Goal: Register for event/course: Register for event/course

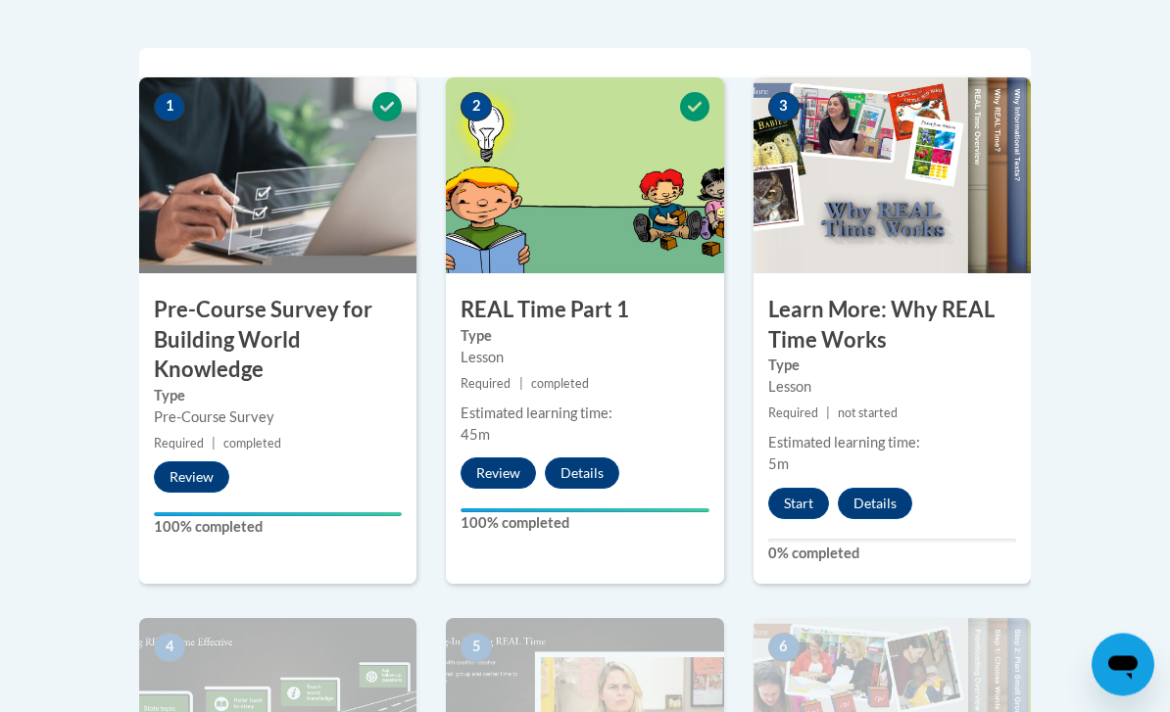
scroll to position [609, 0]
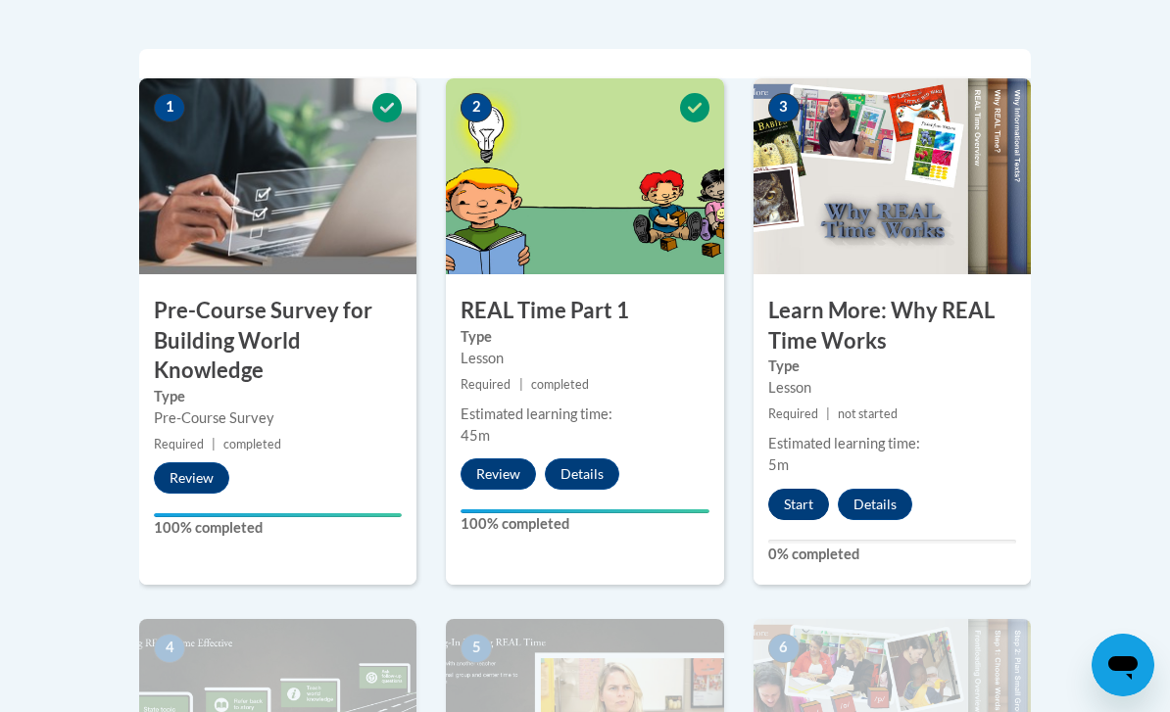
click at [805, 506] on button "Start" at bounding box center [798, 504] width 61 height 31
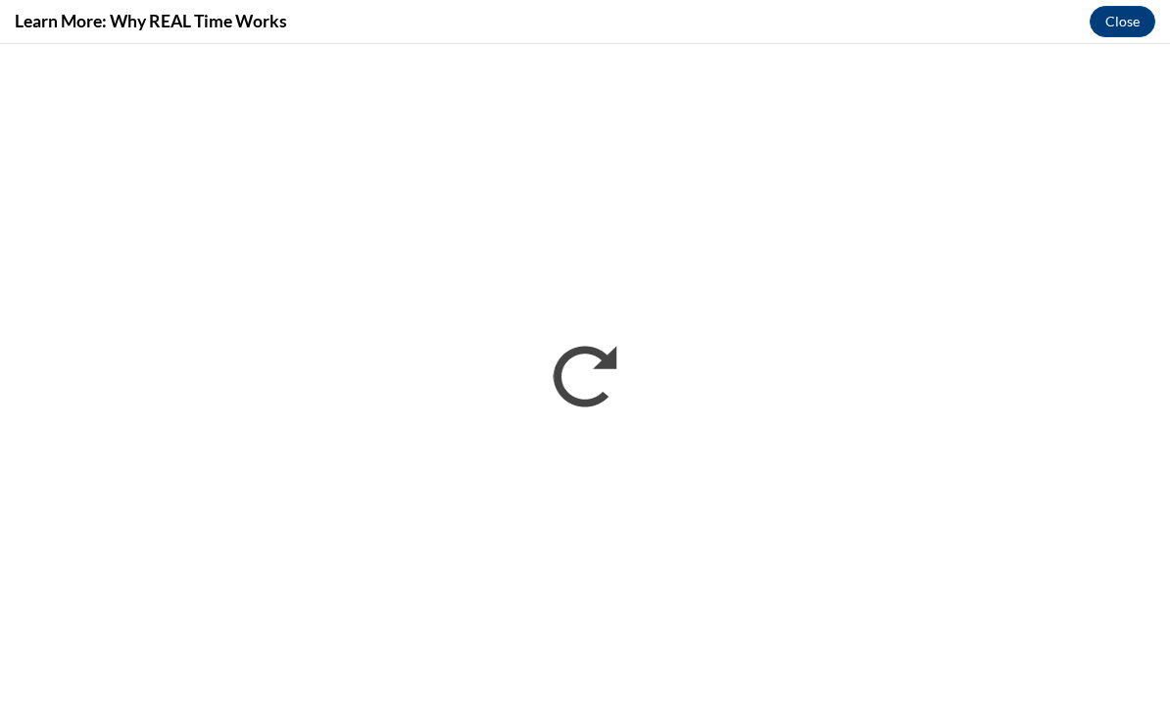
scroll to position [0, 0]
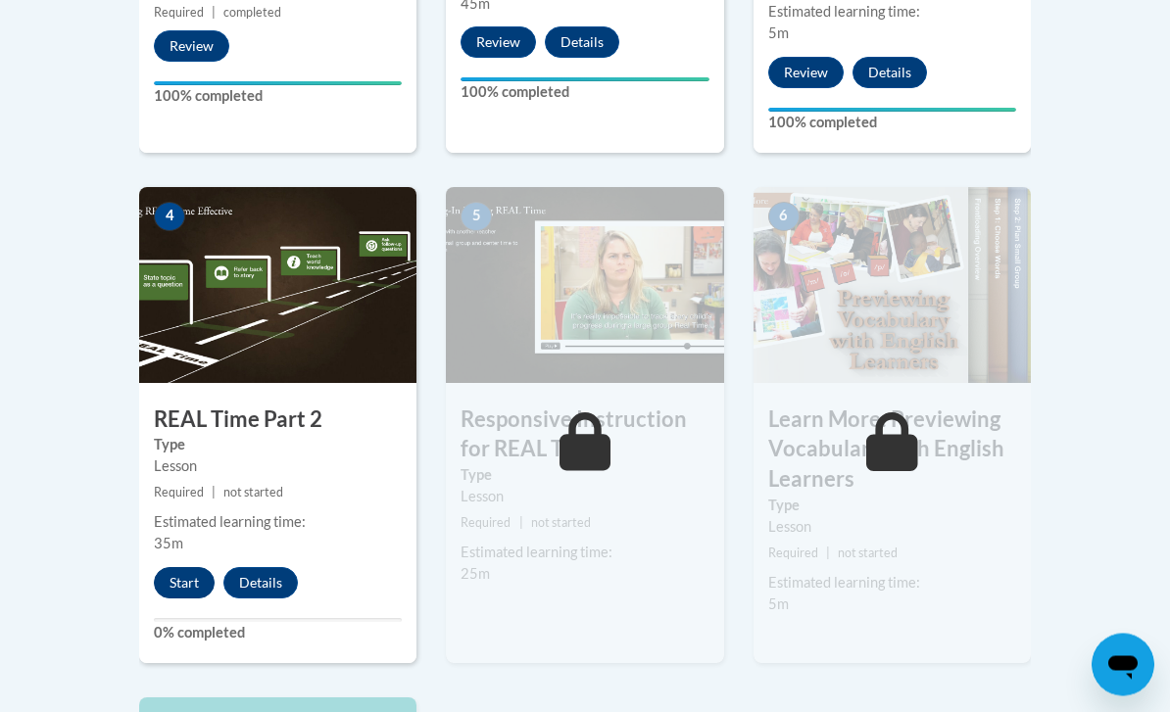
scroll to position [1041, 0]
click at [199, 576] on button "Start" at bounding box center [184, 582] width 61 height 31
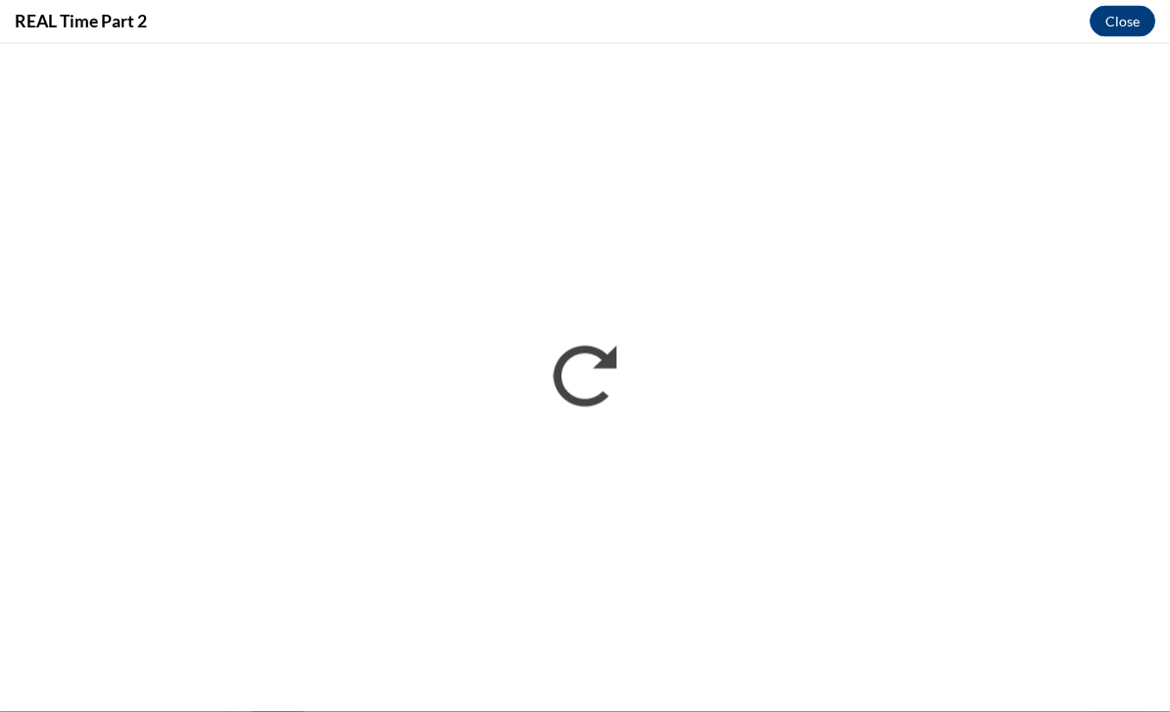
scroll to position [1275, 0]
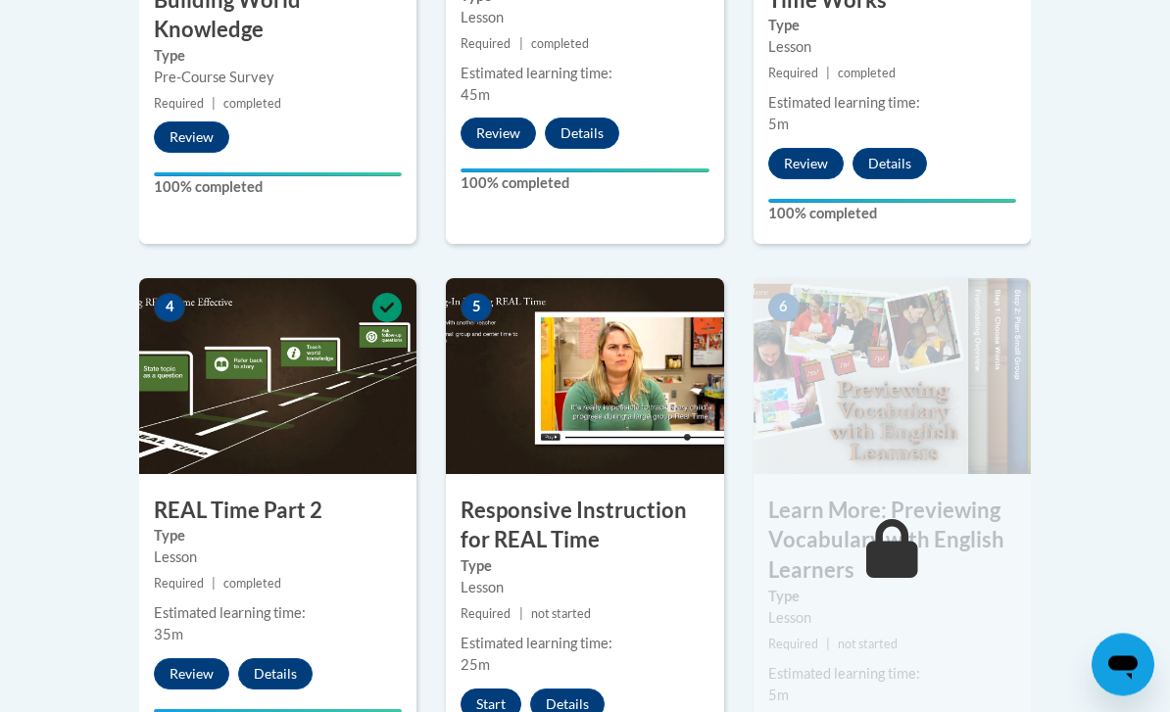
scroll to position [950, 0]
click at [498, 701] on button "Start" at bounding box center [490, 704] width 61 height 31
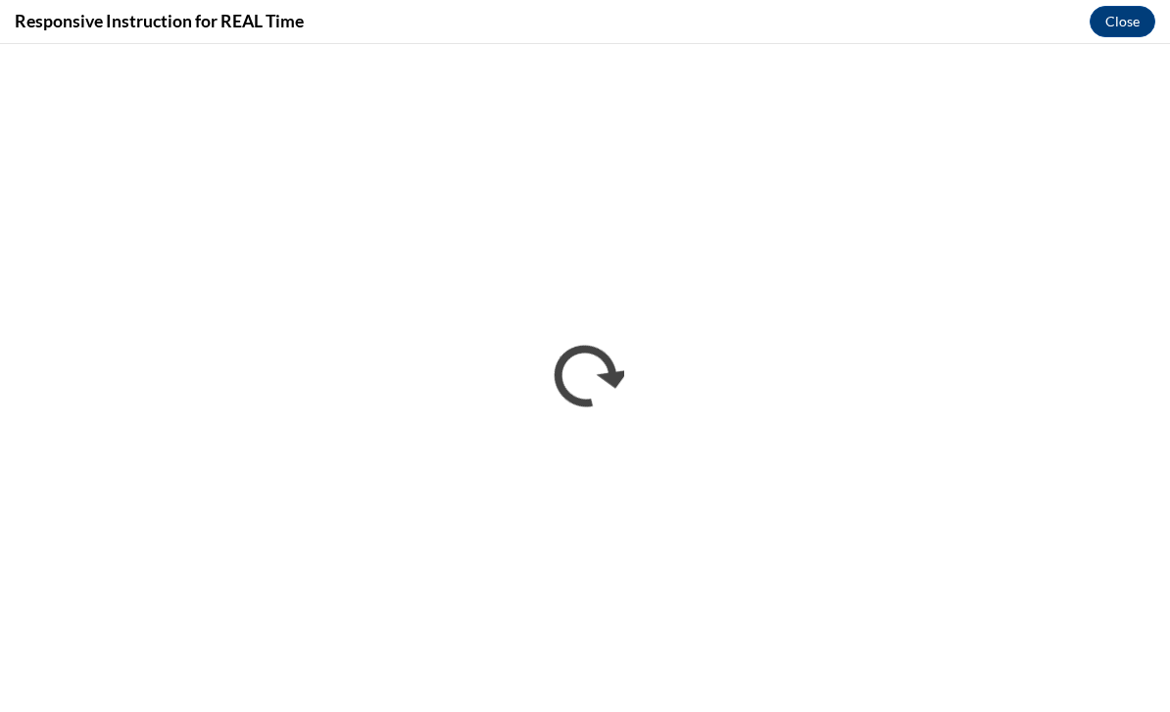
scroll to position [0, 0]
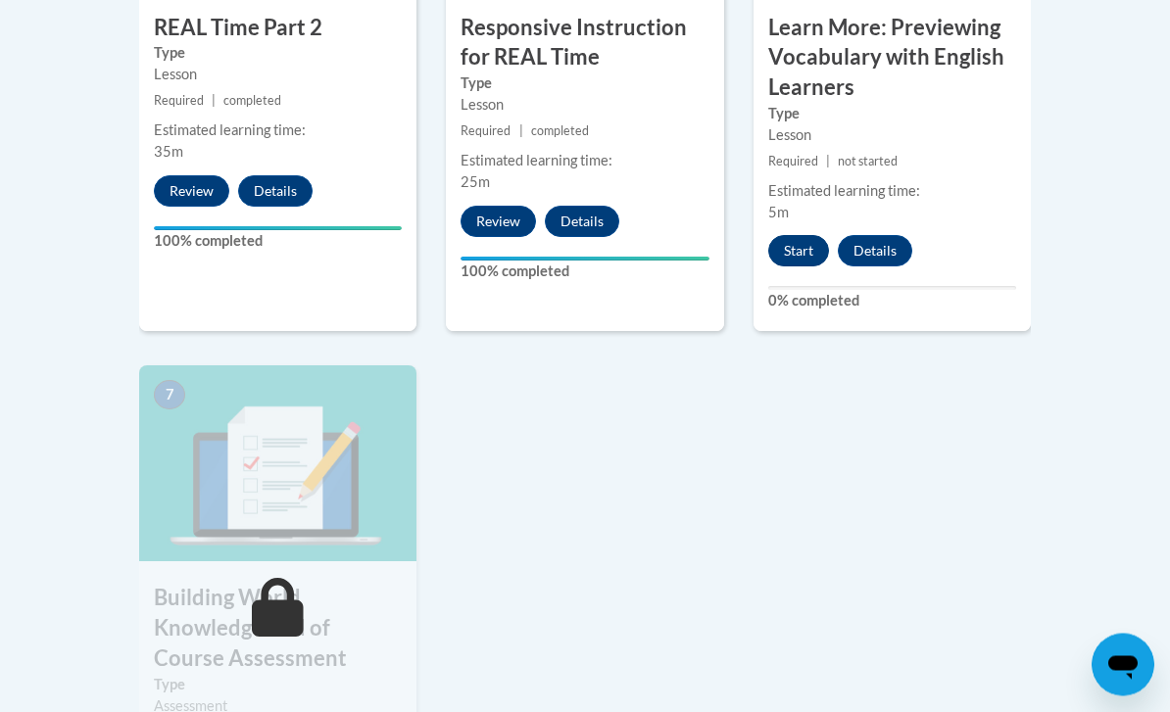
scroll to position [1433, 0]
click at [818, 252] on button "Start" at bounding box center [798, 250] width 61 height 31
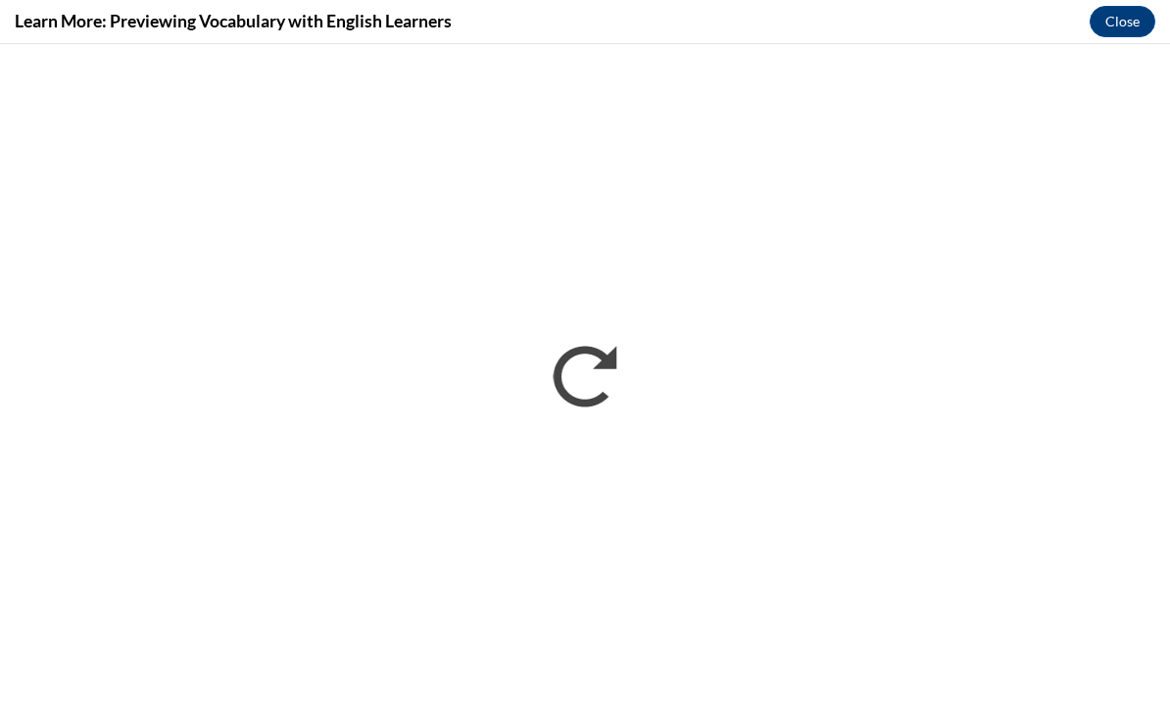
scroll to position [0, 0]
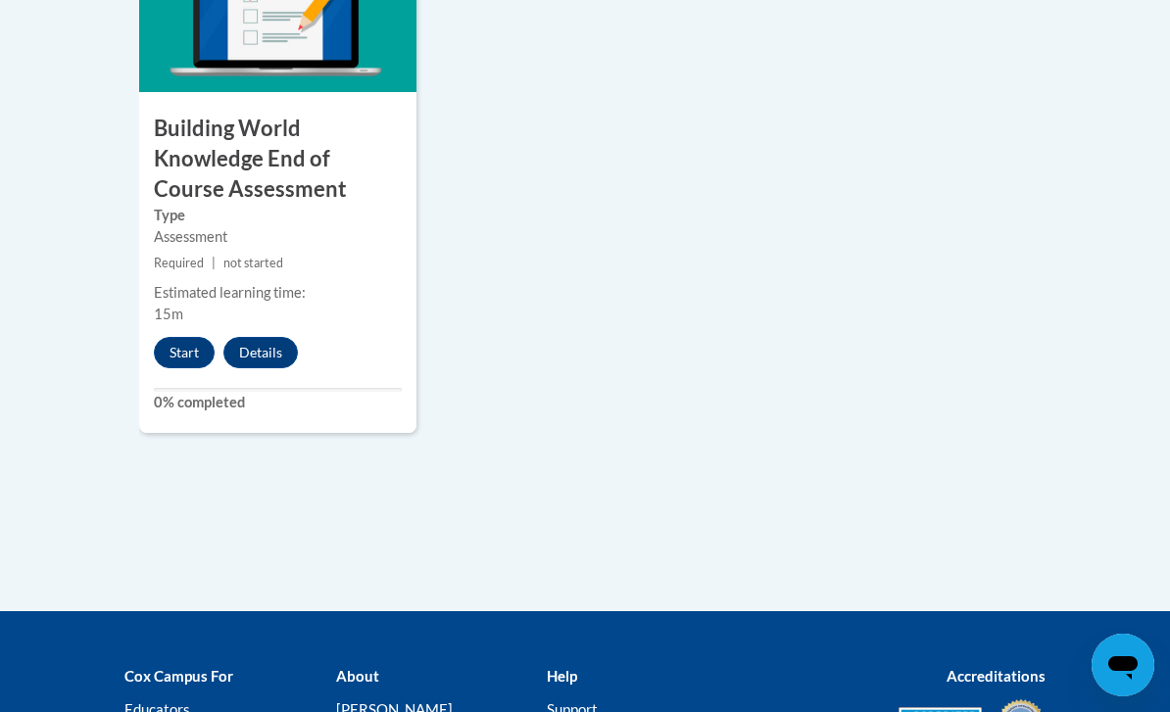
scroll to position [1901, 0]
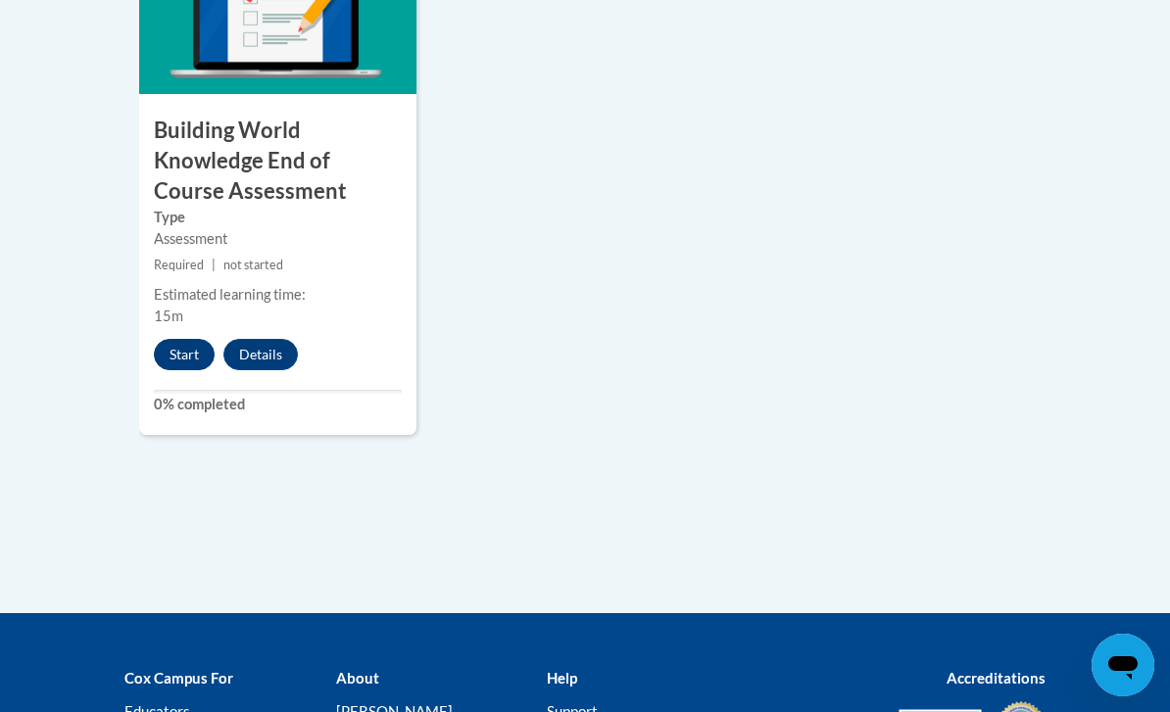
click at [182, 356] on button "Start" at bounding box center [184, 354] width 61 height 31
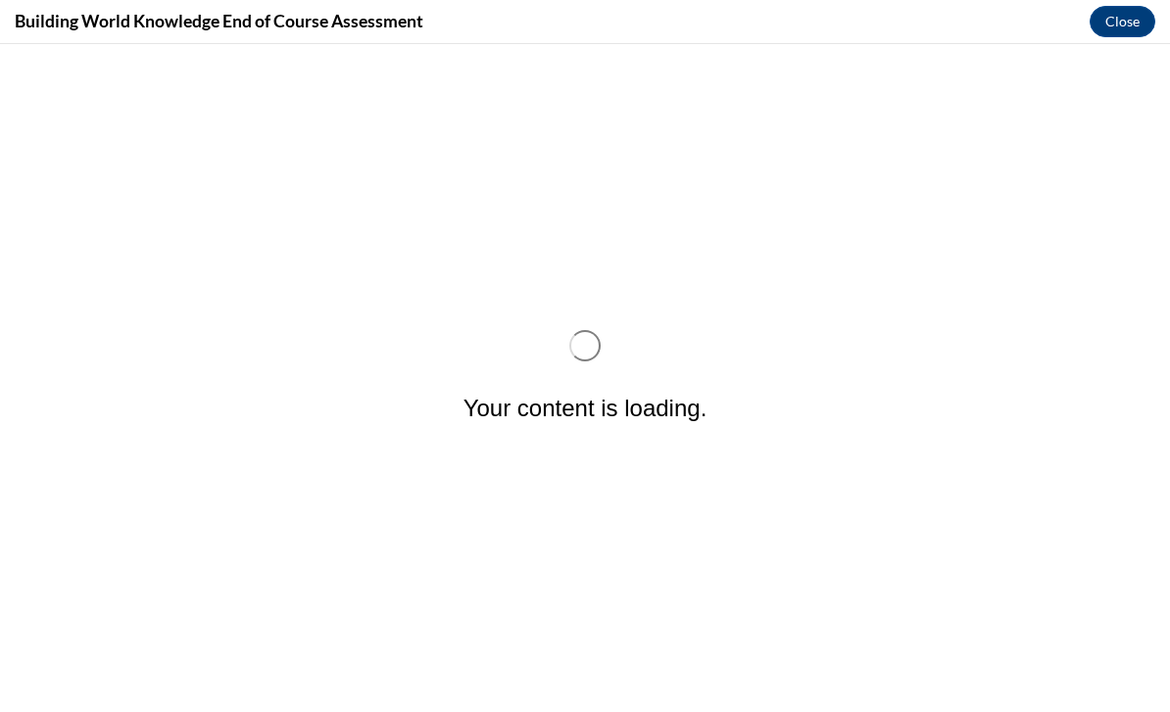
scroll to position [0, 0]
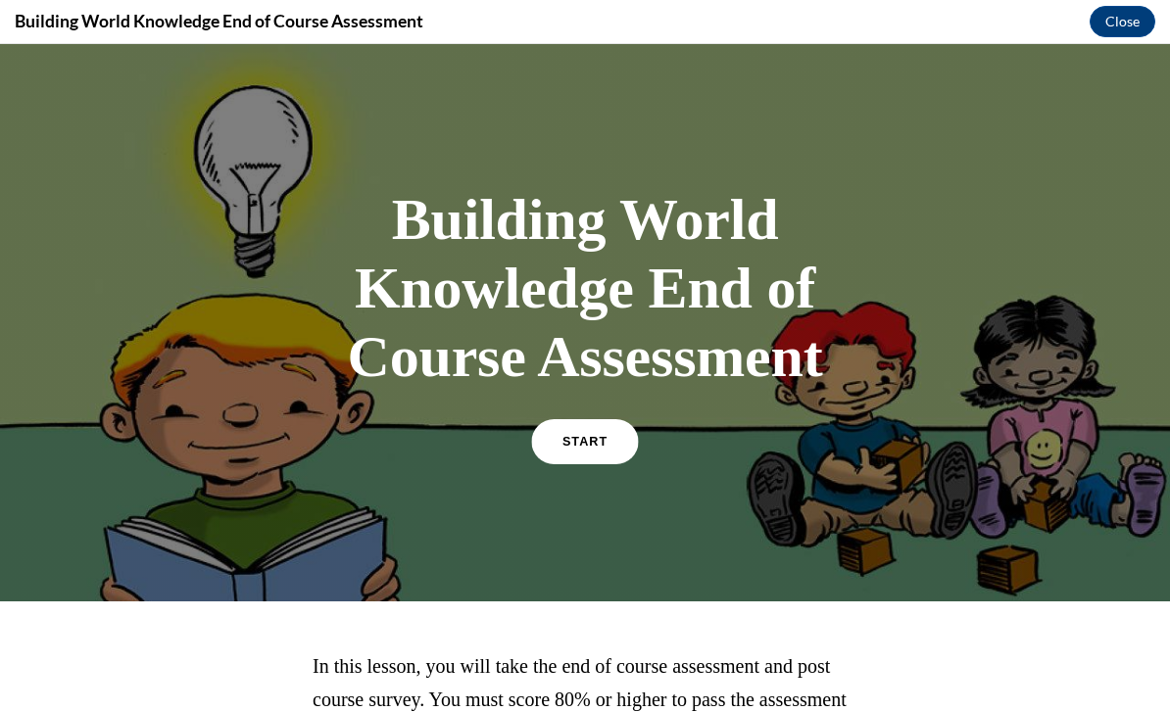
click at [594, 444] on span "START" at bounding box center [584, 442] width 45 height 15
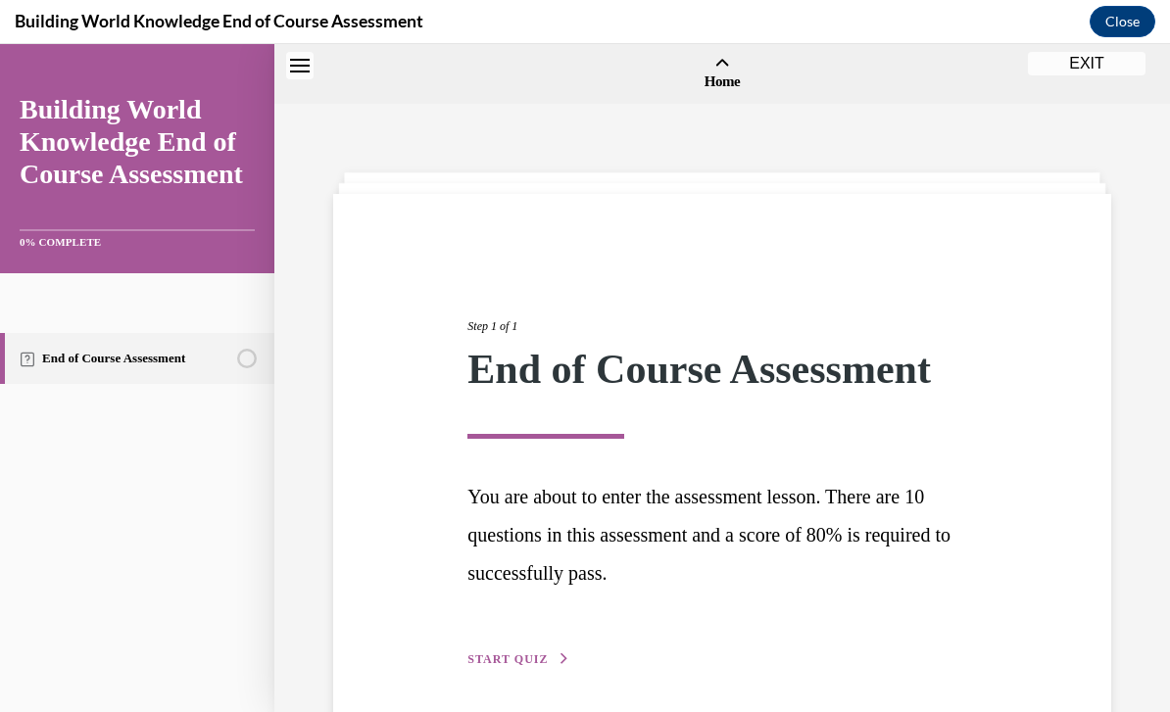
scroll to position [61, 0]
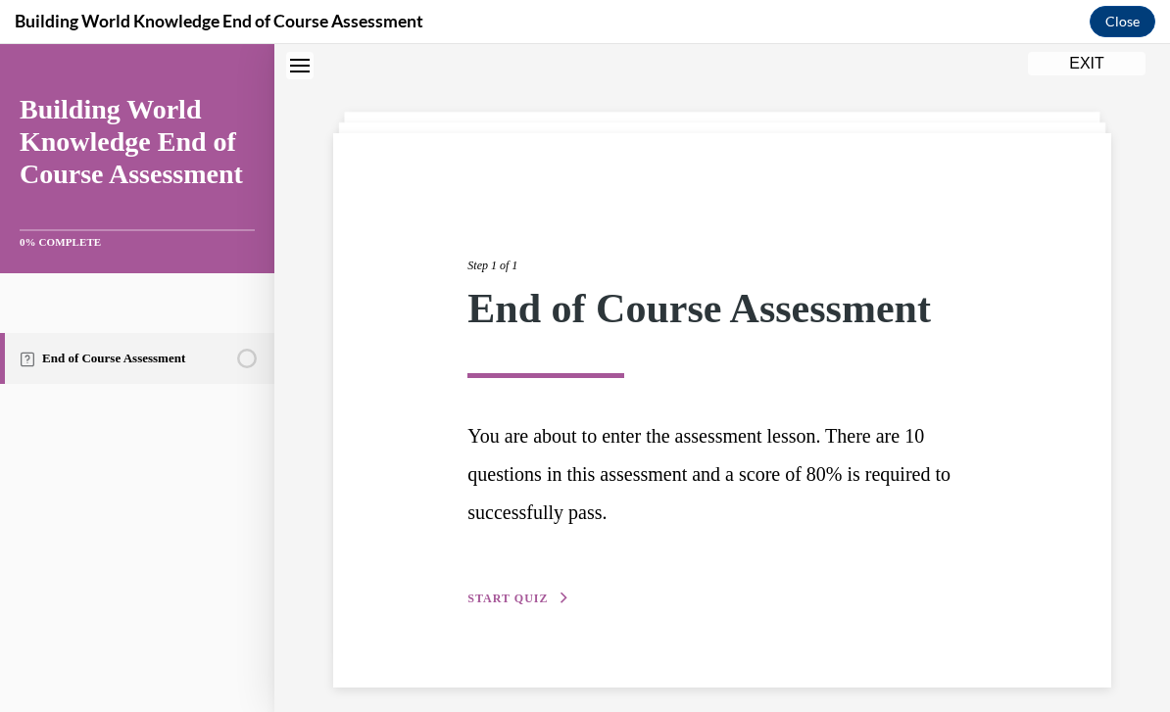
click at [533, 592] on span "START QUIZ" at bounding box center [507, 599] width 80 height 14
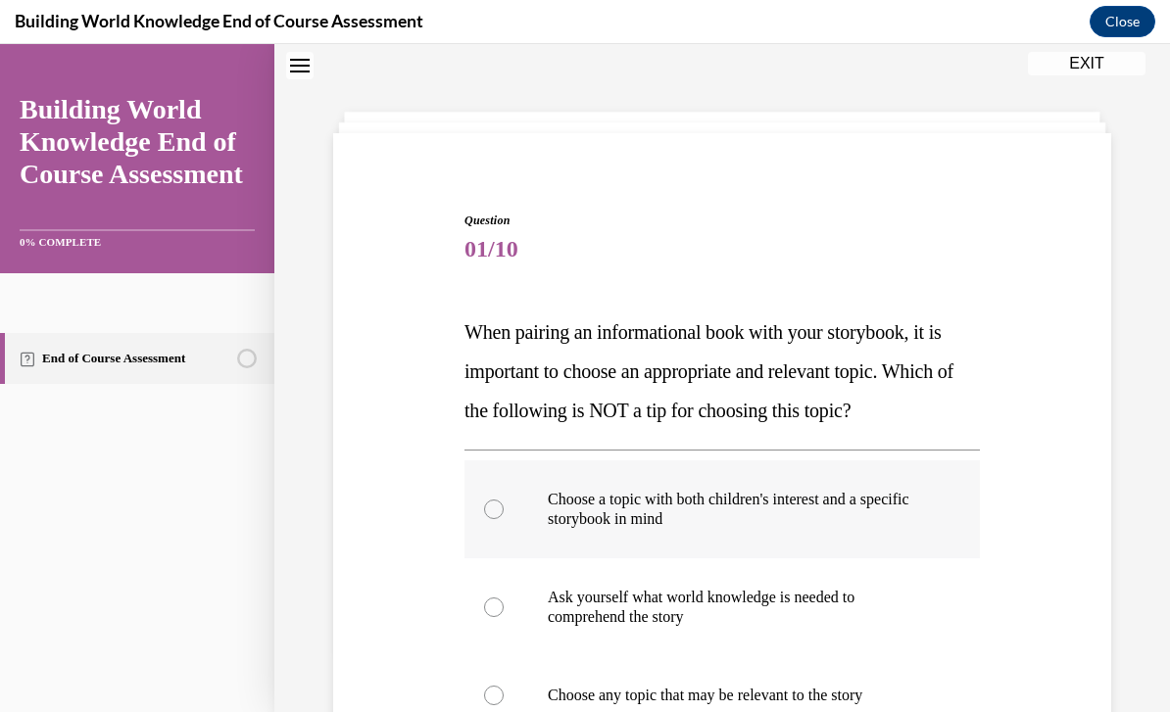
click at [627, 490] on p "Choose a topic with both children's interest and a specific storybook in mind" at bounding box center [739, 509] width 383 height 39
click at [504, 500] on input "Choose a topic with both children's interest and a specific storybook in mind" at bounding box center [494, 510] width 20 height 20
radio input "true"
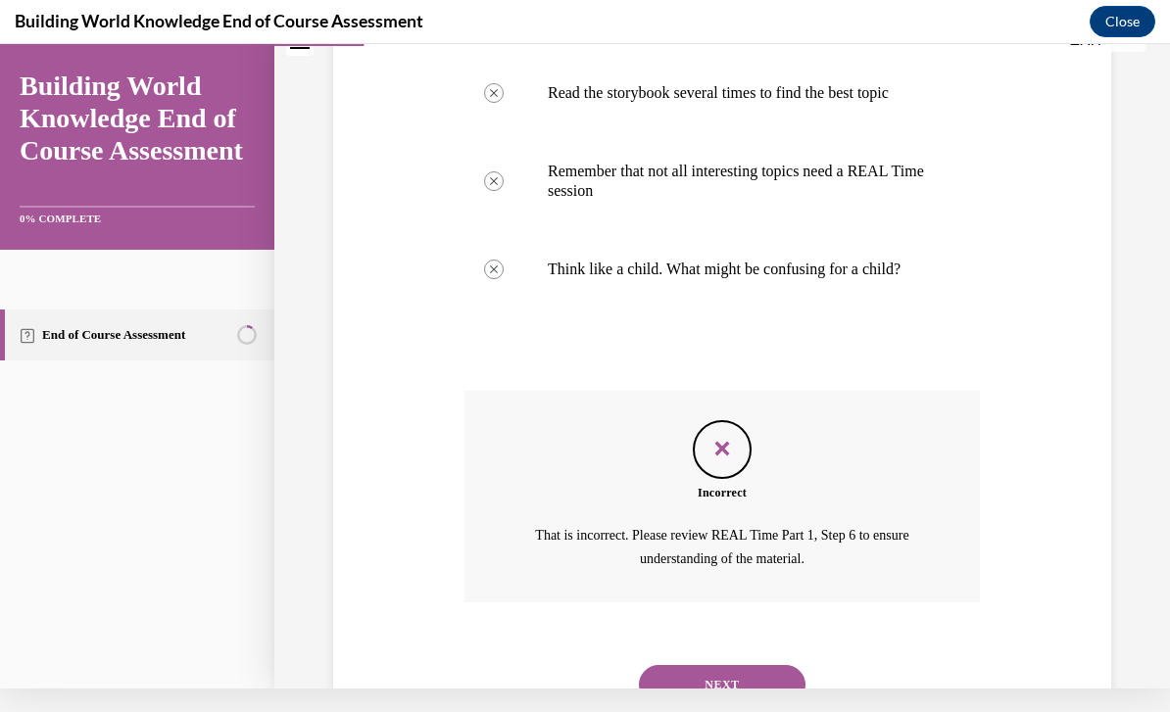
scroll to position [716, 0]
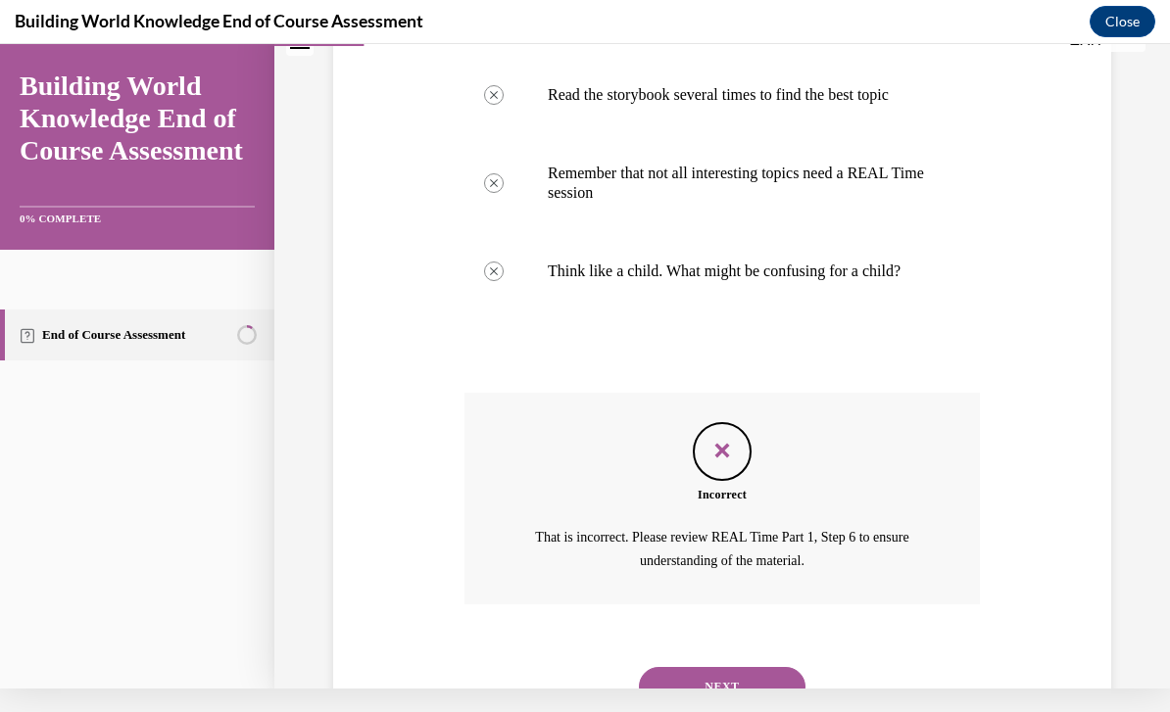
click at [708, 667] on button "NEXT" at bounding box center [722, 686] width 167 height 39
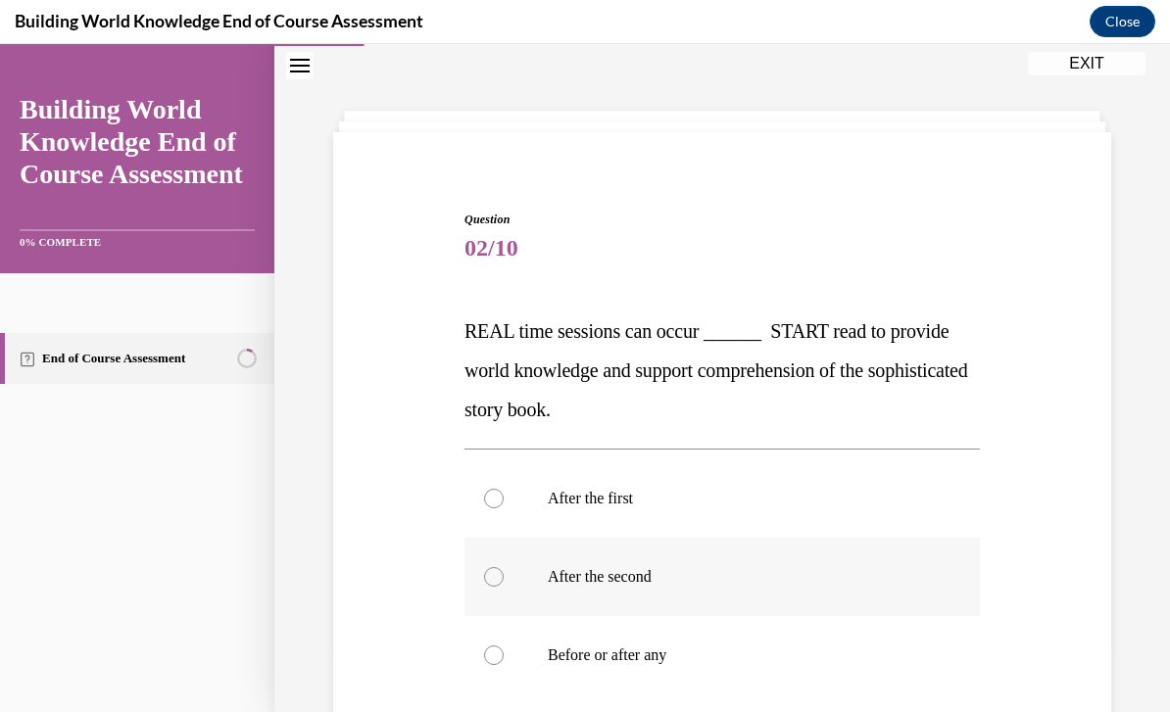
scroll to position [135, 0]
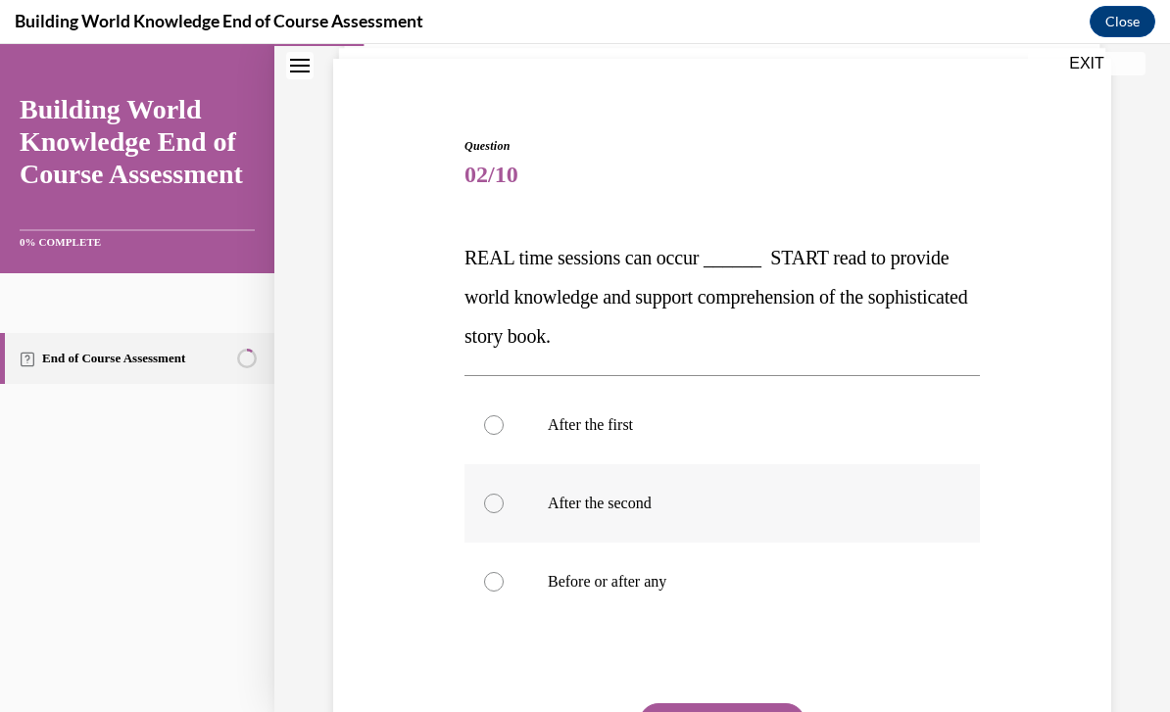
click at [696, 535] on label "After the second" at bounding box center [721, 503] width 515 height 78
click at [504, 513] on input "After the second" at bounding box center [494, 504] width 20 height 20
radio input "true"
click at [710, 711] on button "SUBMIT" at bounding box center [722, 722] width 167 height 39
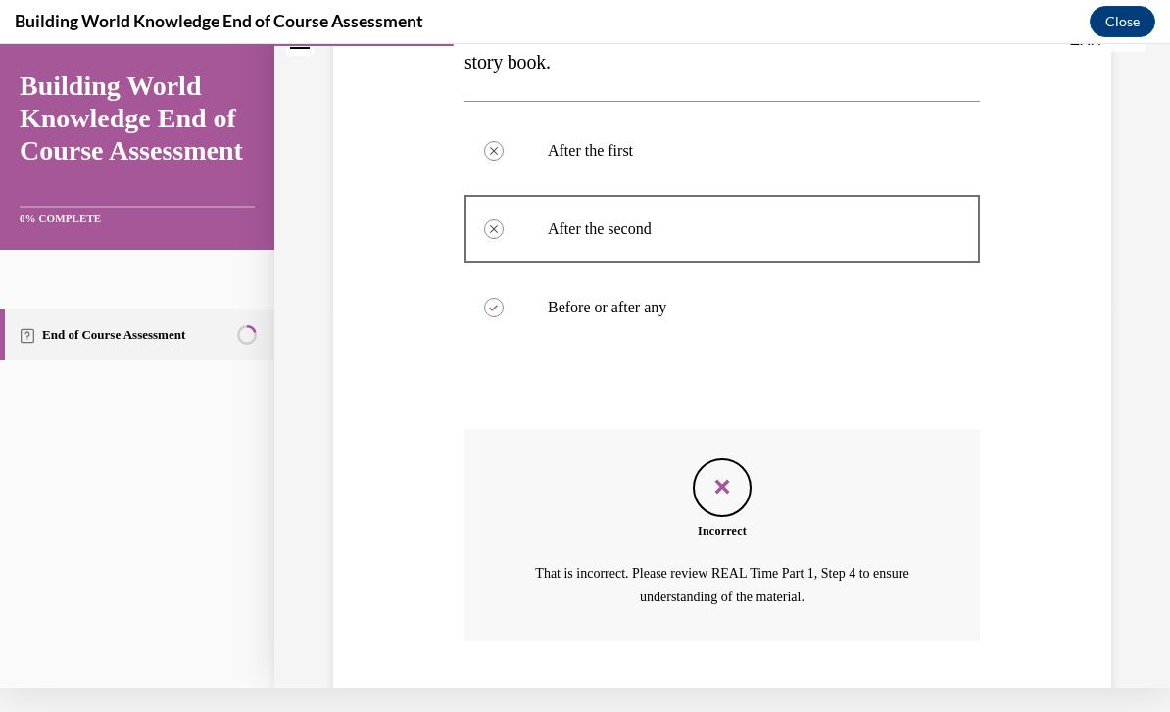
scroll to position [419, 0]
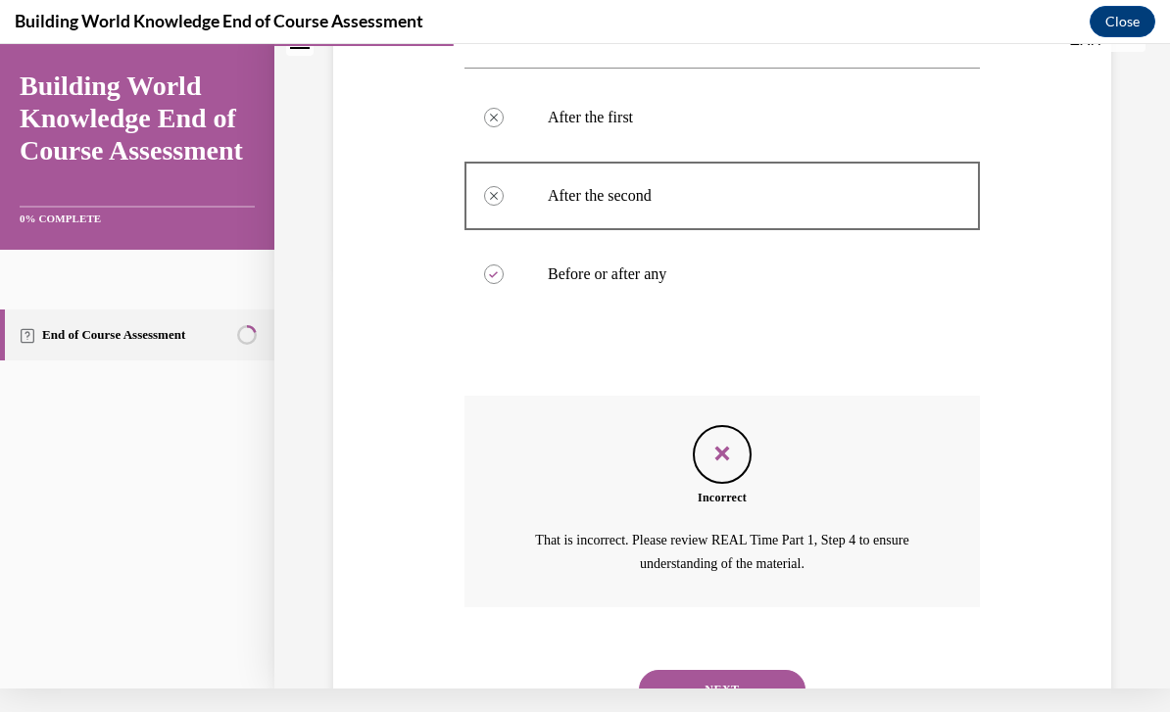
click at [721, 681] on button "NEXT" at bounding box center [722, 689] width 167 height 39
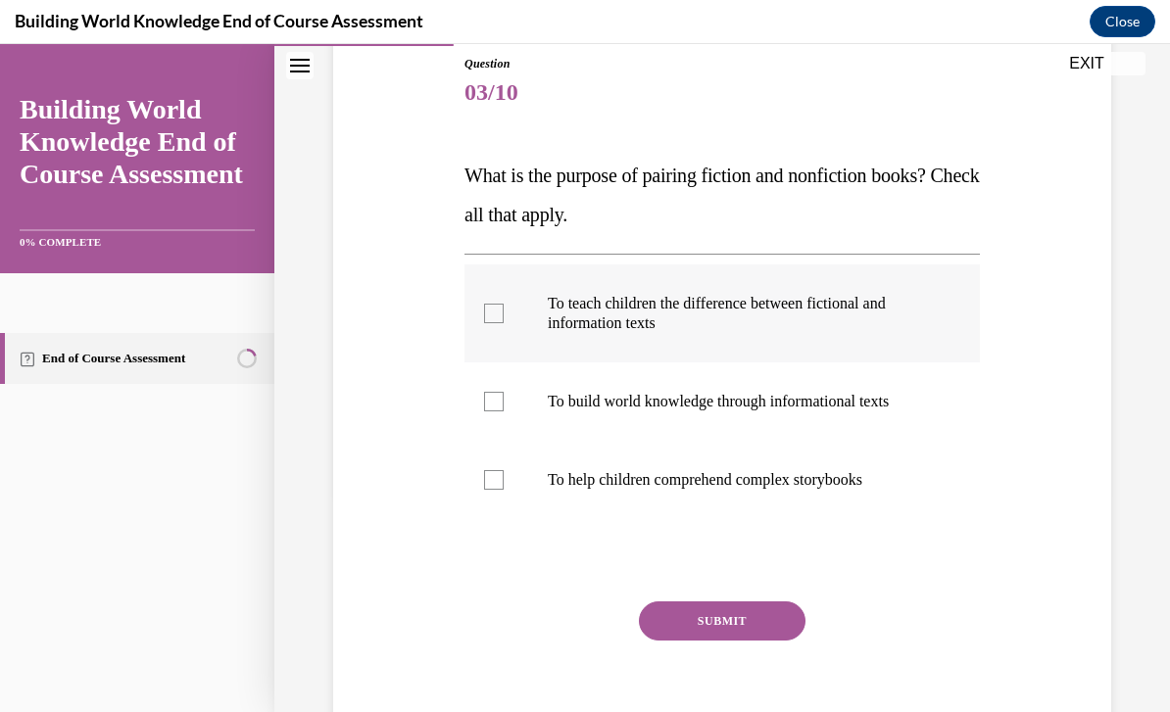
click at [670, 301] on p "To teach children the difference between fictional and information texts" at bounding box center [739, 313] width 383 height 39
click at [504, 304] on input "To teach children the difference between fictional and information texts" at bounding box center [494, 314] width 20 height 20
checkbox input "true"
click at [711, 627] on button "SUBMIT" at bounding box center [722, 621] width 167 height 39
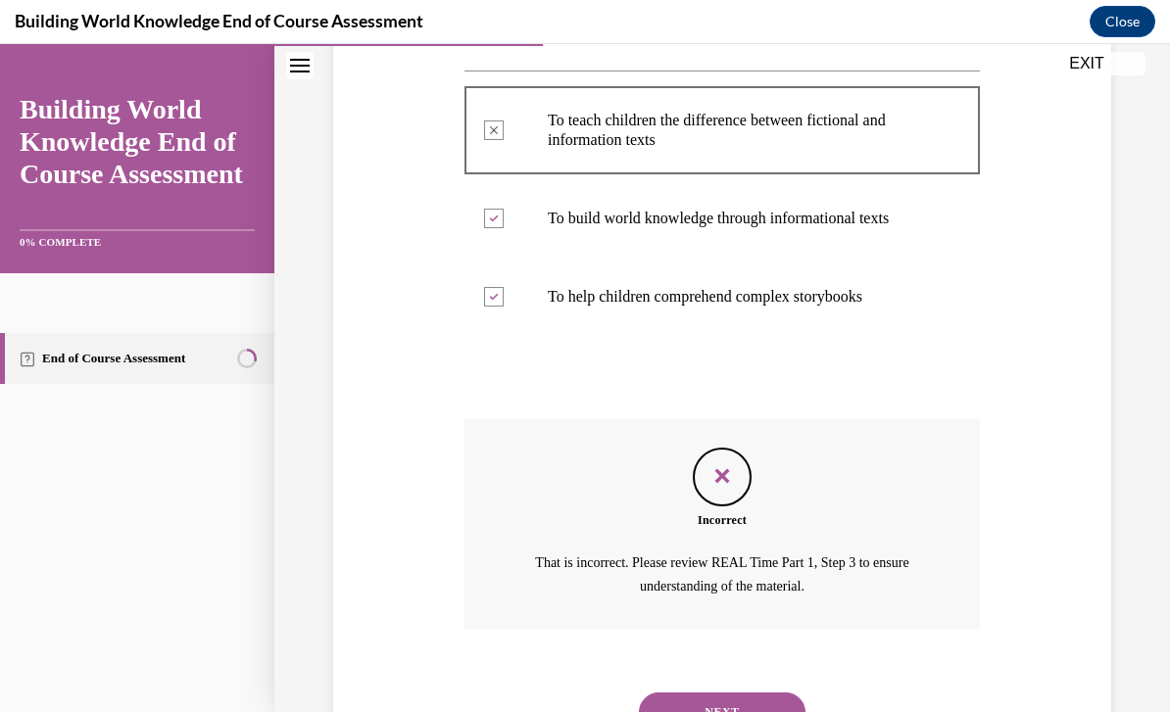
scroll to position [400, 0]
click at [703, 694] on button "NEXT" at bounding box center [722, 713] width 167 height 39
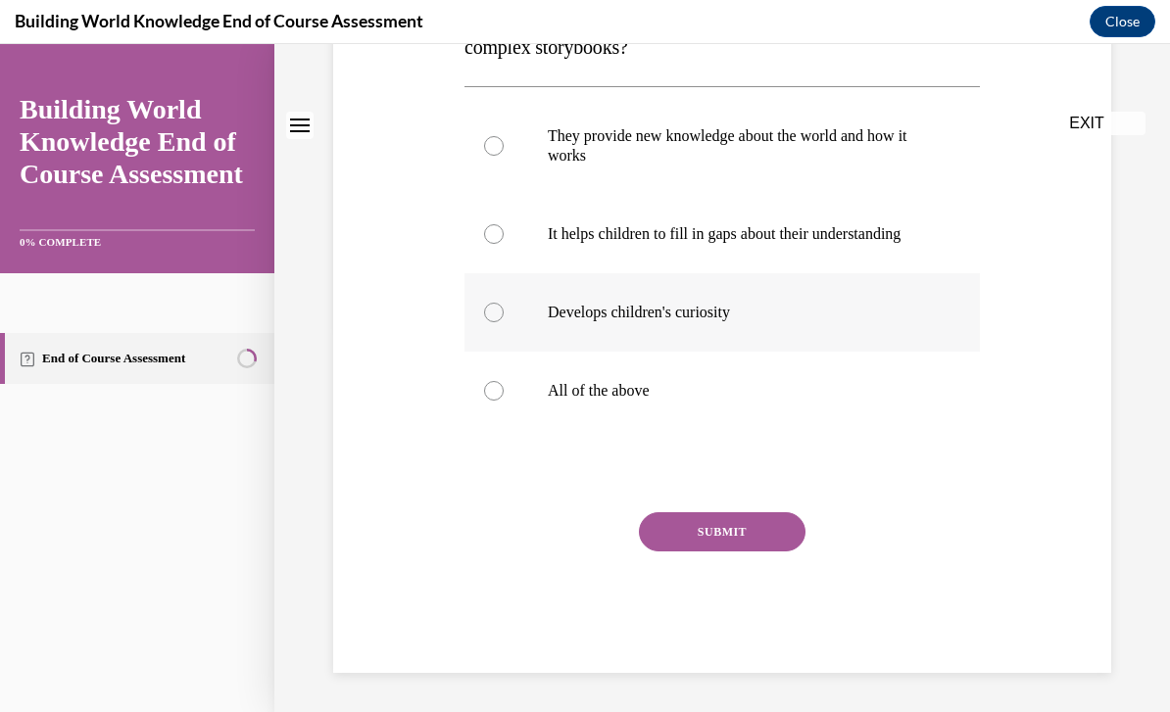
scroll to position [0, 0]
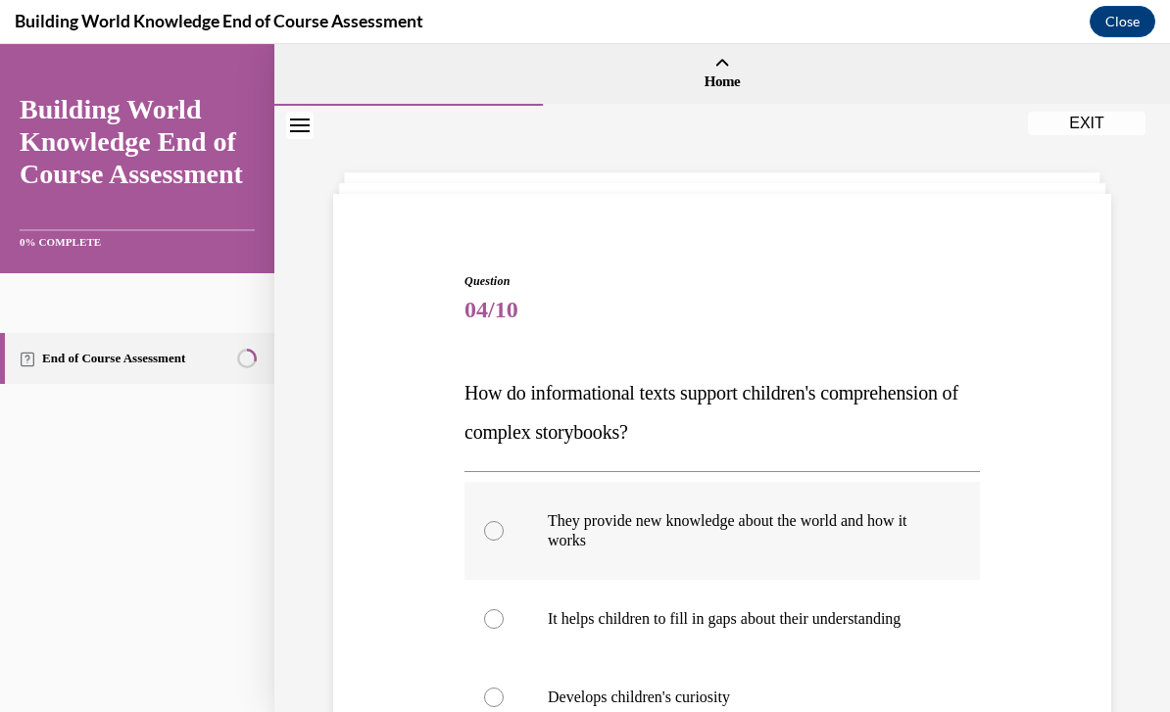
click at [722, 528] on p "They provide new knowledge about the world and how it works" at bounding box center [739, 530] width 383 height 39
click at [504, 528] on input "They provide new knowledge about the world and how it works" at bounding box center [494, 531] width 20 height 20
radio input "true"
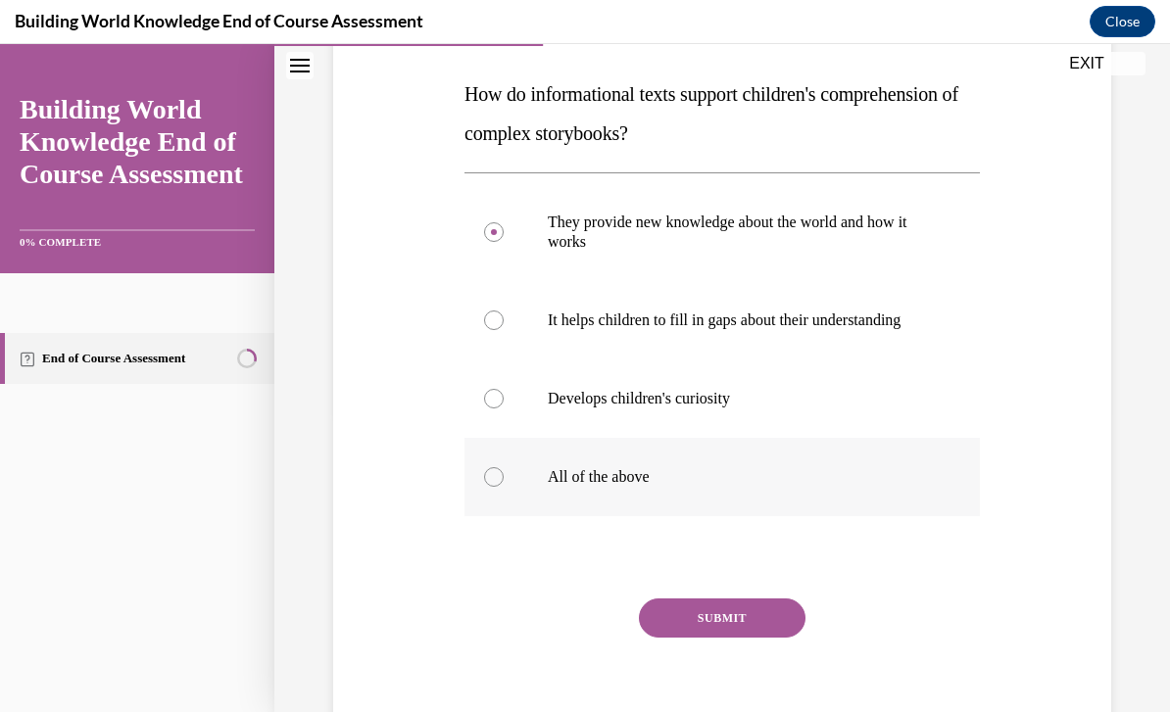
scroll to position [298, 0]
click at [697, 481] on p "All of the above" at bounding box center [739, 478] width 383 height 20
click at [504, 481] on input "All of the above" at bounding box center [494, 478] width 20 height 20
radio input "true"
click at [710, 618] on button "SUBMIT" at bounding box center [722, 619] width 167 height 39
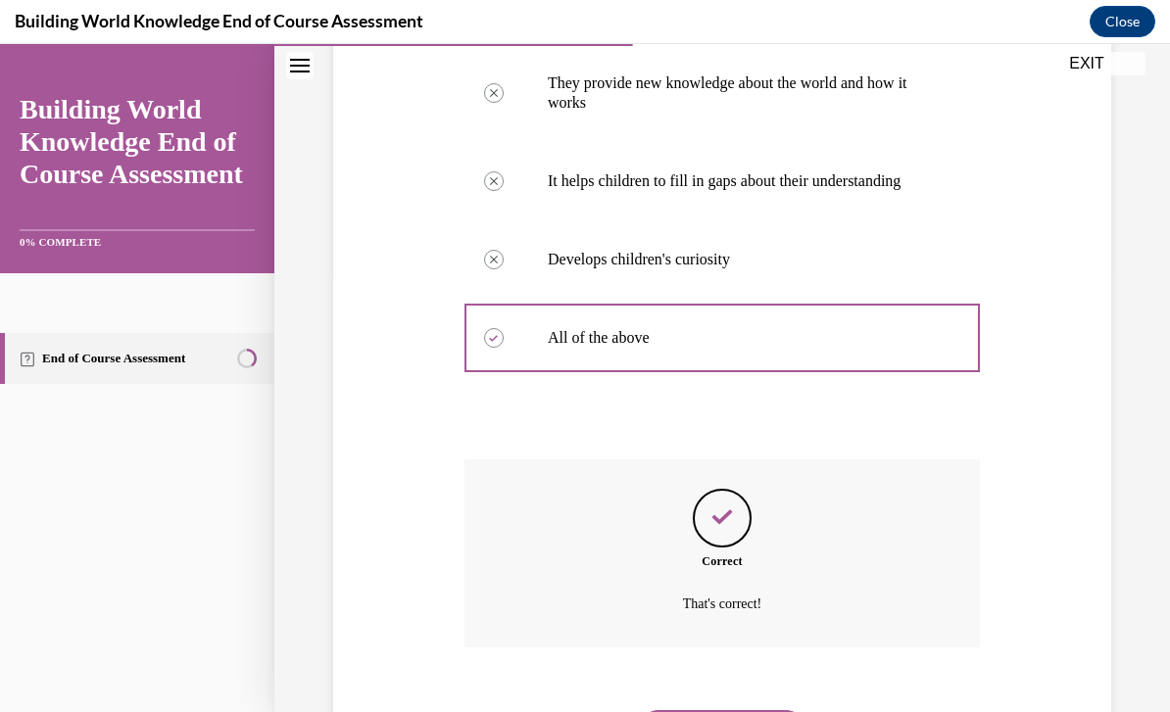
scroll to position [456, 0]
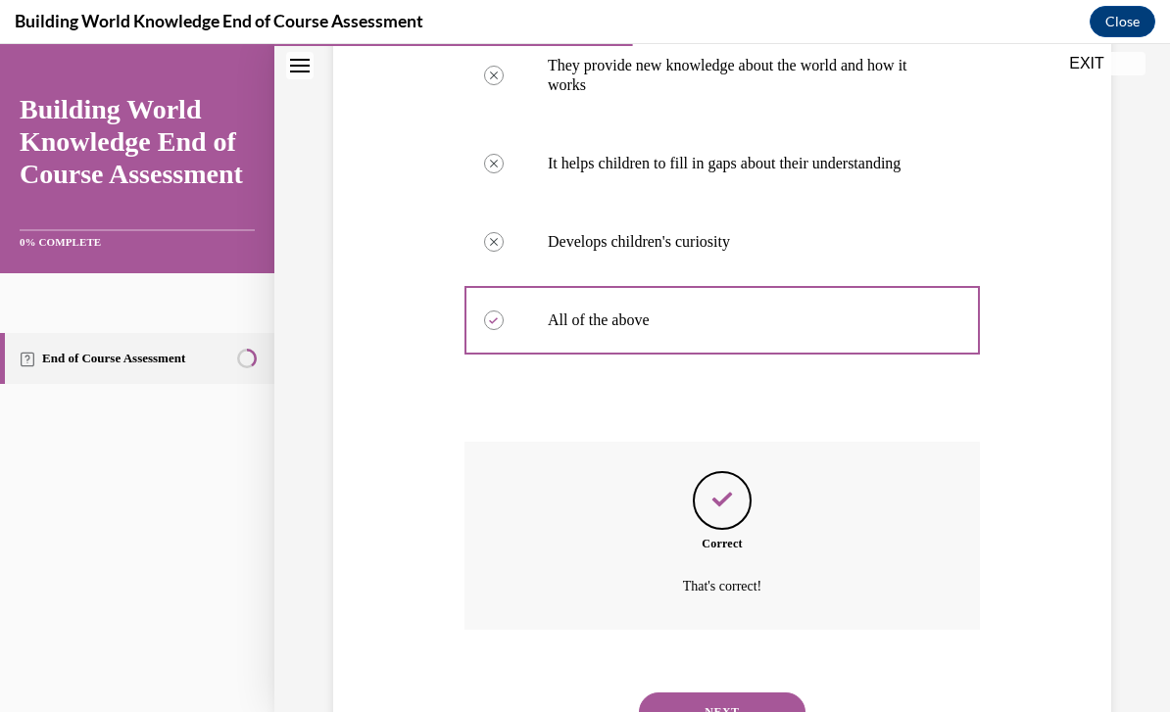
click at [723, 693] on button "NEXT" at bounding box center [722, 712] width 167 height 39
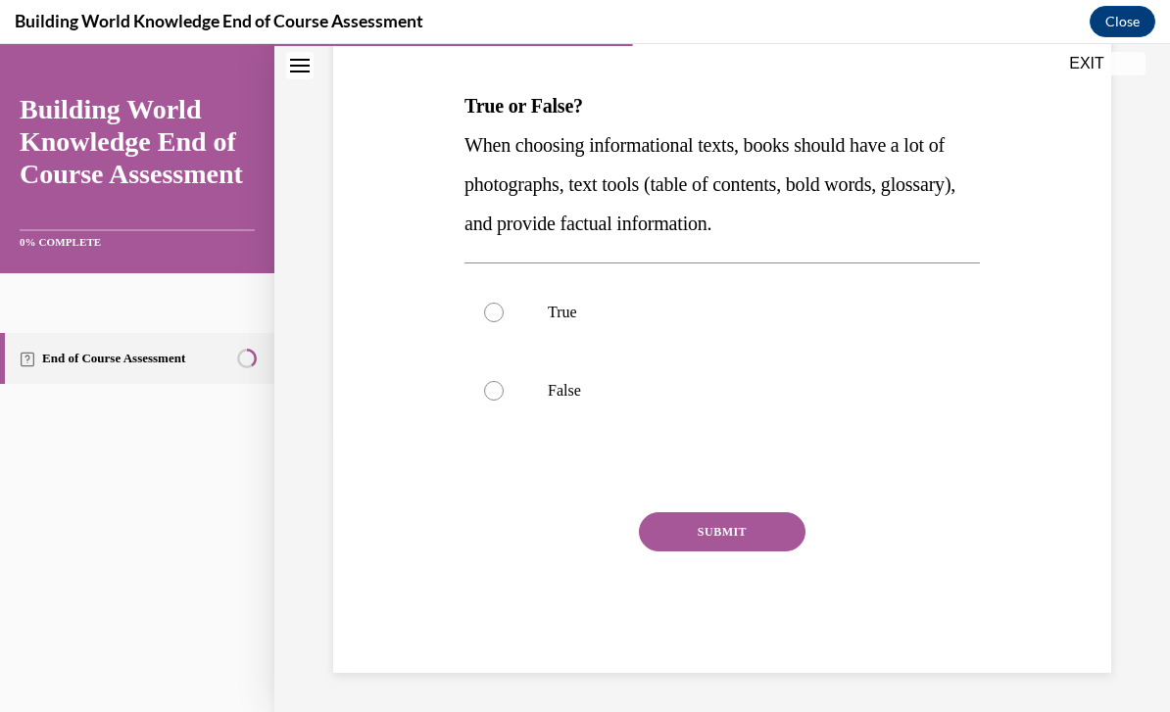
scroll to position [200, 0]
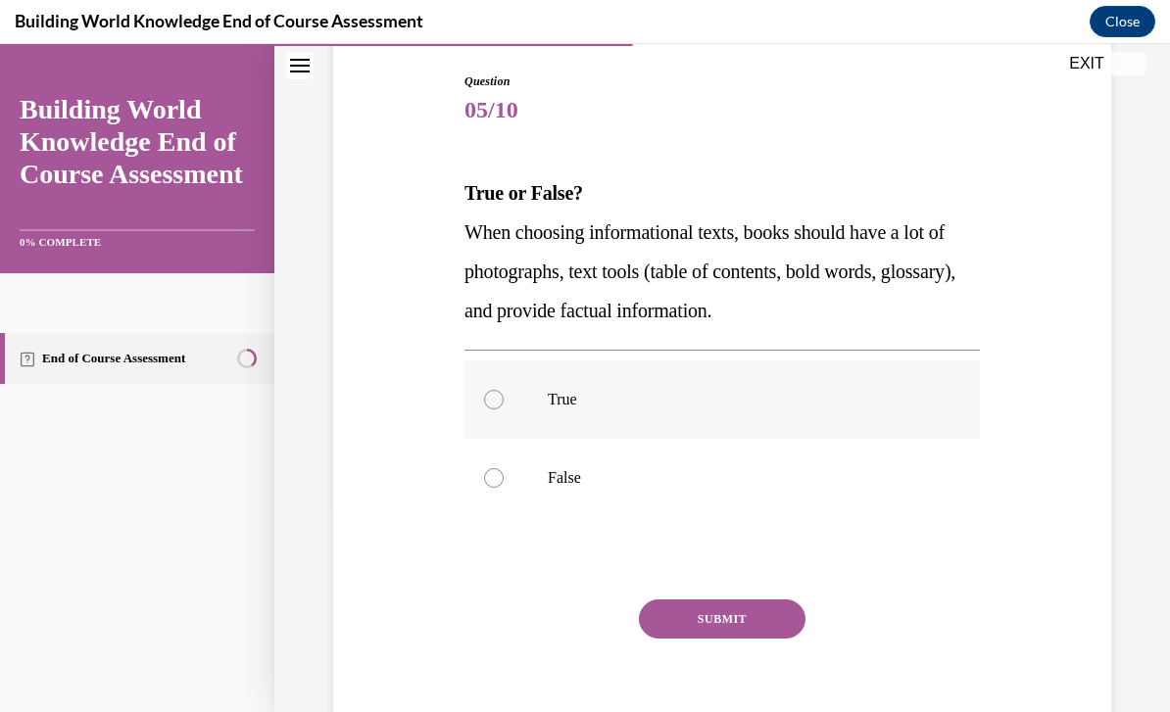
click at [717, 423] on label "True" at bounding box center [721, 400] width 515 height 78
click at [504, 410] on input "True" at bounding box center [494, 400] width 20 height 20
radio input "true"
click at [722, 638] on button "SUBMIT" at bounding box center [722, 619] width 167 height 39
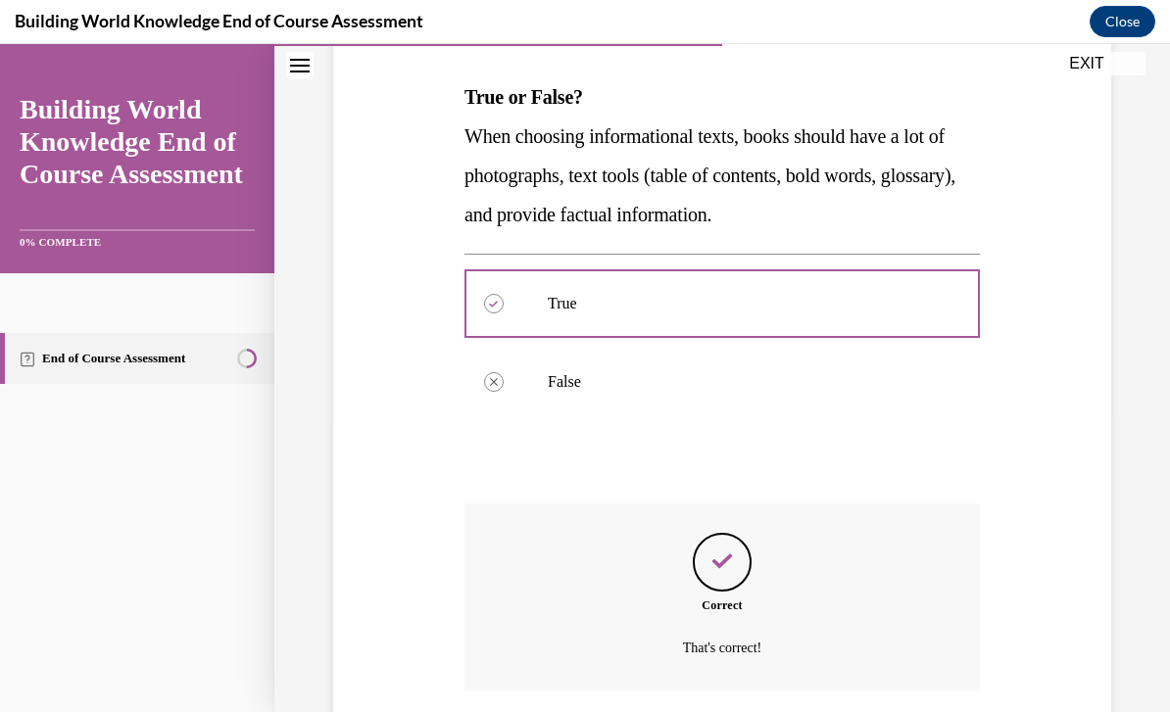
scroll to position [358, 0]
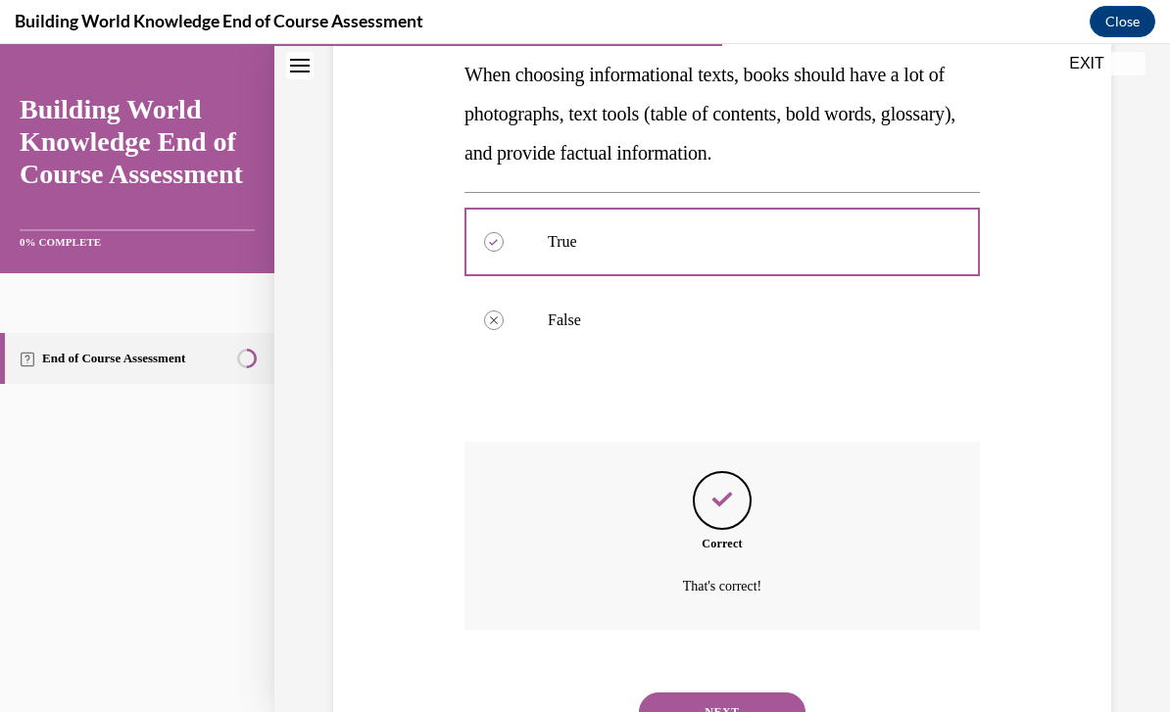
click at [712, 693] on button "NEXT" at bounding box center [722, 712] width 167 height 39
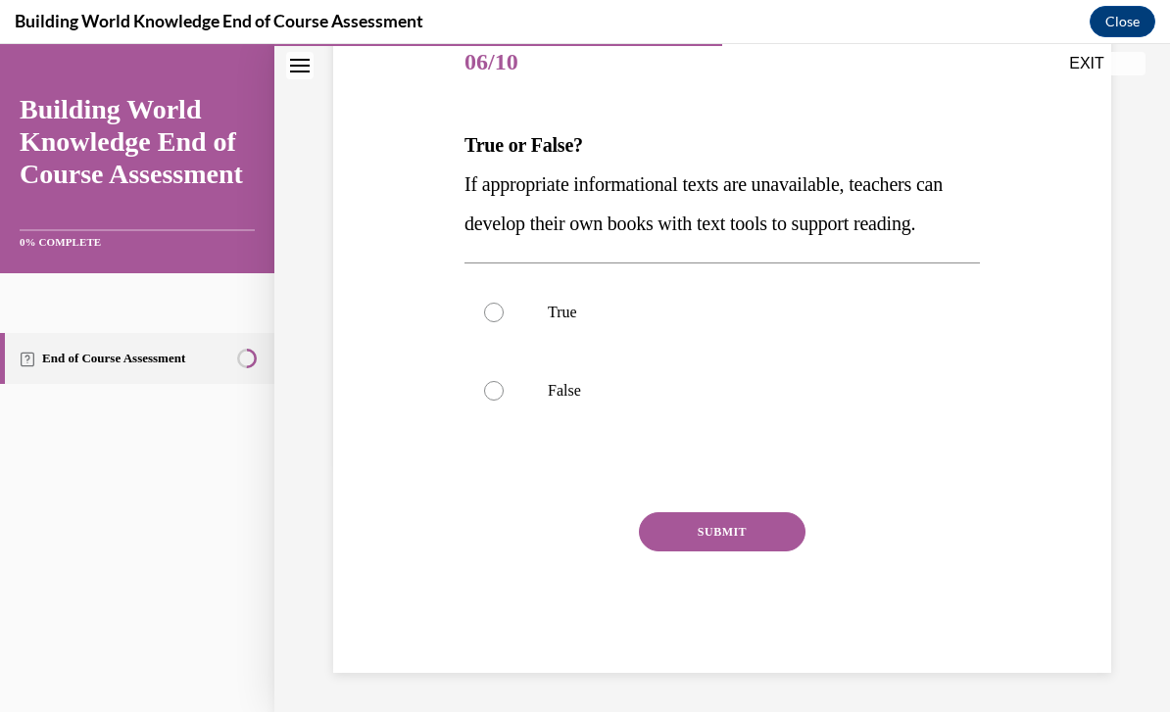
scroll to position [200, 0]
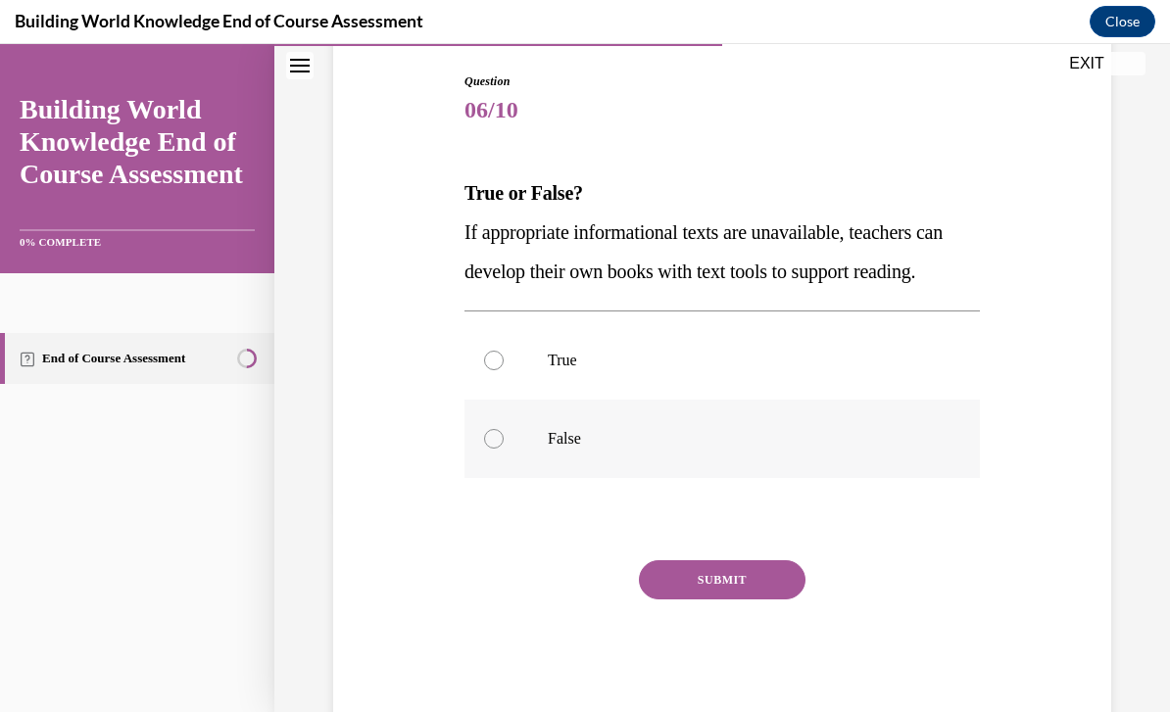
click at [725, 478] on label "False" at bounding box center [721, 439] width 515 height 78
click at [504, 449] on input "False" at bounding box center [494, 439] width 20 height 20
radio input "true"
click at [733, 600] on button "SUBMIT" at bounding box center [722, 579] width 167 height 39
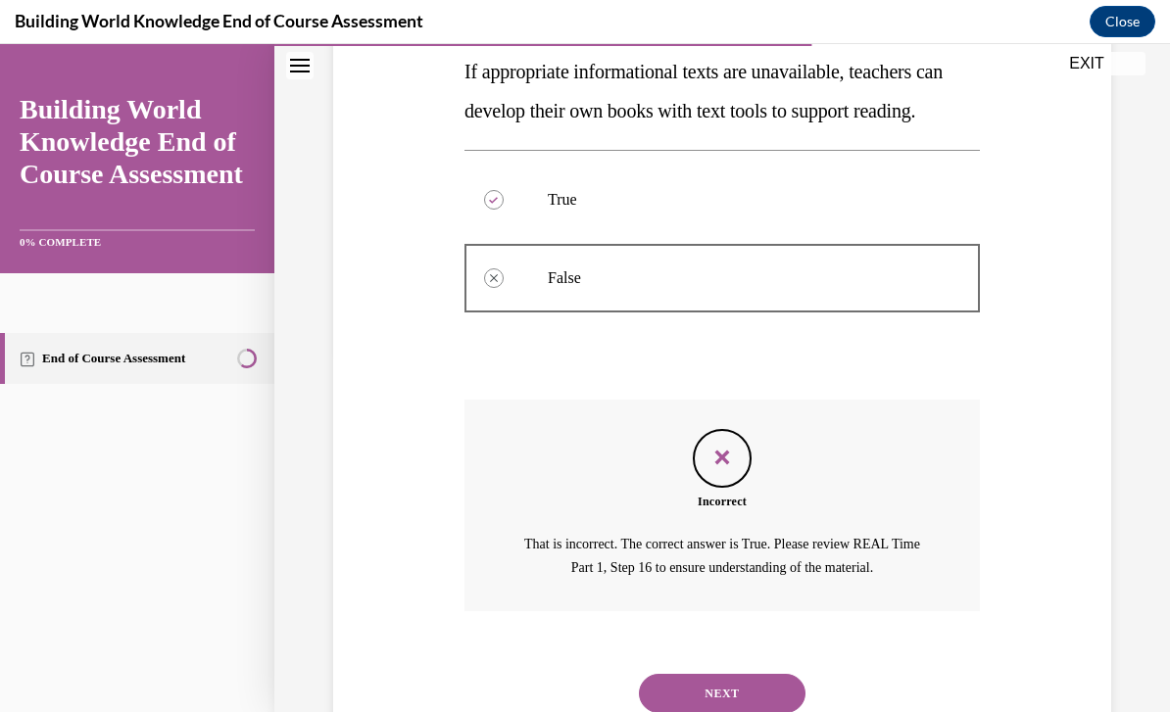
scroll to position [380, 0]
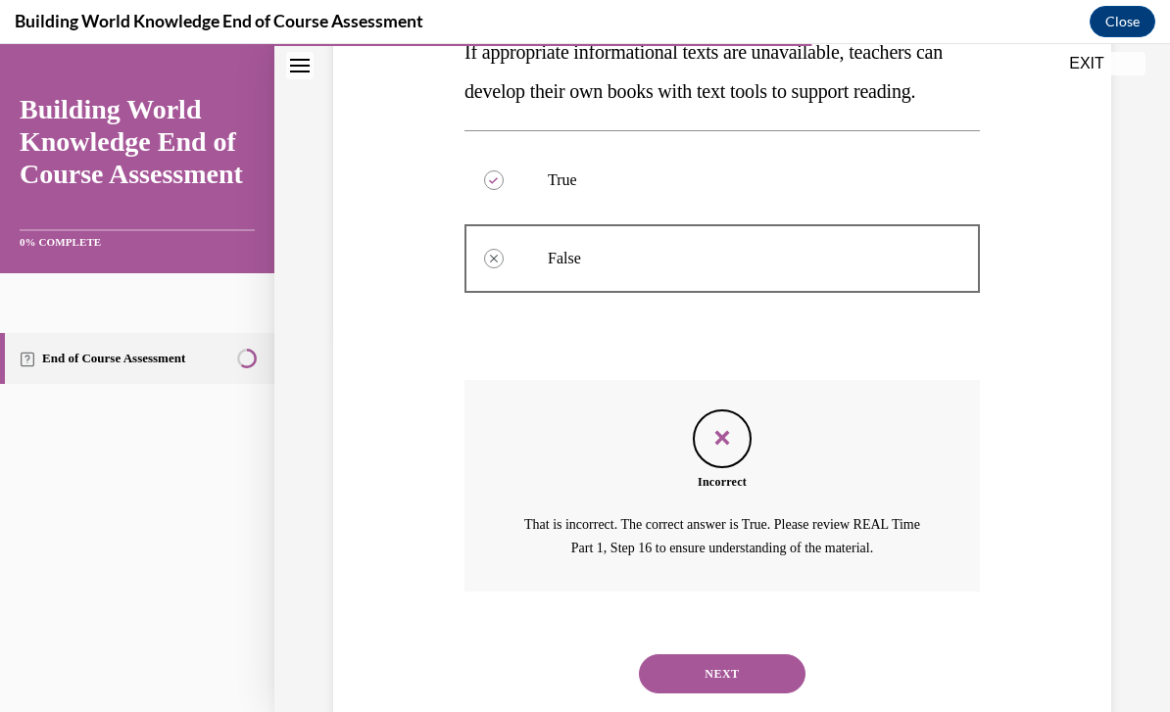
click at [720, 673] on button "NEXT" at bounding box center [722, 673] width 167 height 39
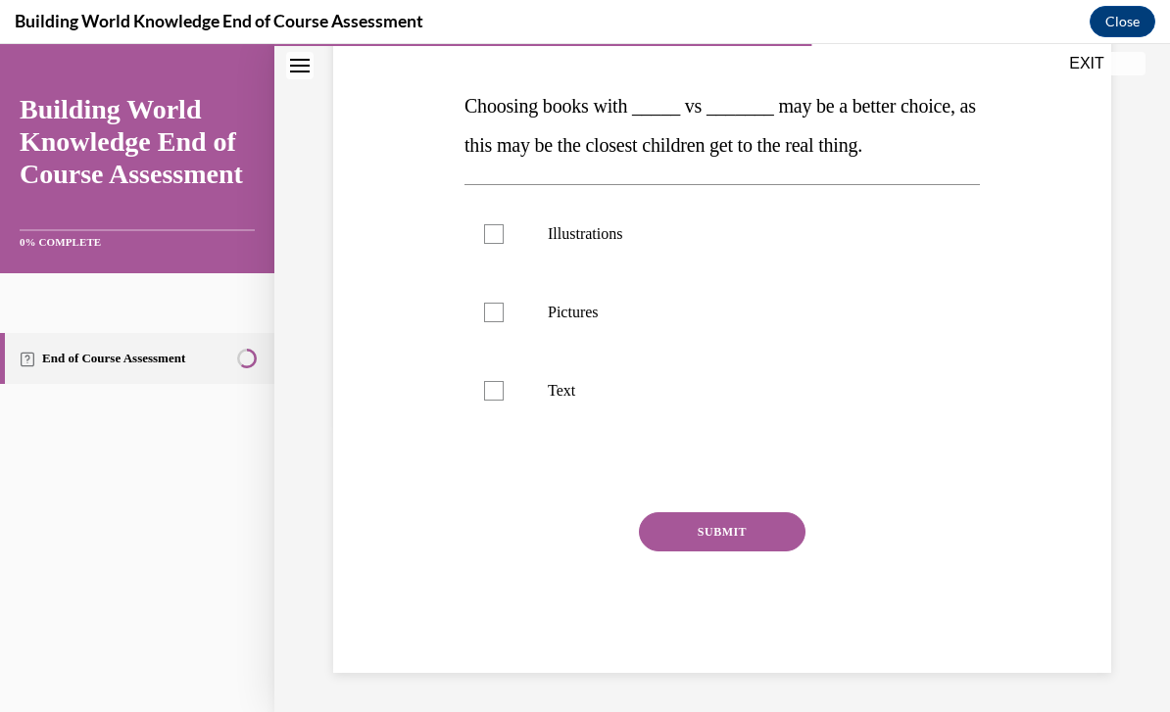
scroll to position [200, 0]
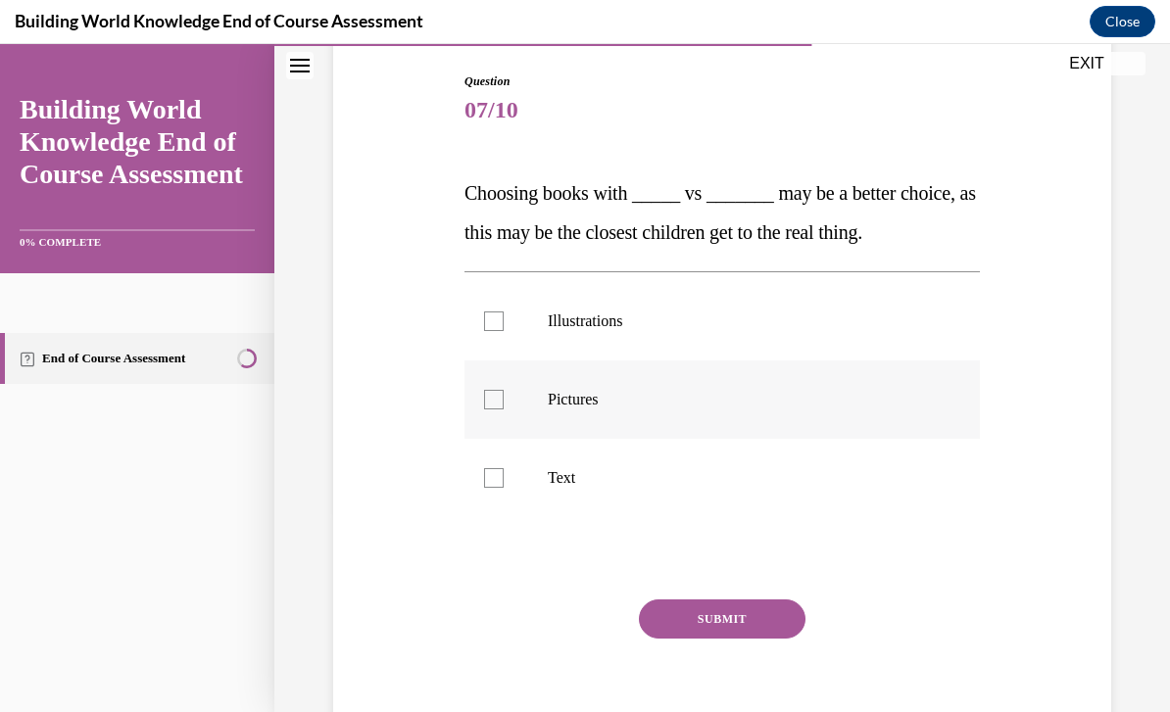
click at [734, 430] on label "Pictures" at bounding box center [721, 400] width 515 height 78
click at [504, 410] on input "Pictures" at bounding box center [494, 400] width 20 height 20
checkbox input "true"
click at [723, 609] on button "SUBMIT" at bounding box center [722, 619] width 167 height 39
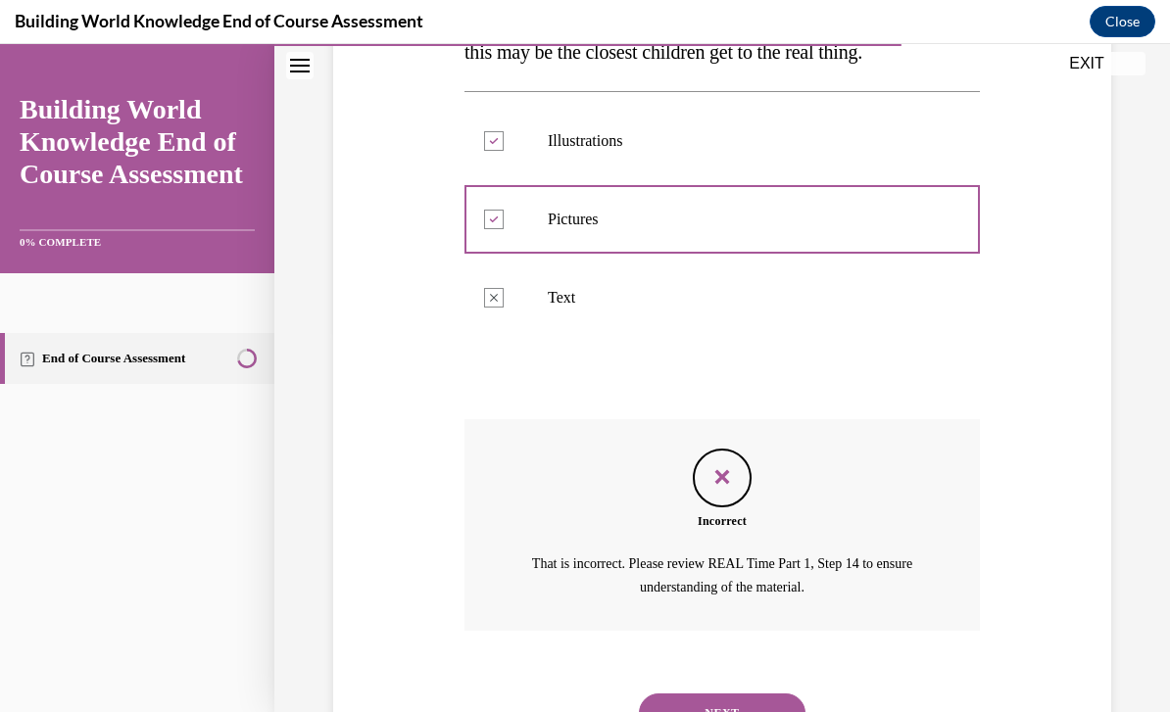
click at [699, 694] on button "NEXT" at bounding box center [722, 713] width 167 height 39
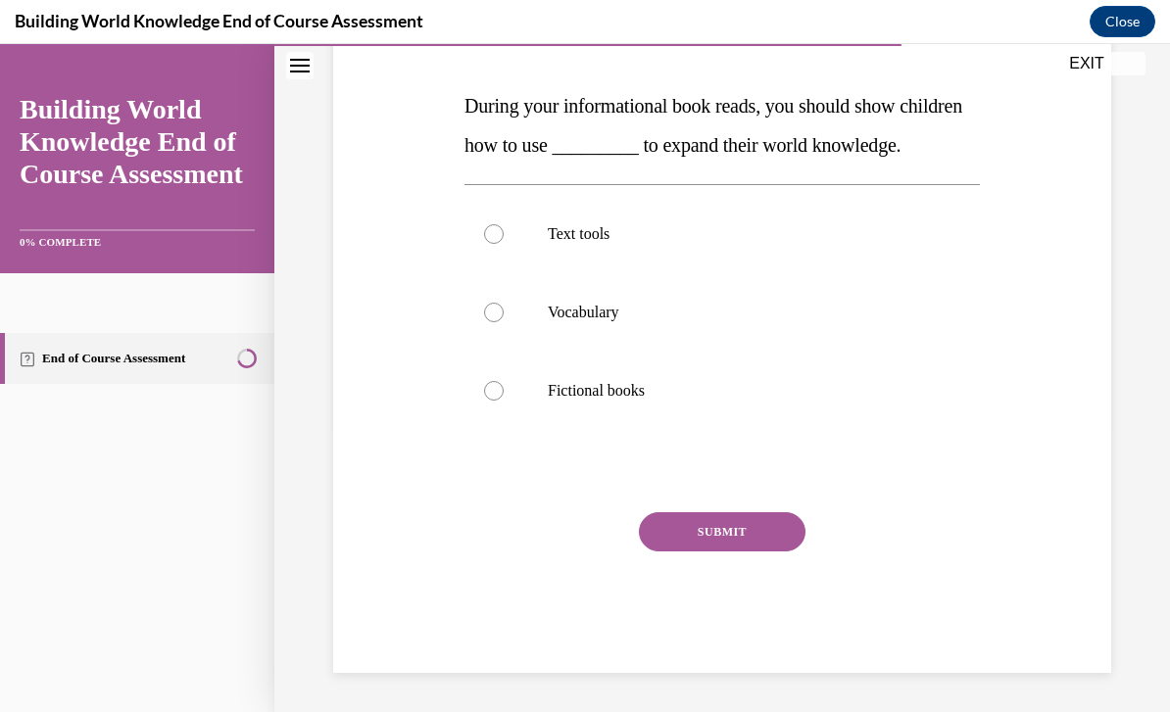
scroll to position [218, 0]
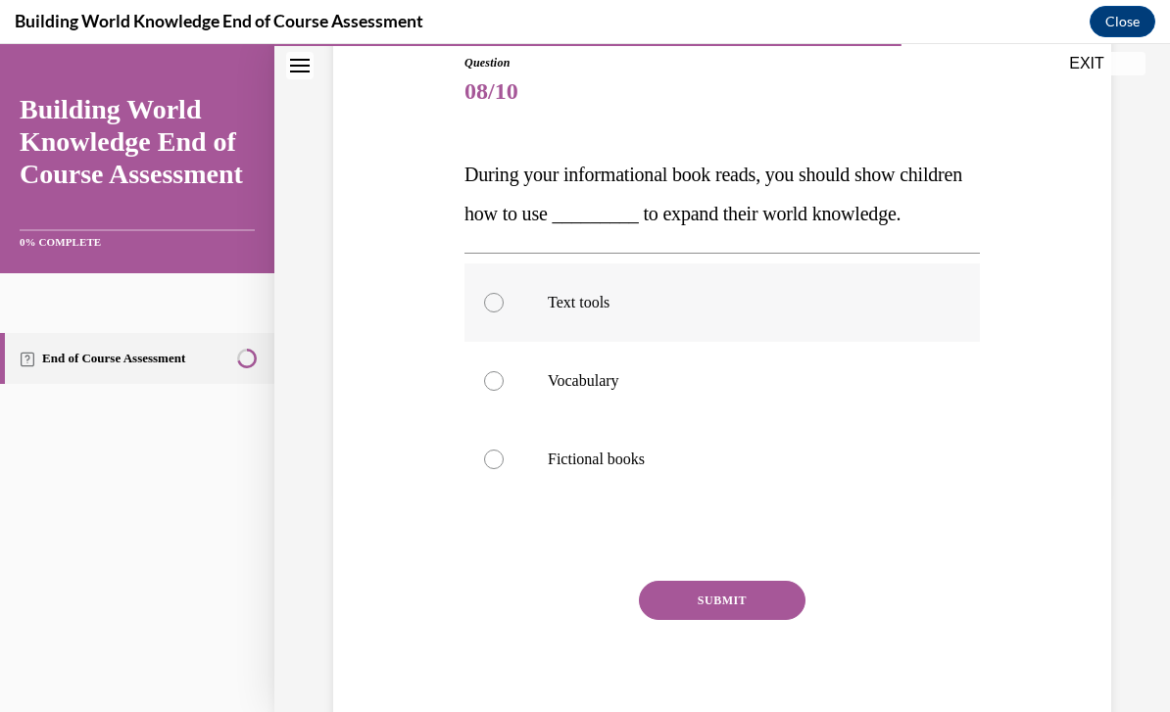
click at [700, 342] on label "Text tools" at bounding box center [721, 303] width 515 height 78
click at [504, 313] on input "Text tools" at bounding box center [494, 303] width 20 height 20
radio input "true"
click at [723, 620] on button "SUBMIT" at bounding box center [722, 600] width 167 height 39
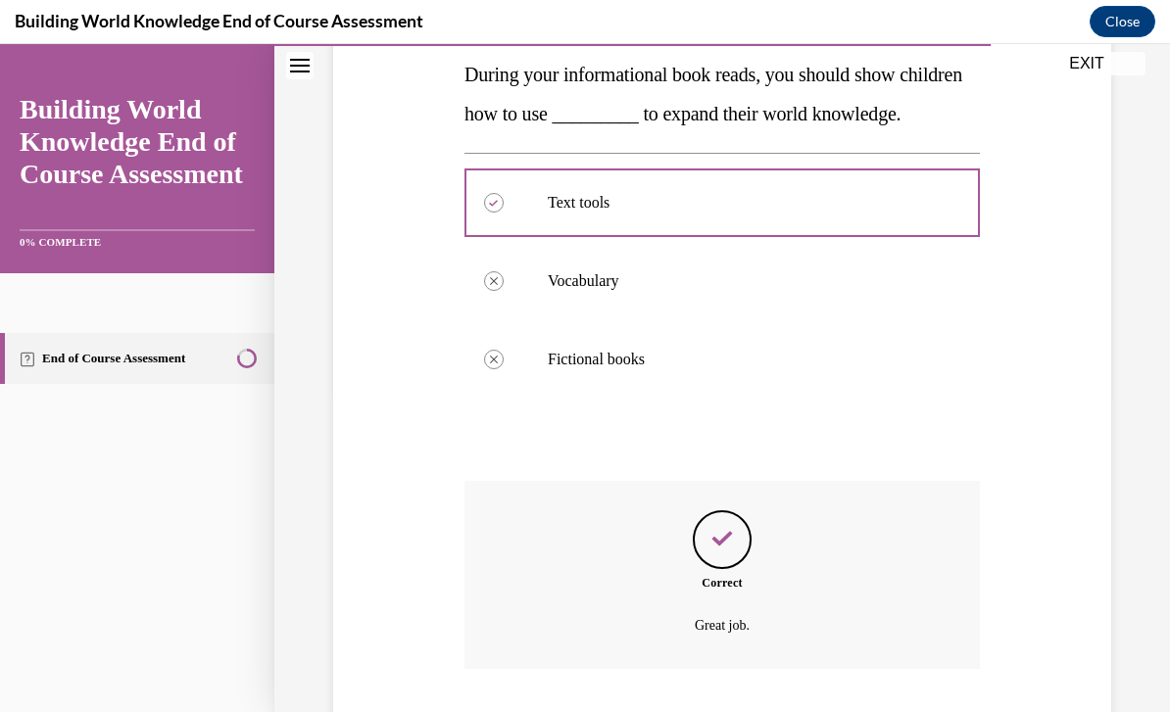
scroll to position [361, 0]
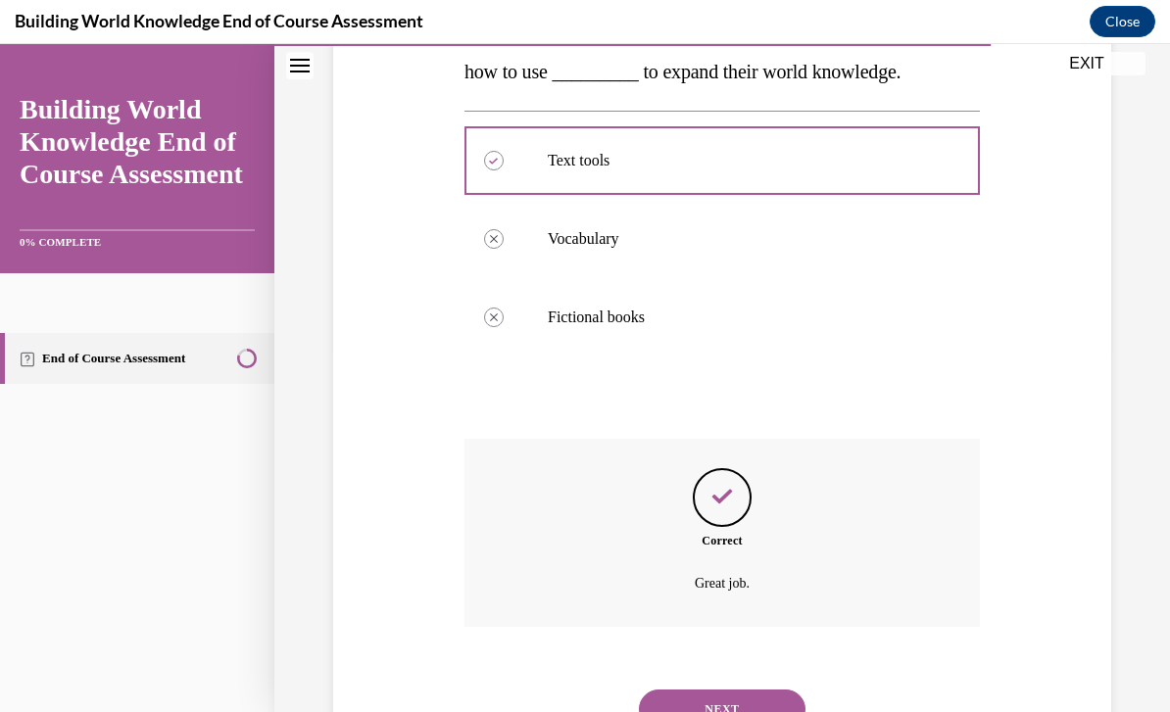
click at [697, 711] on button "NEXT" at bounding box center [722, 709] width 167 height 39
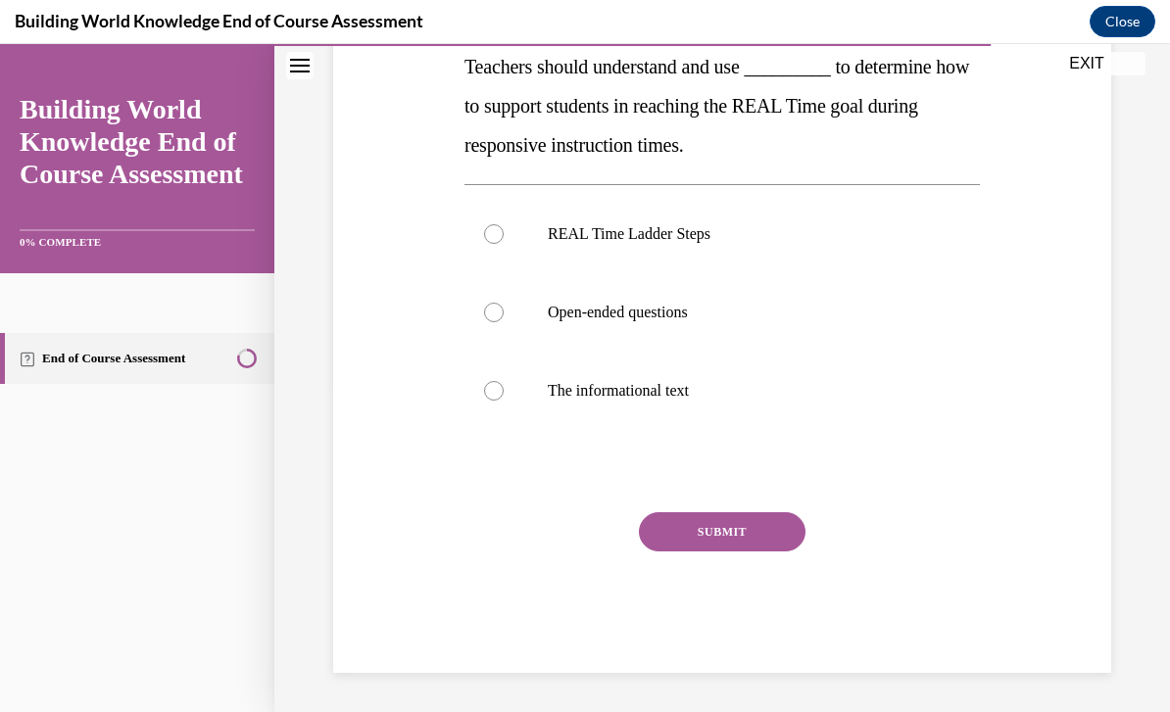
scroll to position [218, 0]
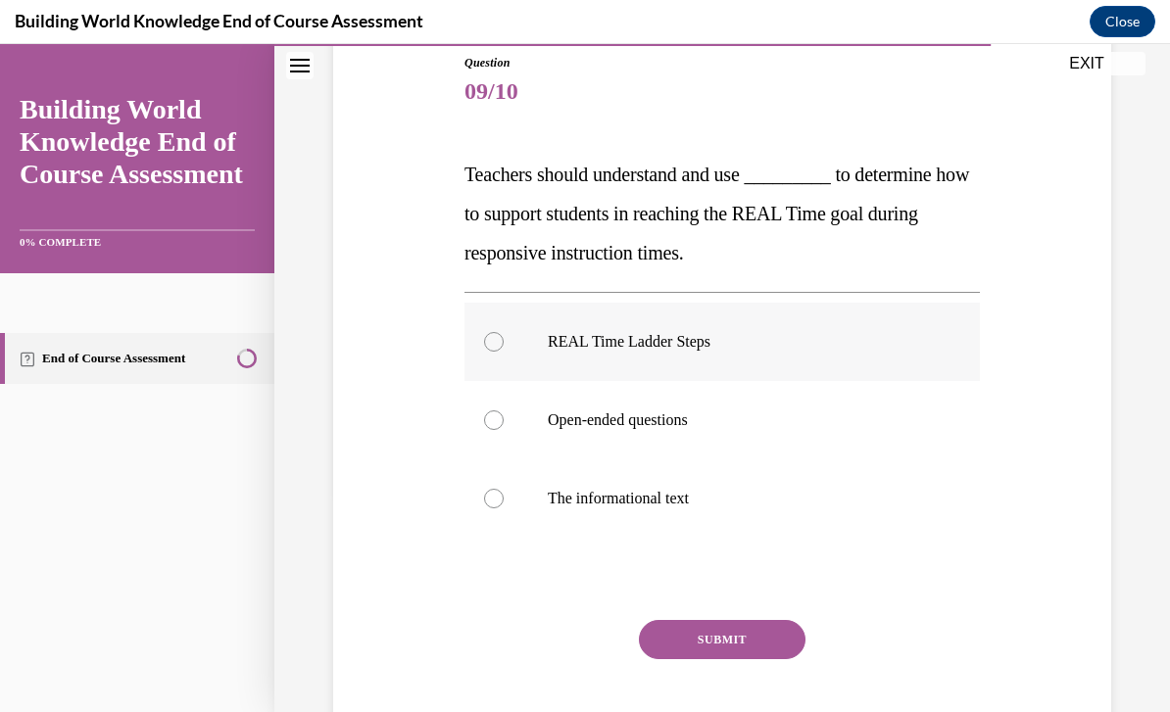
click at [701, 361] on label "REAL Time Ladder Steps" at bounding box center [721, 342] width 515 height 78
click at [504, 352] on input "REAL Time Ladder Steps" at bounding box center [494, 342] width 20 height 20
radio input "true"
click at [736, 656] on button "SUBMIT" at bounding box center [722, 639] width 167 height 39
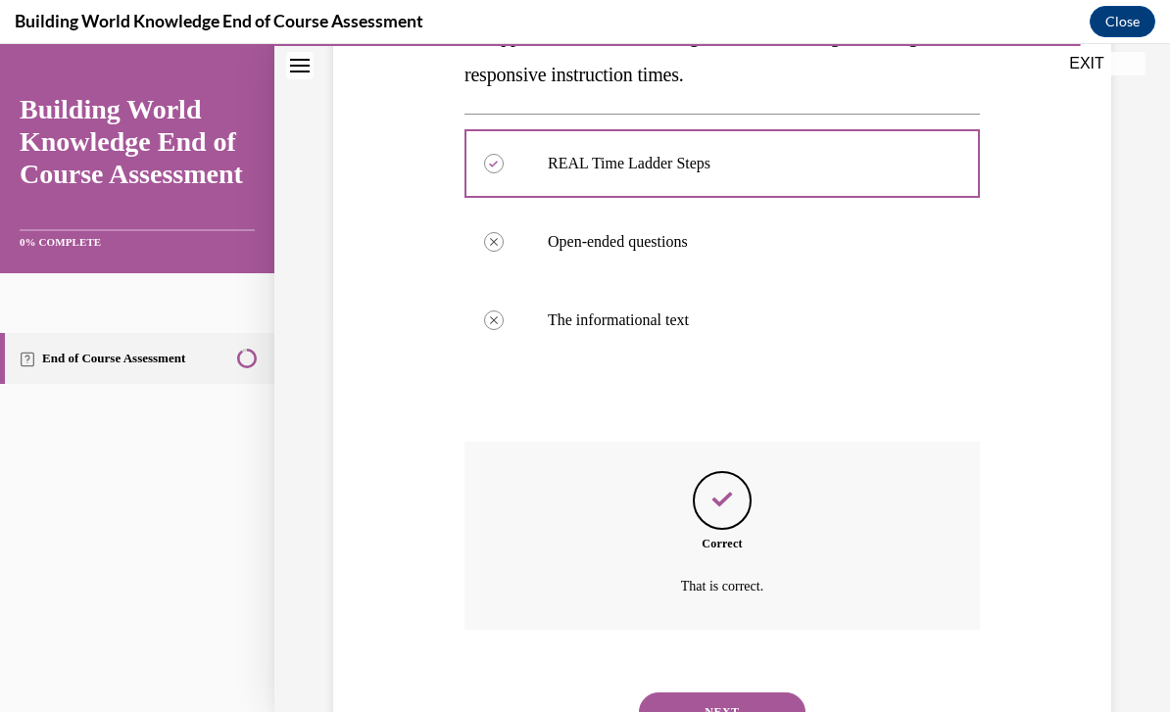
click at [720, 695] on button "NEXT" at bounding box center [722, 712] width 167 height 39
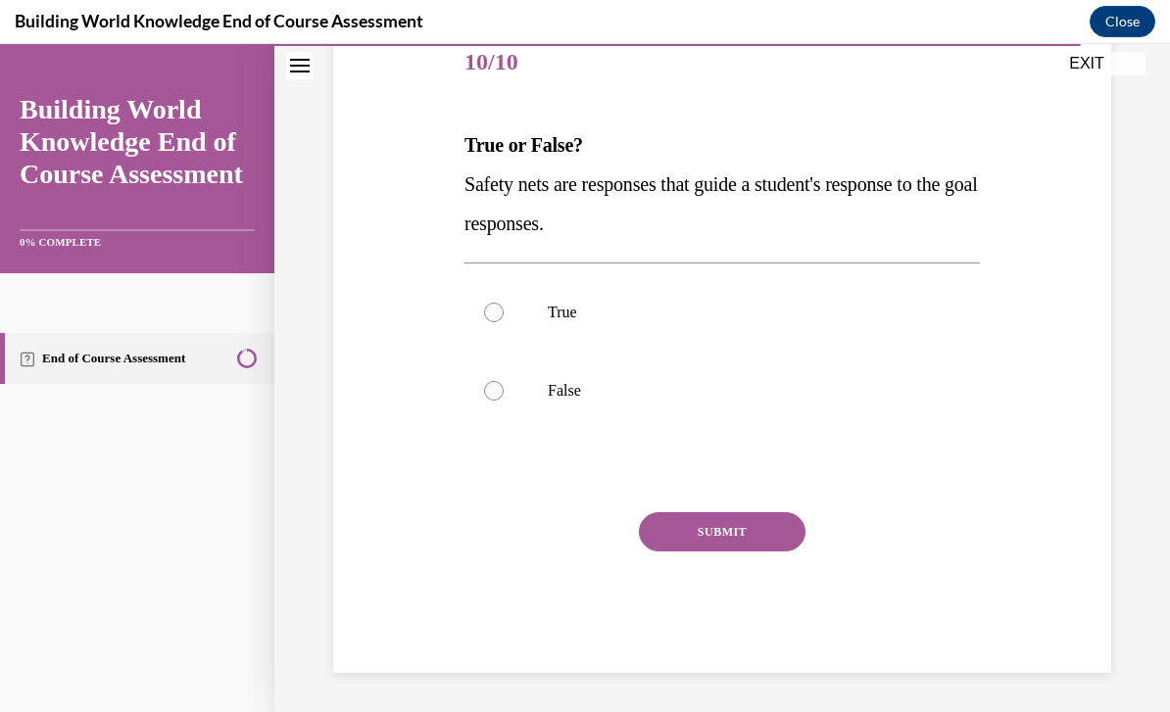
scroll to position [161, 0]
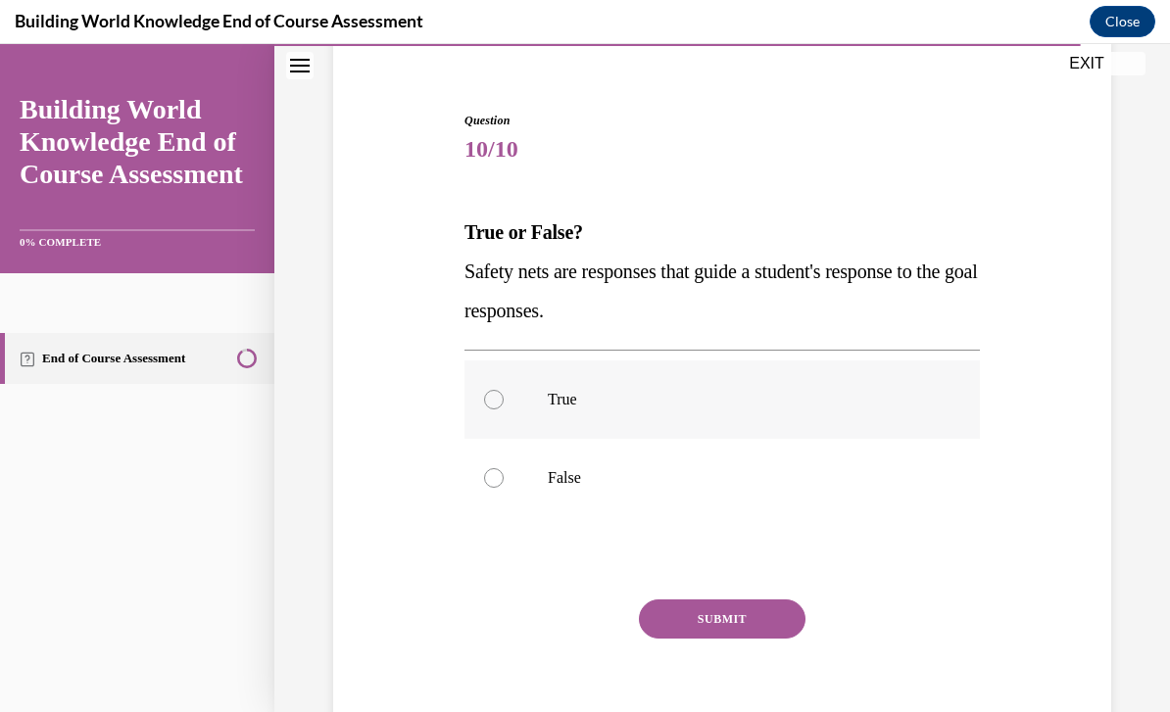
click at [684, 390] on p "True" at bounding box center [739, 400] width 383 height 20
click at [504, 390] on input "True" at bounding box center [494, 400] width 20 height 20
radio input "true"
click at [712, 617] on button "SUBMIT" at bounding box center [722, 619] width 167 height 39
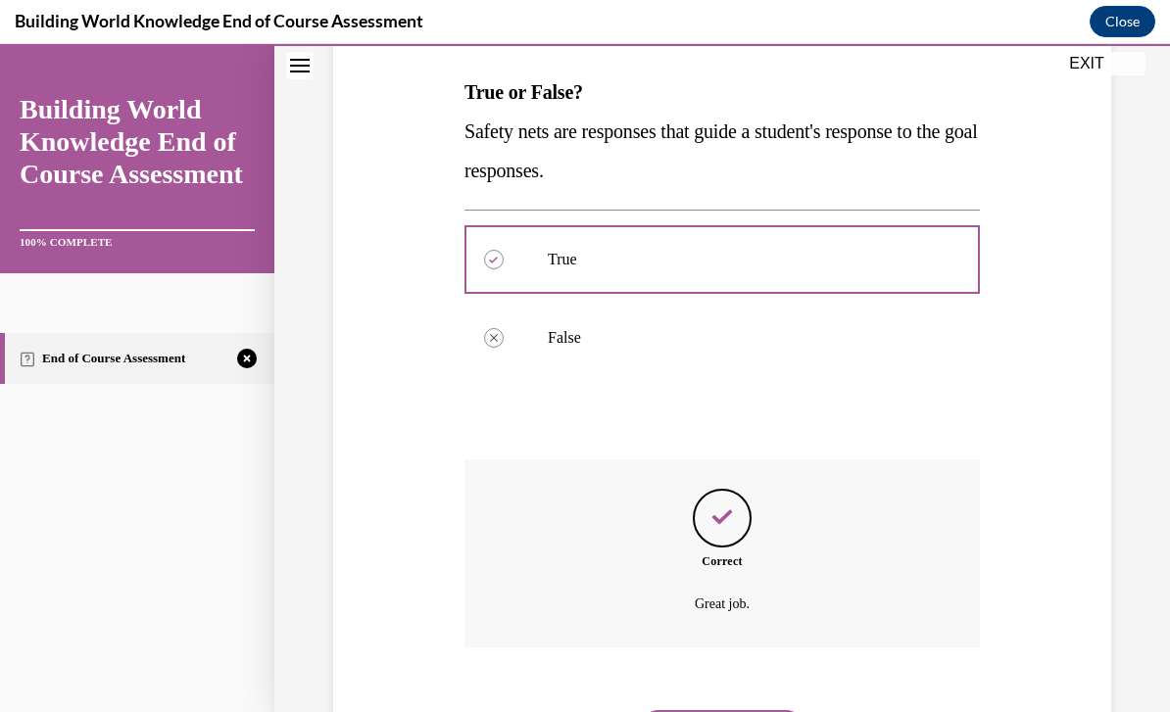
scroll to position [318, 0]
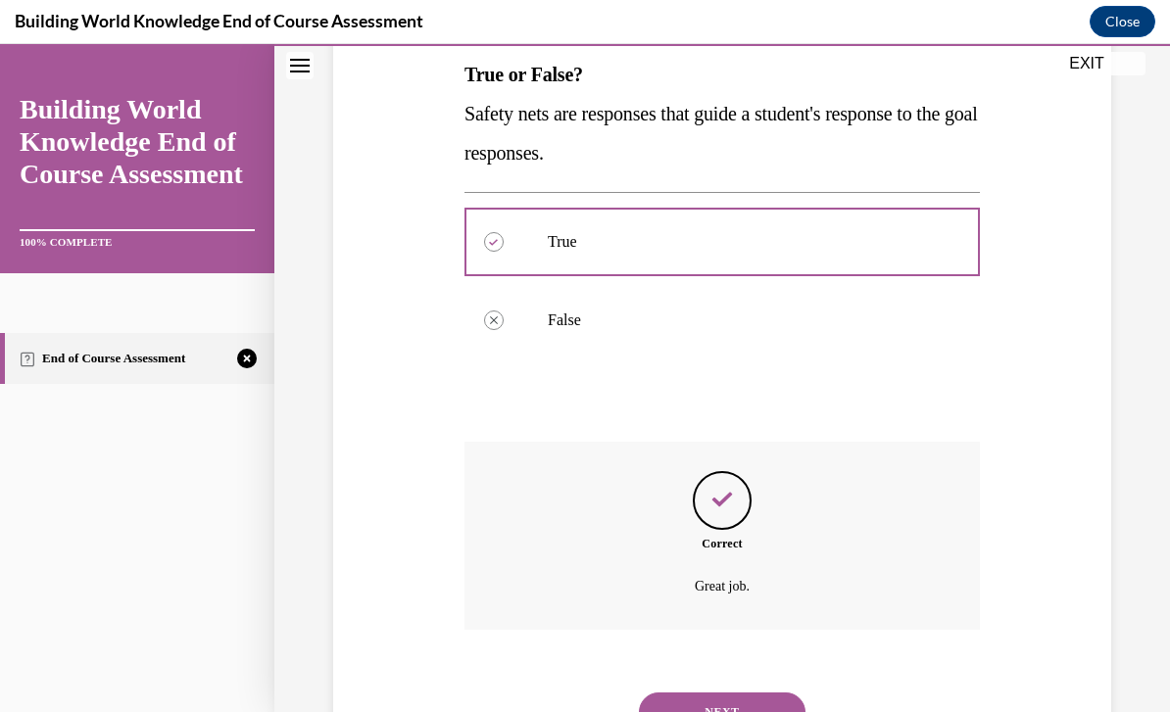
click at [720, 693] on button "NEXT" at bounding box center [722, 712] width 167 height 39
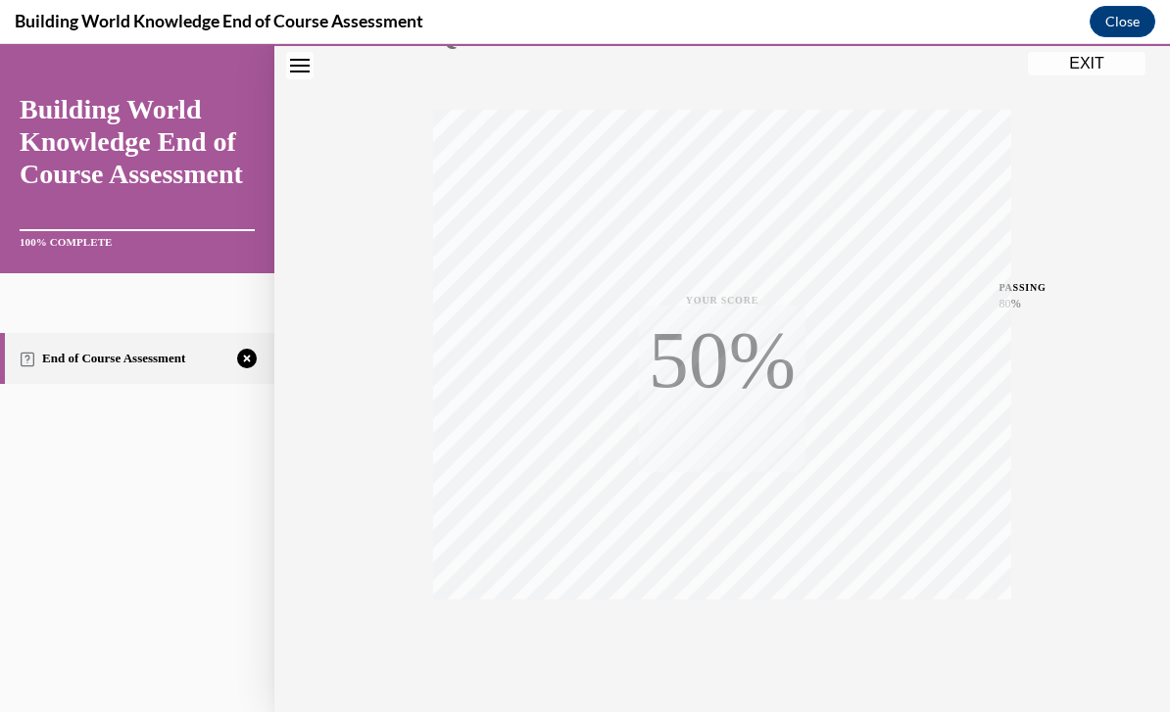
scroll to position [272, 0]
click at [718, 648] on icon "button" at bounding box center [723, 657] width 70 height 22
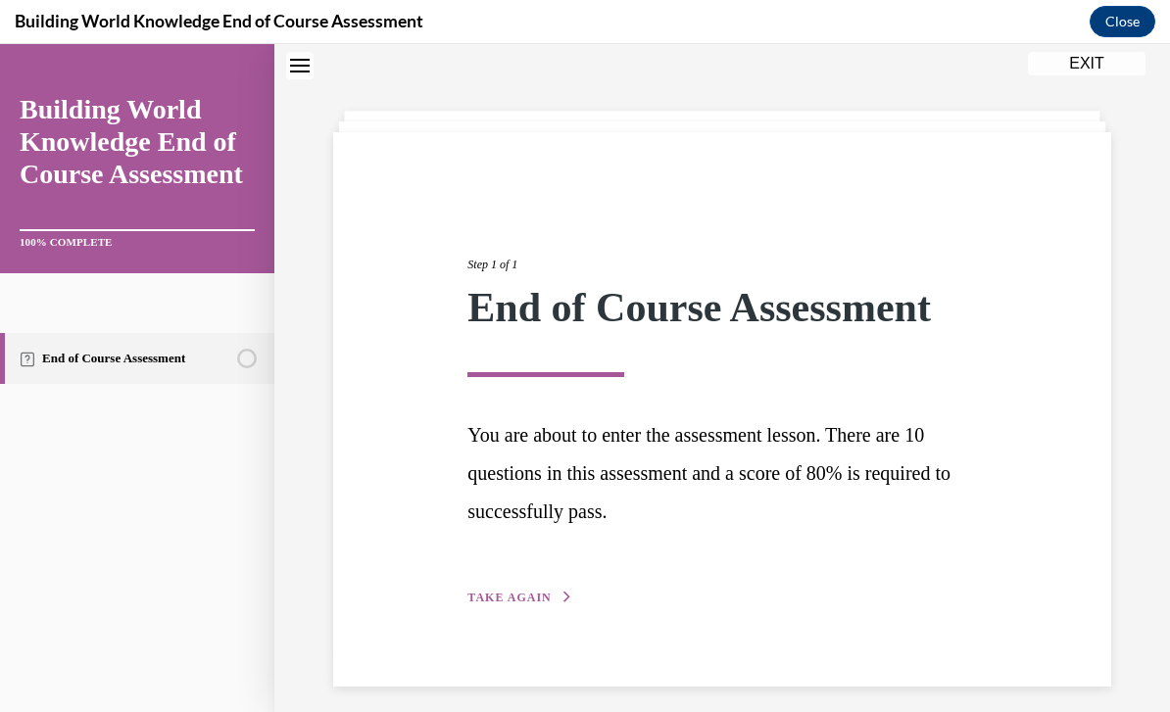
click at [573, 595] on div "Step 1 of 1 End of Course Assessment You are about to enter the assessment less…" at bounding box center [722, 410] width 538 height 398
click at [515, 595] on span "TAKE AGAIN" at bounding box center [508, 598] width 83 height 14
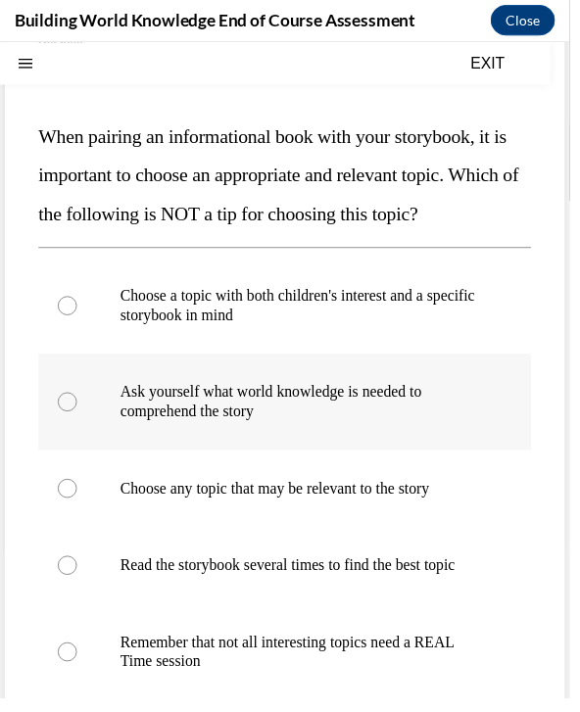
scroll to position [158, 0]
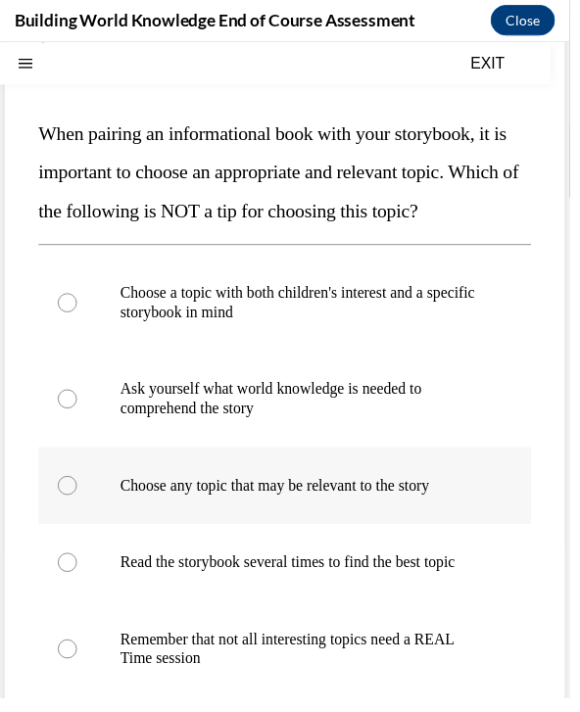
click at [426, 501] on p "Choose any topic that may be relevant to the story" at bounding box center [306, 494] width 369 height 20
click at [78, 501] on input "Choose any topic that may be relevant to the story" at bounding box center [69, 494] width 20 height 20
radio input "true"
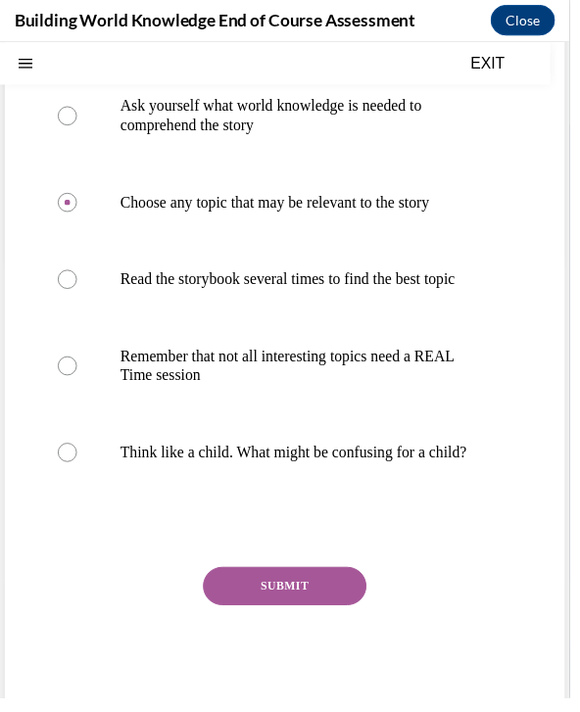
click at [316, 615] on button "SUBMIT" at bounding box center [290, 595] width 167 height 39
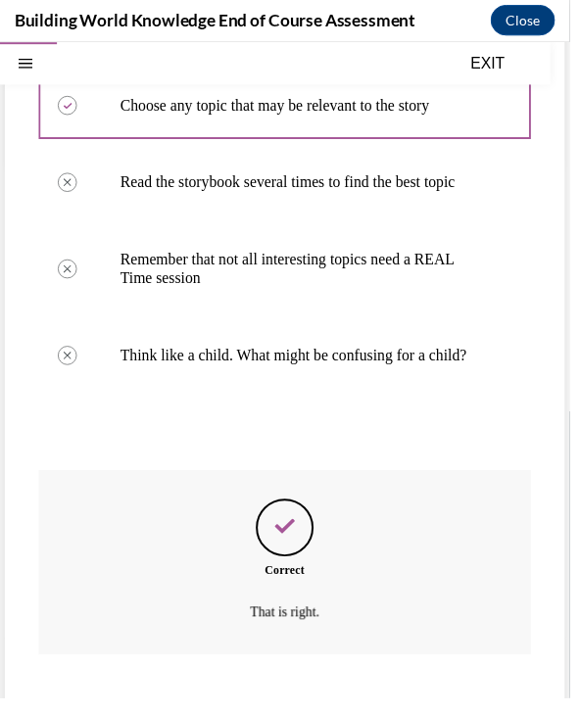
scroll to position [603, 0]
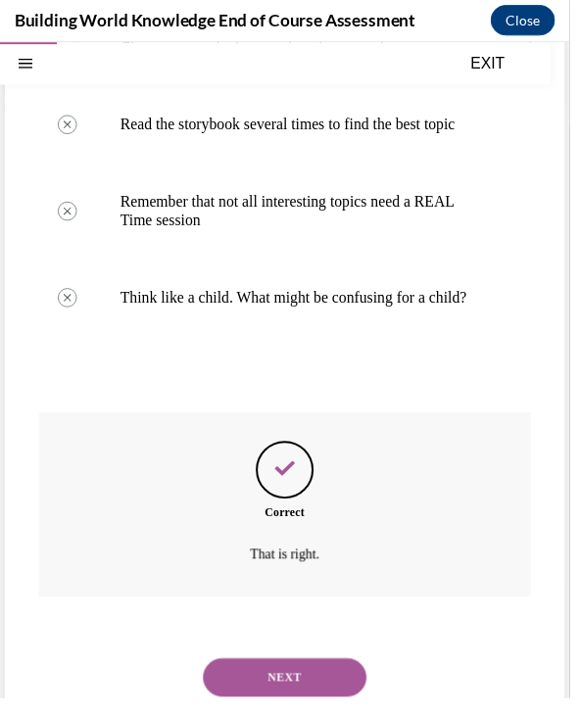
click at [313, 709] on button "NEXT" at bounding box center [290, 689] width 167 height 39
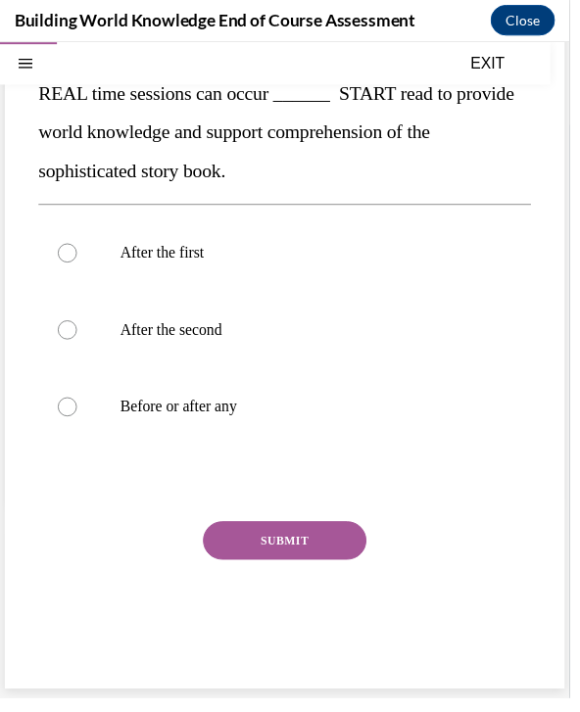
scroll to position [113, 0]
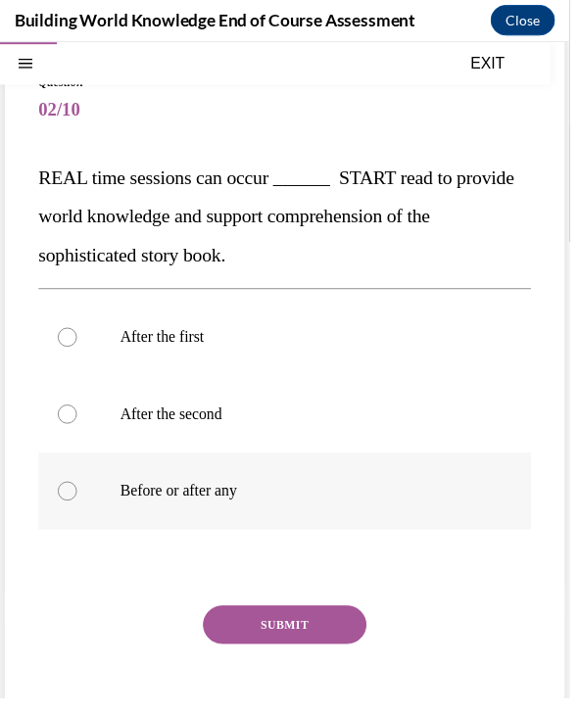
click at [336, 499] on p "Before or after any" at bounding box center [306, 500] width 369 height 20
click at [78, 499] on input "Before or after any" at bounding box center [69, 500] width 20 height 20
radio input "true"
click at [331, 628] on button "SUBMIT" at bounding box center [290, 635] width 167 height 39
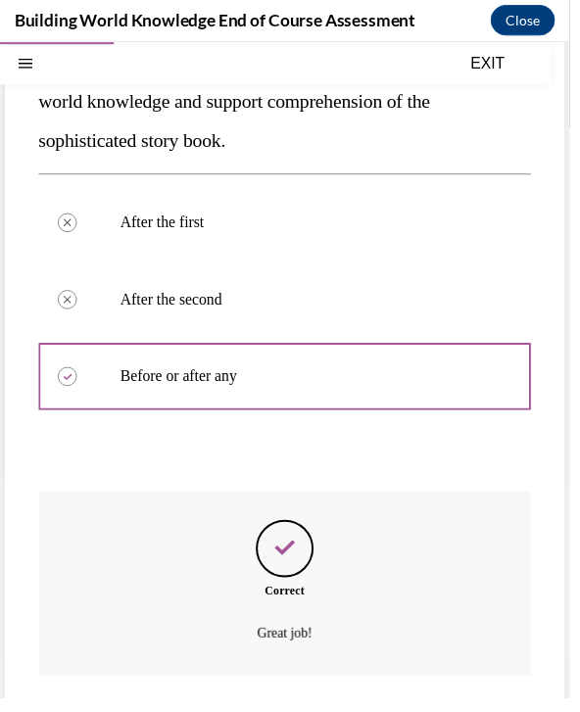
scroll to position [270, 0]
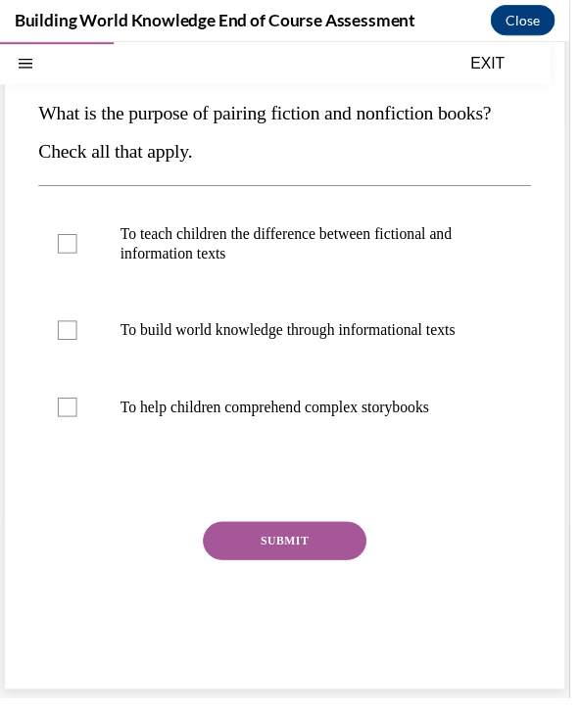
scroll to position [93, 0]
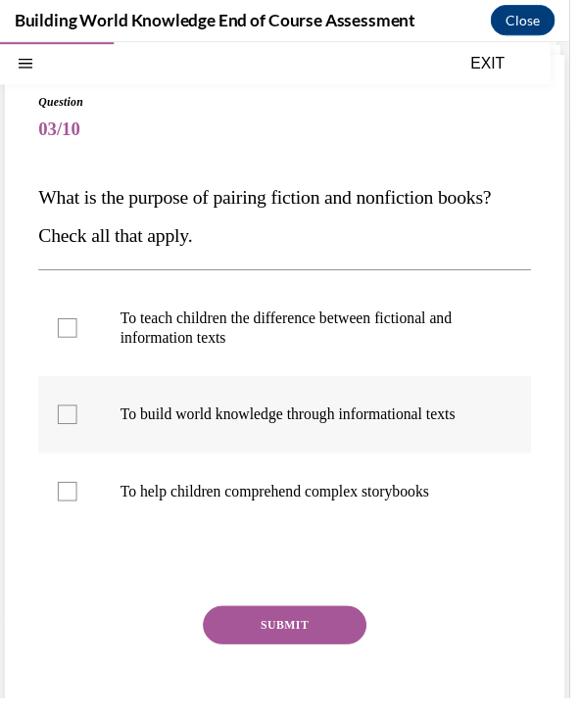
click at [463, 413] on p "To build world knowledge through informational texts" at bounding box center [306, 421] width 369 height 20
click at [78, 413] on input "To build world knowledge through informational texts" at bounding box center [69, 421] width 20 height 20
checkbox input "true"
click at [469, 501] on p "To help children comprehend complex storybooks" at bounding box center [306, 500] width 369 height 20
click at [78, 501] on input "To help children comprehend complex storybooks" at bounding box center [69, 500] width 20 height 20
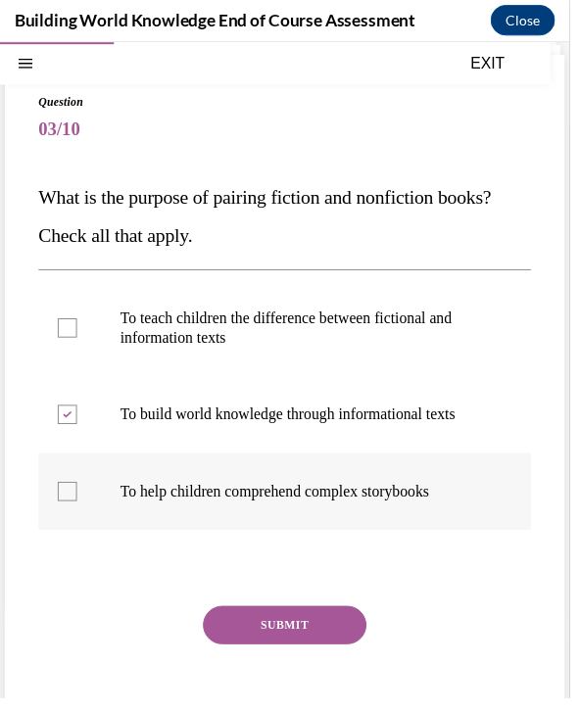
checkbox input "true"
click at [311, 637] on button "SUBMIT" at bounding box center [290, 635] width 167 height 39
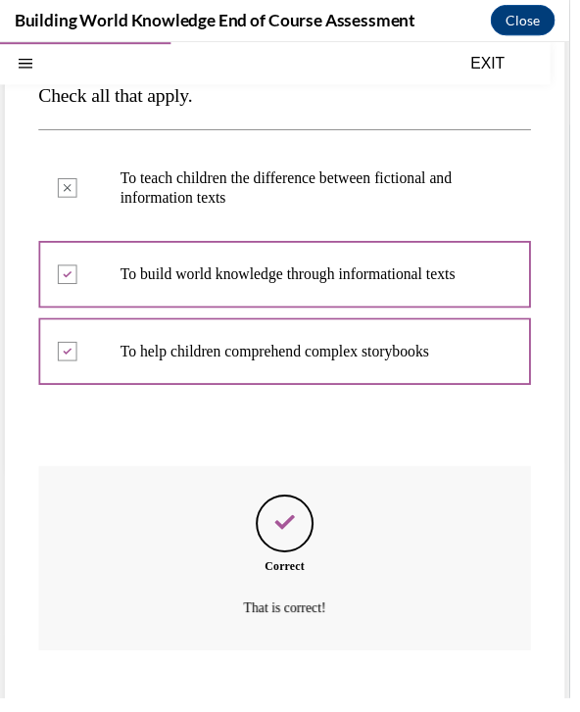
scroll to position [251, 0]
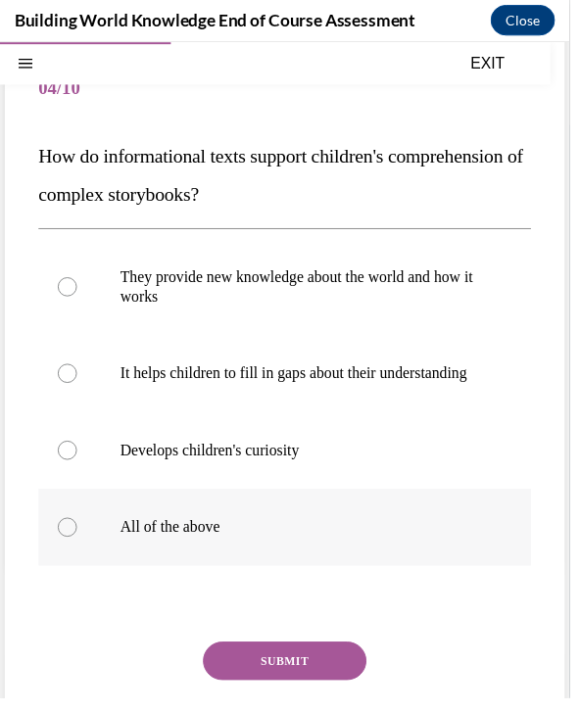
click at [437, 546] on p "All of the above" at bounding box center [306, 536] width 369 height 20
click at [78, 546] on input "All of the above" at bounding box center [69, 536] width 20 height 20
radio input "true"
click at [337, 692] on button "SUBMIT" at bounding box center [290, 671] width 167 height 39
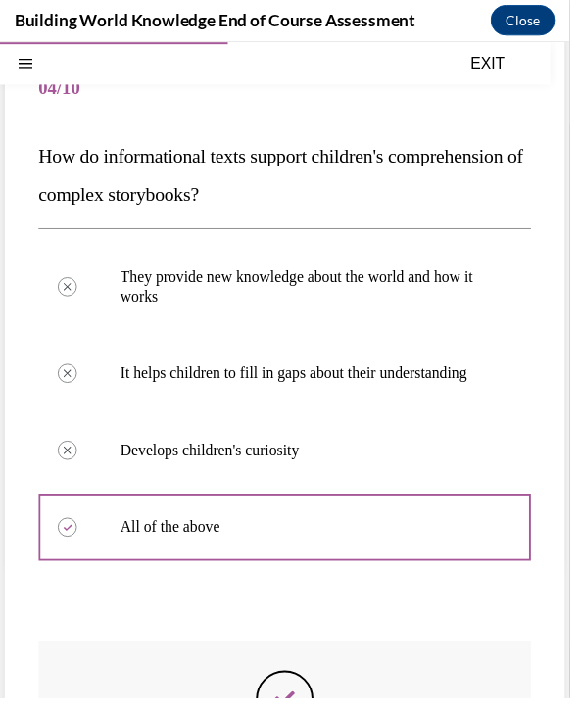
scroll to position [24, 0]
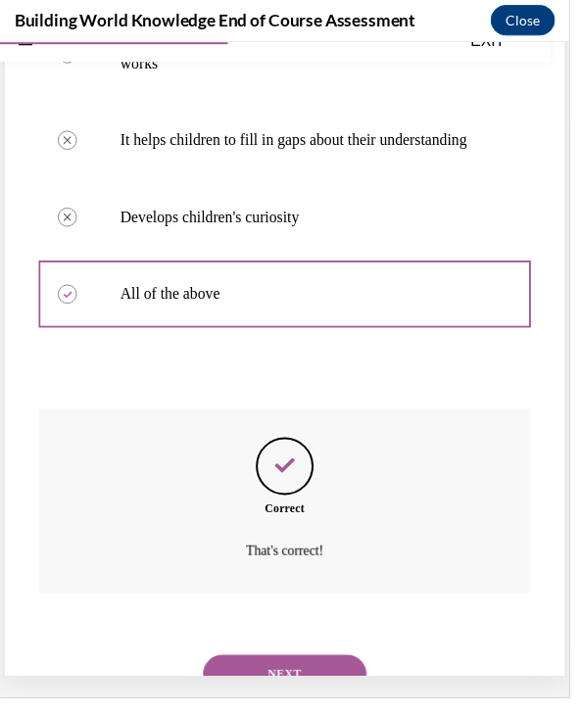
click at [337, 697] on button "NEXT" at bounding box center [290, 685] width 167 height 39
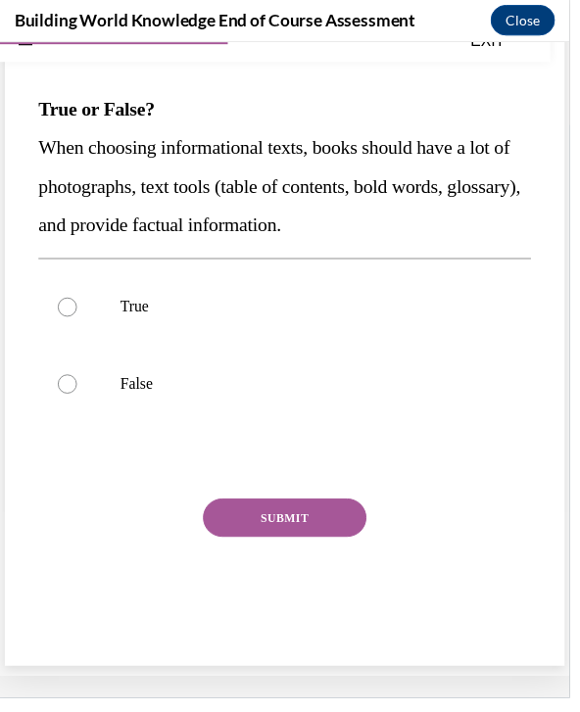
scroll to position [73, 0]
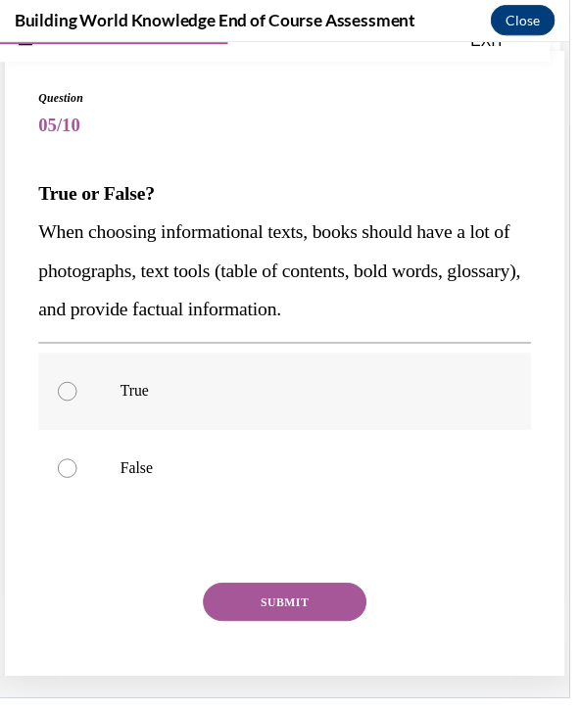
click at [323, 435] on label "True" at bounding box center [290, 398] width 502 height 78
click at [78, 408] on input "True" at bounding box center [69, 398] width 20 height 20
radio input "true"
click at [335, 618] on button "SUBMIT" at bounding box center [290, 612] width 167 height 39
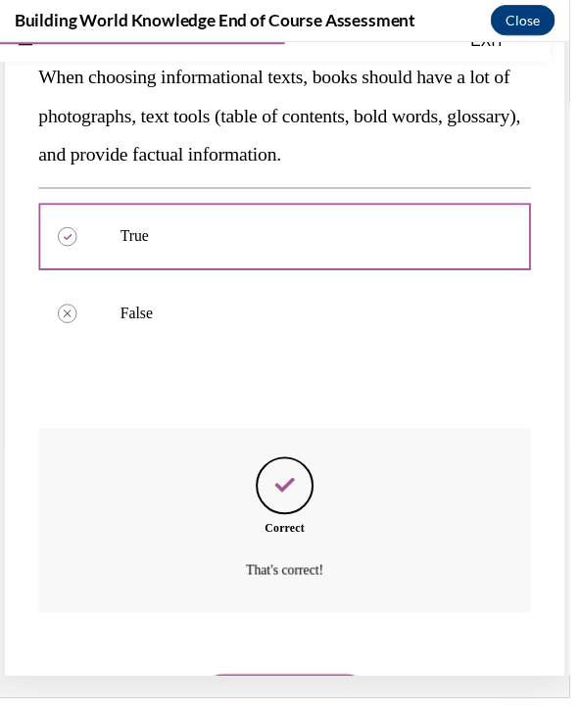
click at [324, 686] on button "NEXT" at bounding box center [290, 705] width 167 height 39
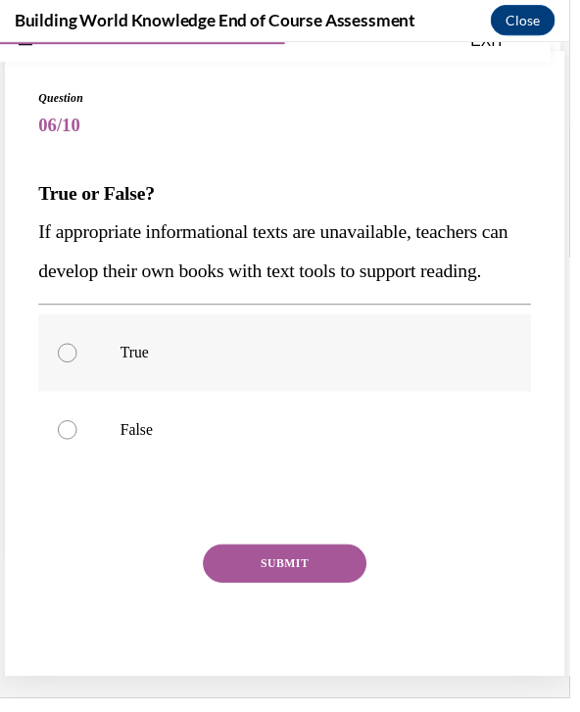
click at [293, 368] on p "True" at bounding box center [306, 359] width 369 height 20
click at [78, 368] on input "True" at bounding box center [69, 359] width 20 height 20
radio input "true"
click at [309, 593] on button "SUBMIT" at bounding box center [290, 573] width 167 height 39
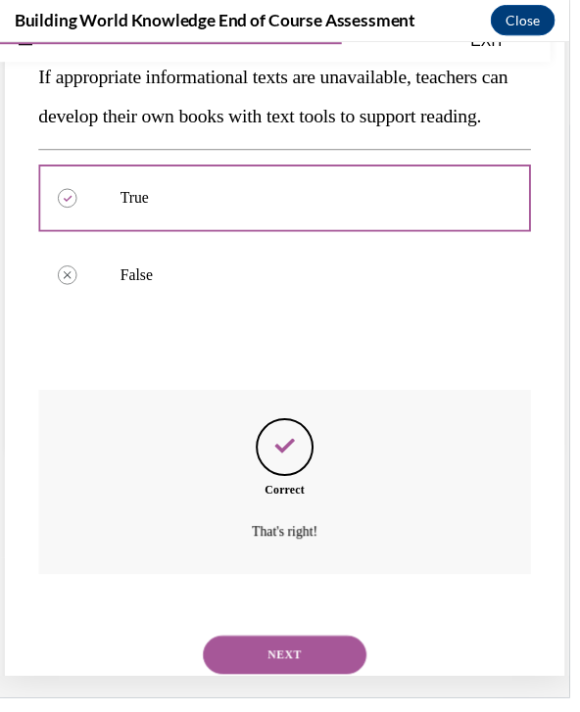
click at [302, 678] on button "NEXT" at bounding box center [290, 666] width 167 height 39
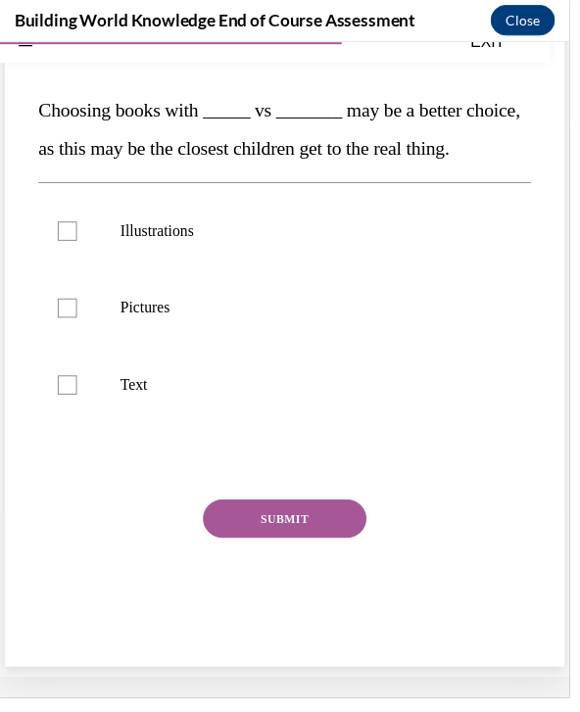
scroll to position [113, 0]
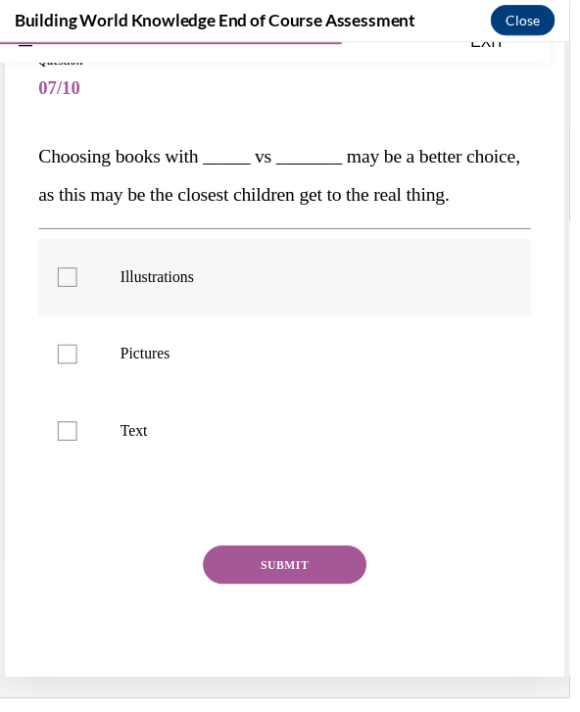
click at [289, 320] on label "Illustrations" at bounding box center [290, 281] width 502 height 78
click at [78, 291] on input "Illustrations" at bounding box center [69, 281] width 20 height 20
checkbox input "true"
click at [306, 369] on p "Pictures" at bounding box center [306, 360] width 369 height 20
click at [78, 369] on input "Pictures" at bounding box center [69, 360] width 20 height 20
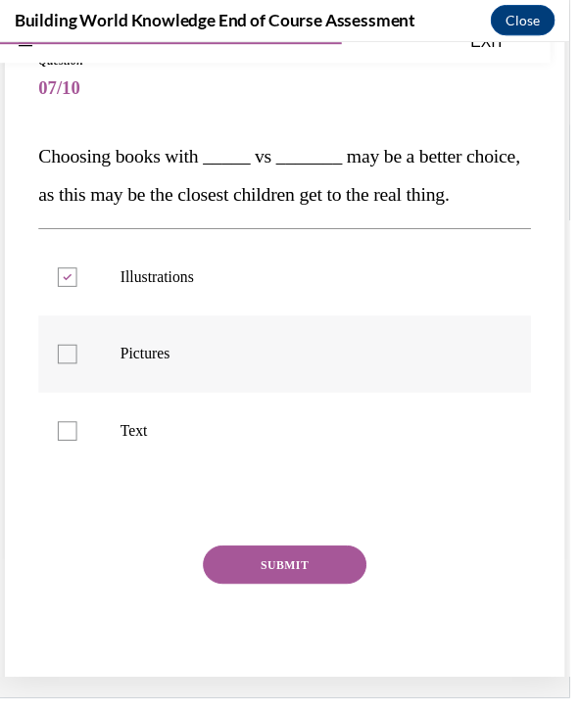
checkbox input "true"
click at [336, 594] on button "SUBMIT" at bounding box center [290, 574] width 167 height 39
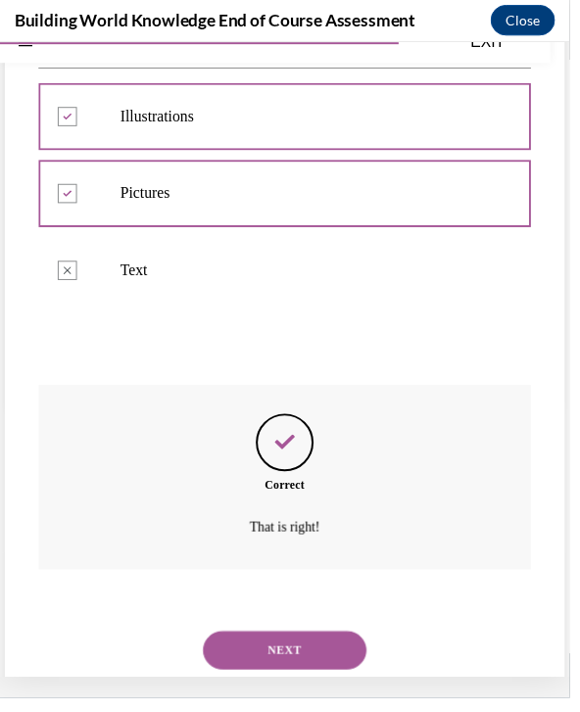
scroll to position [272, 0]
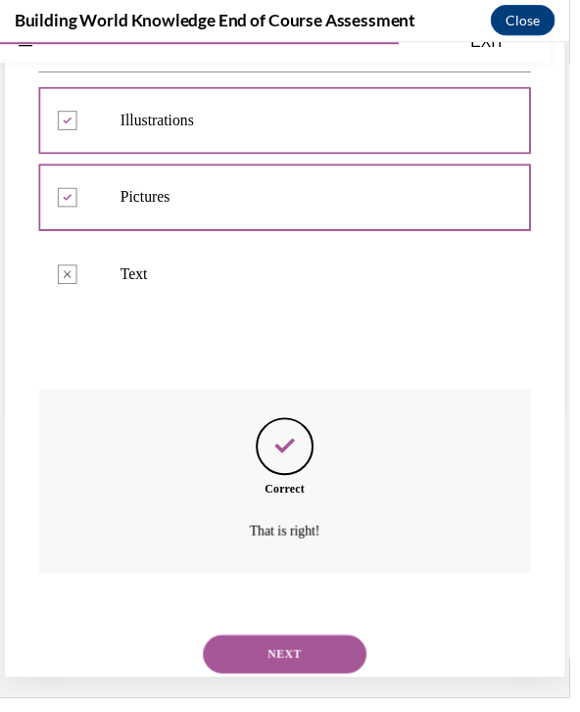
click at [332, 685] on button "NEXT" at bounding box center [290, 665] width 167 height 39
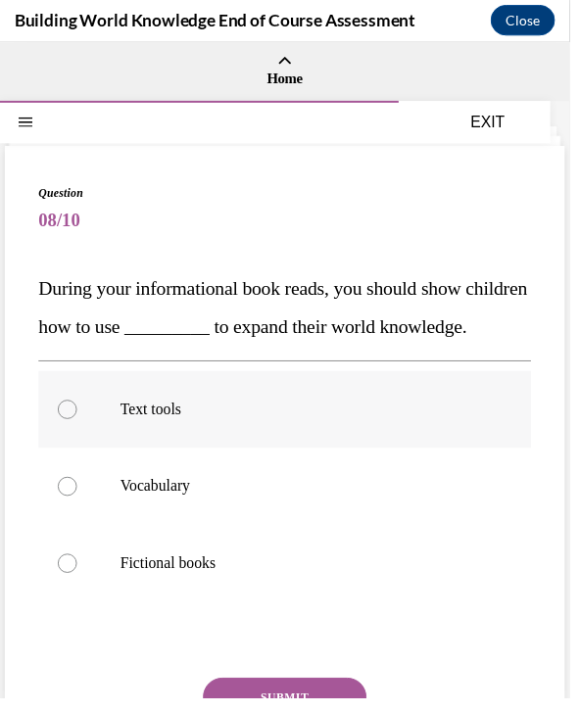
click at [478, 426] on p "Text tools" at bounding box center [306, 417] width 369 height 20
click at [78, 426] on input "Text tools" at bounding box center [69, 417] width 20 height 20
radio input "true"
click at [338, 711] on button "SUBMIT" at bounding box center [290, 709] width 167 height 39
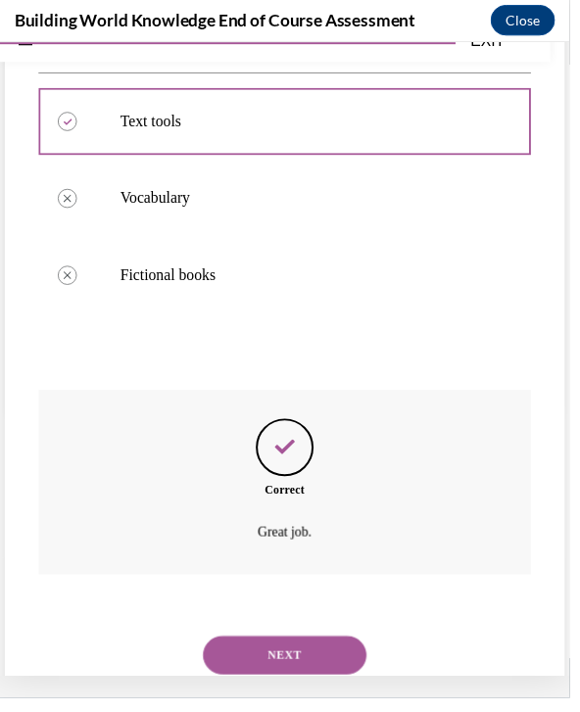
click at [348, 686] on button "NEXT" at bounding box center [290, 666] width 167 height 39
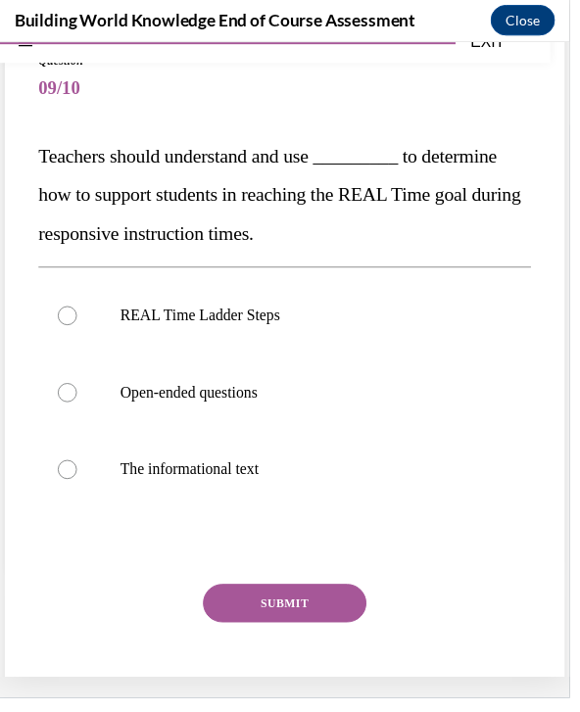
click at [342, 191] on span "Teachers should understand and use _________ to determine how to support studen…" at bounding box center [284, 197] width 491 height 100
click at [339, 173] on p "Teachers should understand and use _________ to determine how to support studen…" at bounding box center [290, 197] width 502 height 118
click at [261, 159] on span "Teachers should understand and use _________ to determine how to support studen…" at bounding box center [284, 197] width 491 height 100
click at [109, 157] on span "Teachers should understand and use _________ to determine how to support studen…" at bounding box center [284, 197] width 491 height 100
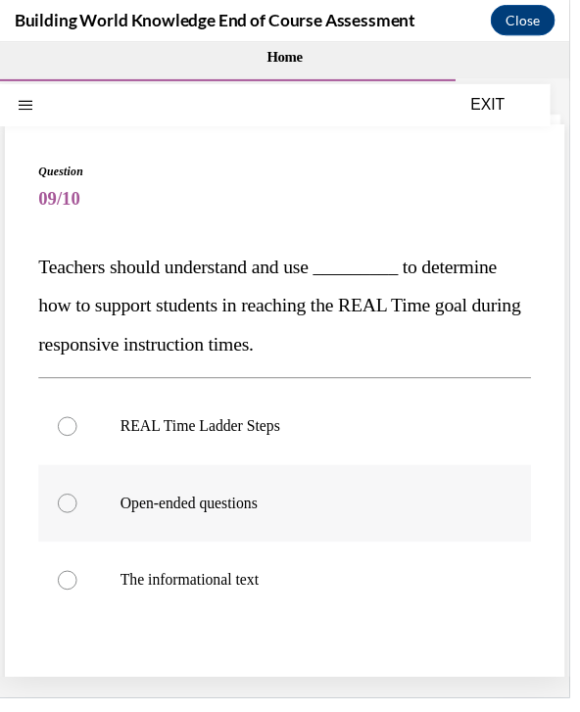
scroll to position [0, 0]
click at [190, 438] on p "REAL Time Ladder Steps" at bounding box center [306, 433] width 369 height 20
click at [78, 438] on input "REAL Time Ladder Steps" at bounding box center [69, 433] width 20 height 20
radio input "true"
click at [298, 711] on button "SUBMIT" at bounding box center [290, 725] width 167 height 39
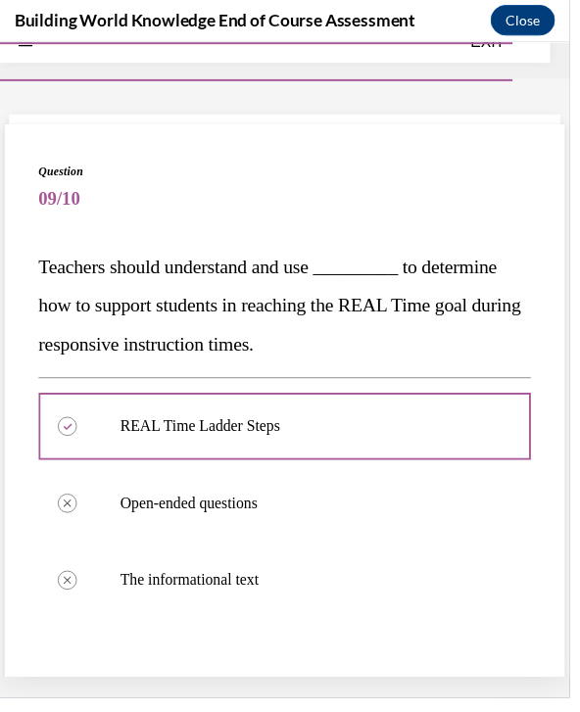
scroll to position [24, 0]
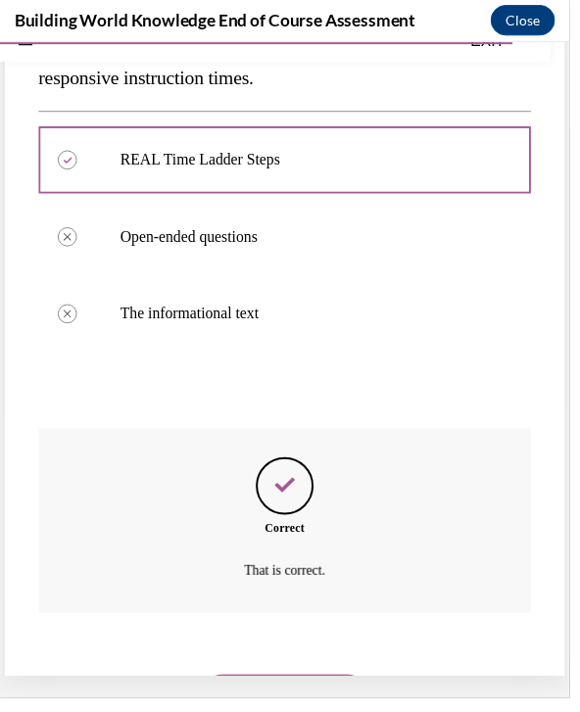
click at [301, 696] on button "NEXT" at bounding box center [290, 705] width 167 height 39
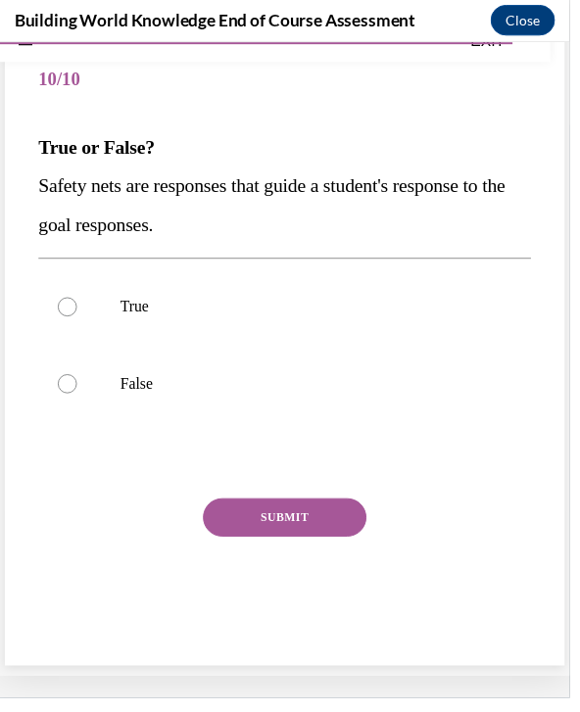
scroll to position [62, 0]
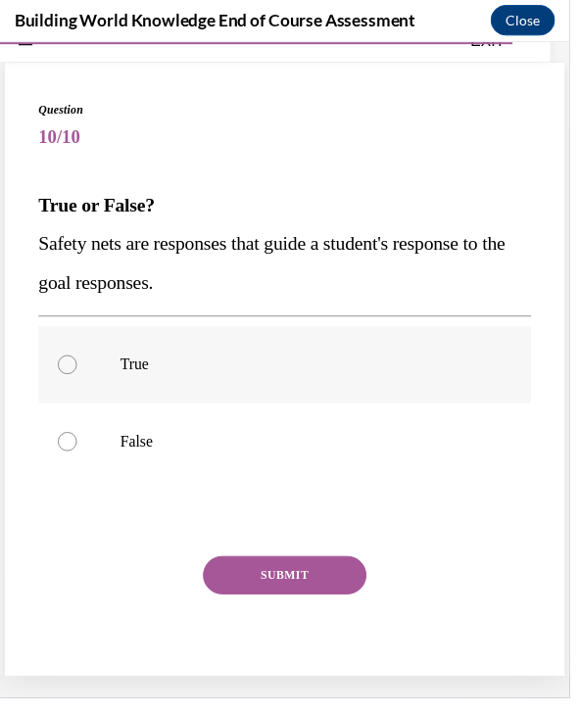
click at [293, 376] on p "True" at bounding box center [306, 371] width 369 height 20
click at [78, 376] on input "True" at bounding box center [69, 371] width 20 height 20
radio input "true"
click at [337, 586] on button "SUBMIT" at bounding box center [290, 584] width 167 height 39
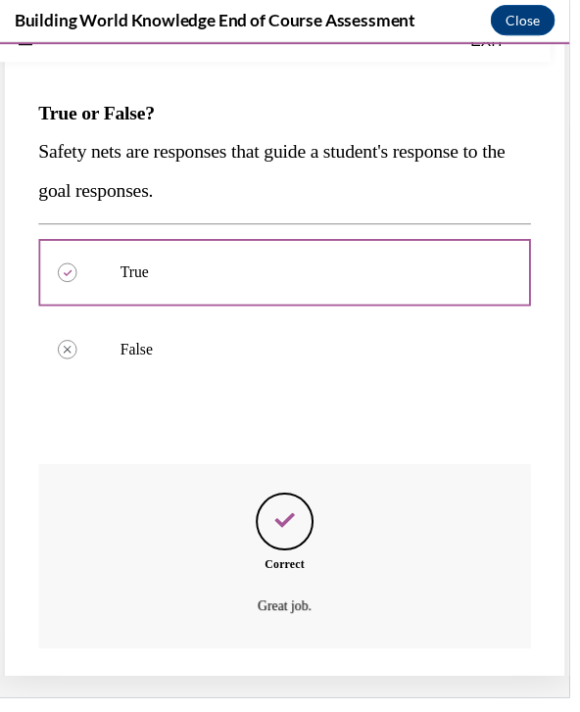
scroll to position [192, 0]
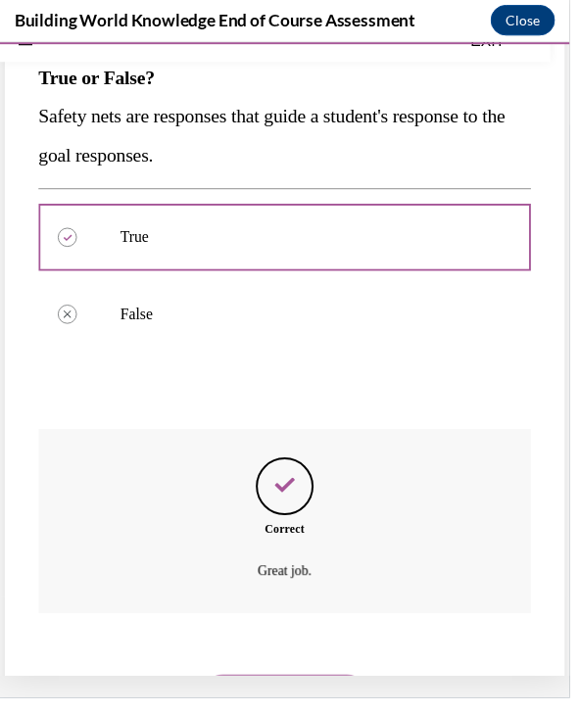
click at [303, 686] on button "NEXT" at bounding box center [290, 705] width 167 height 39
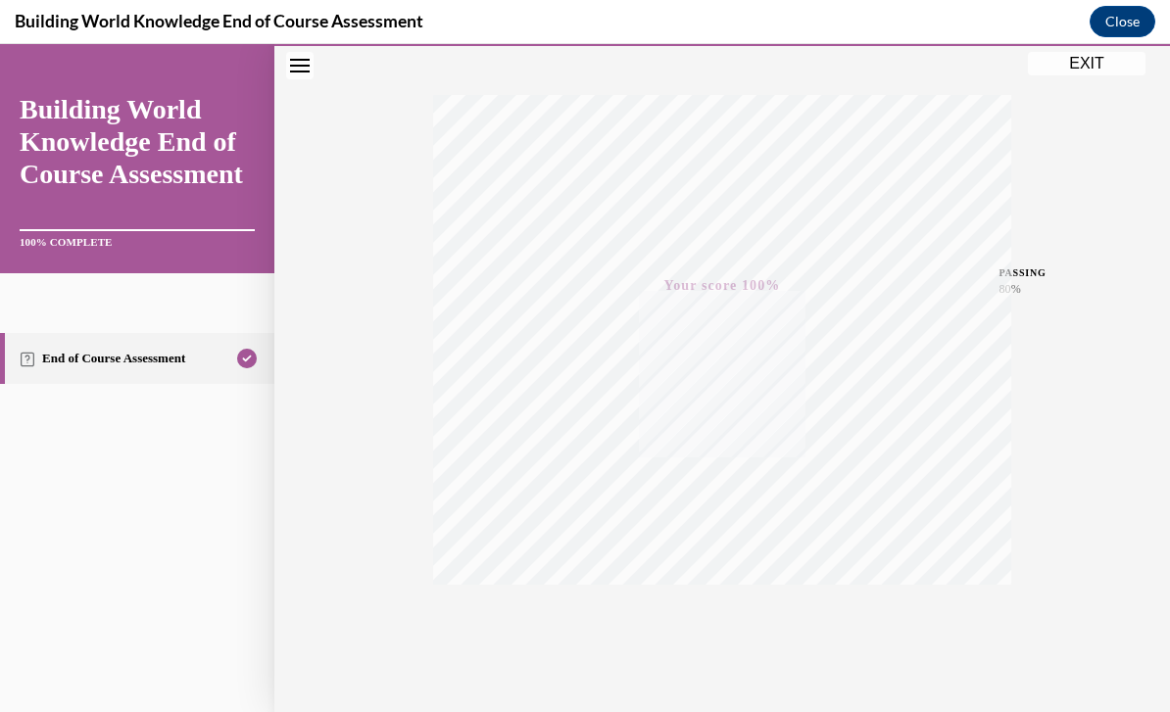
scroll to position [278, 0]
click at [1062, 64] on button "EXIT" at bounding box center [1087, 64] width 118 height 24
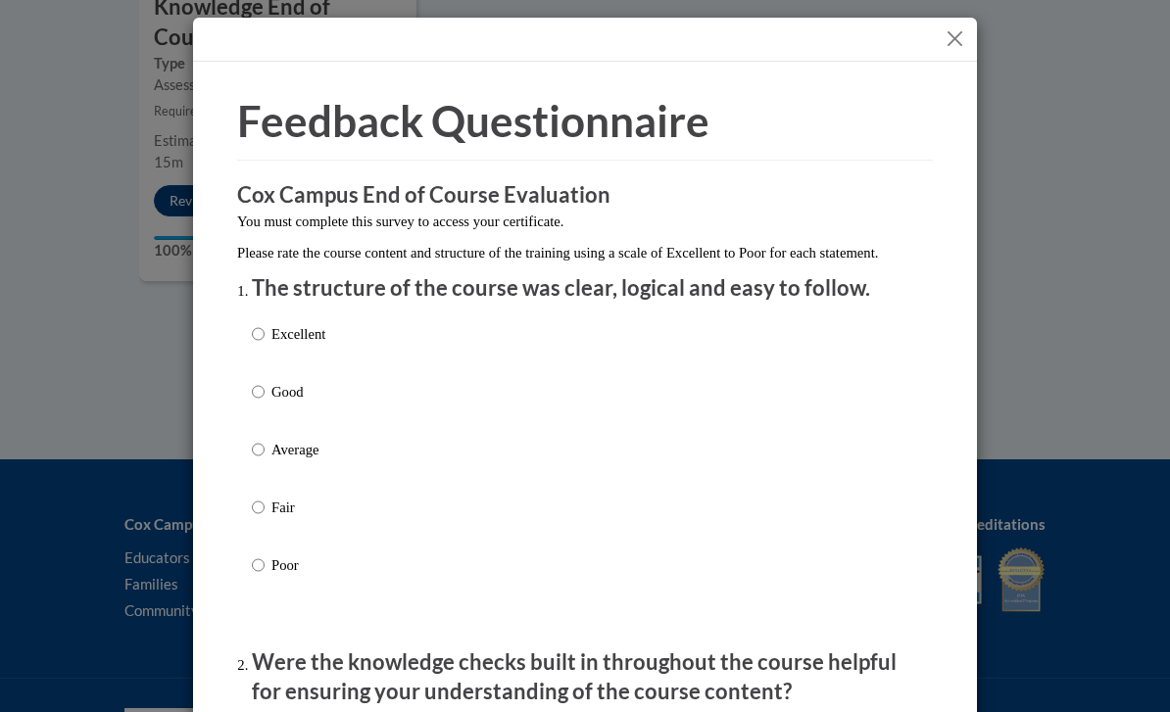
click at [288, 343] on label "Excellent" at bounding box center [288, 349] width 73 height 53
click at [265, 343] on input "Excellent" at bounding box center [258, 334] width 13 height 22
radio input "true"
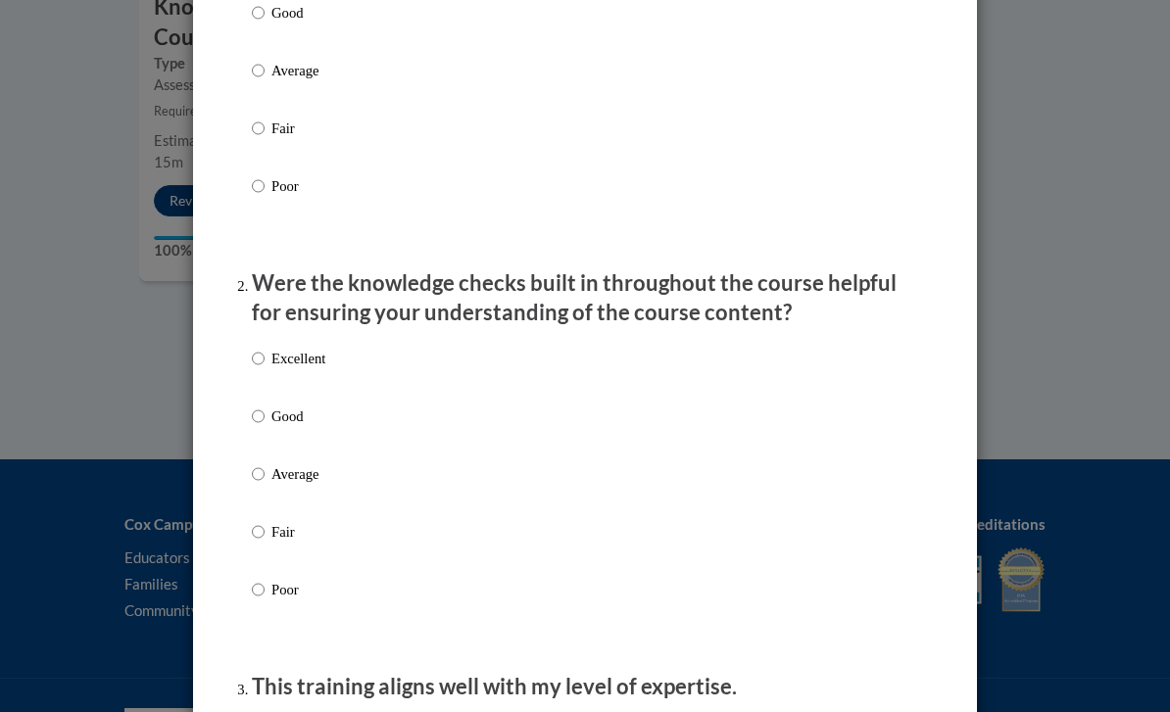
scroll to position [495, 0]
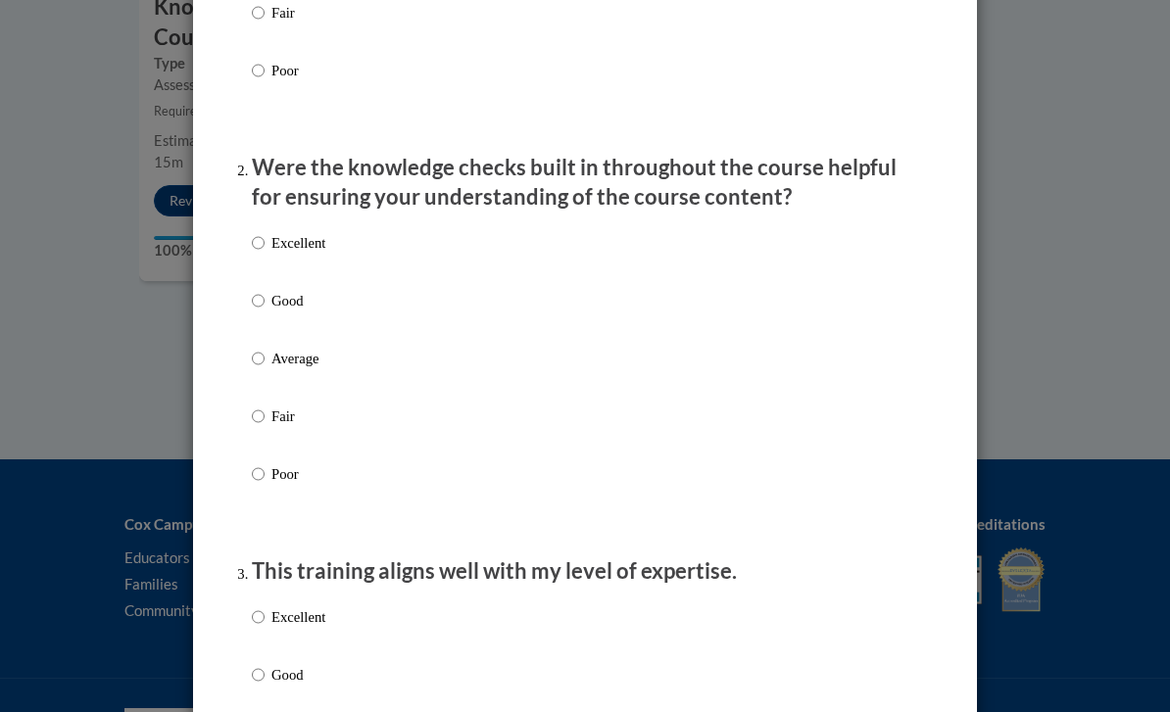
click at [272, 235] on p "Excellent" at bounding box center [298, 243] width 54 height 22
click at [265, 235] on input "Excellent" at bounding box center [258, 243] width 13 height 22
radio input "true"
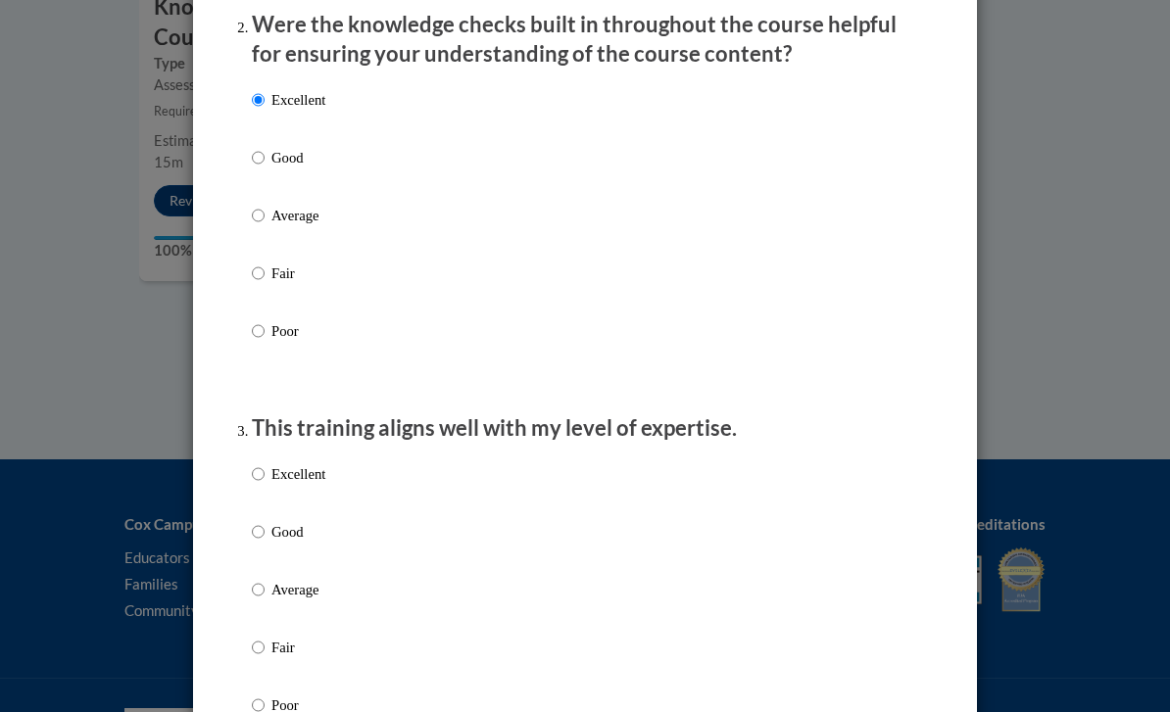
scroll to position [641, 0]
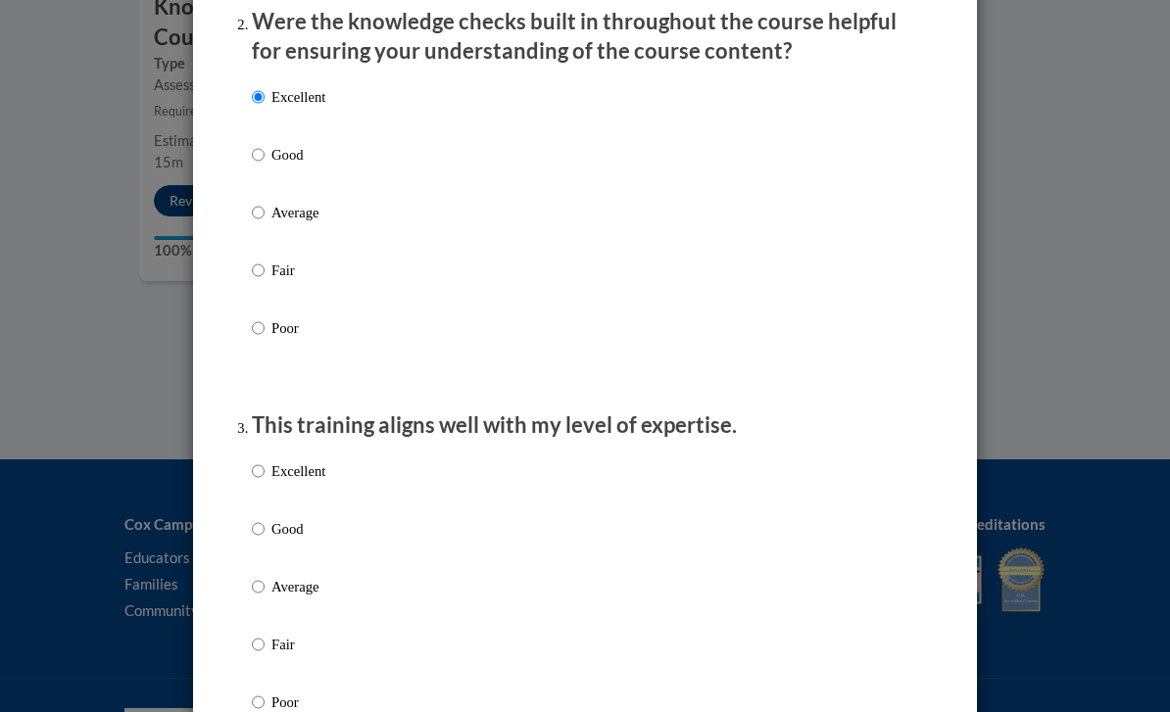
click at [287, 474] on p "Excellent" at bounding box center [298, 471] width 54 height 22
click at [265, 474] on input "Excellent" at bounding box center [258, 471] width 13 height 22
radio input "true"
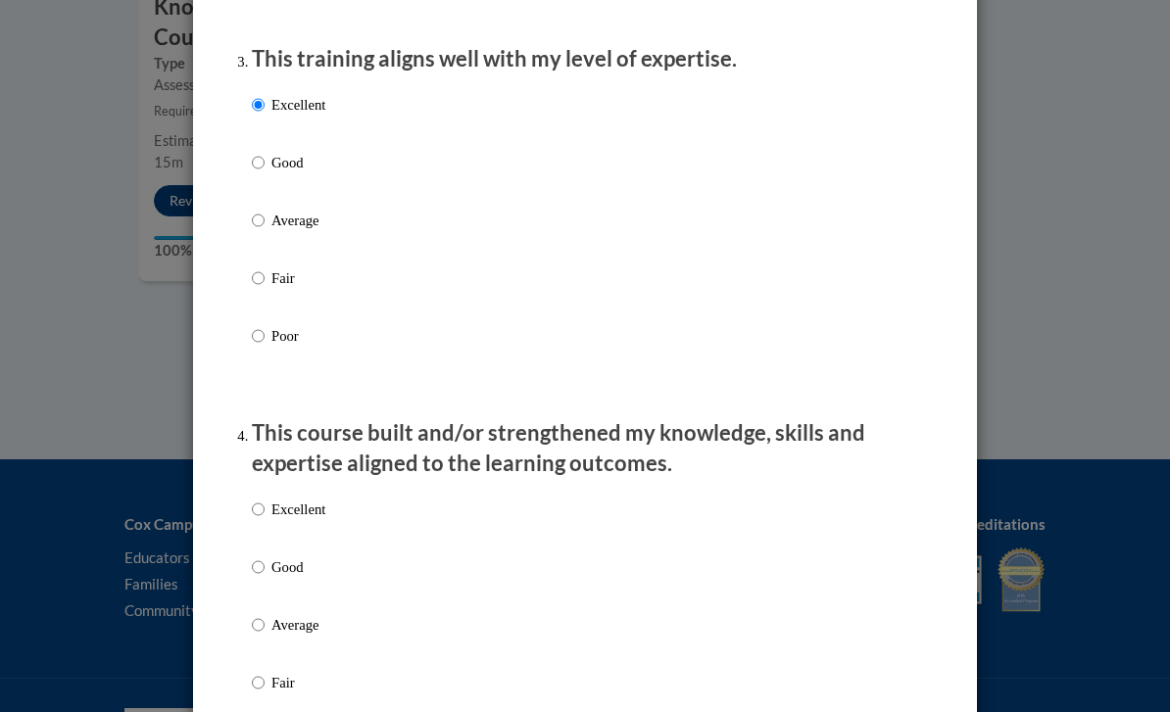
click at [293, 507] on p "Excellent" at bounding box center [298, 510] width 54 height 22
click at [265, 507] on input "Excellent" at bounding box center [258, 510] width 13 height 22
radio input "true"
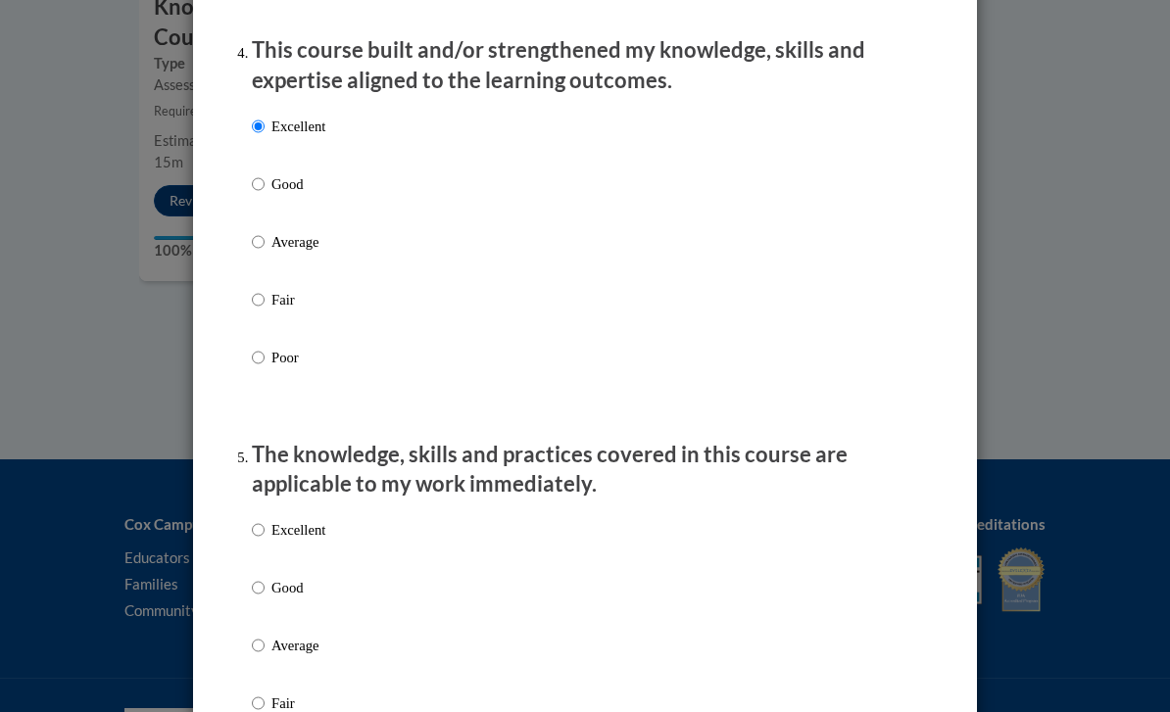
scroll to position [1518, 0]
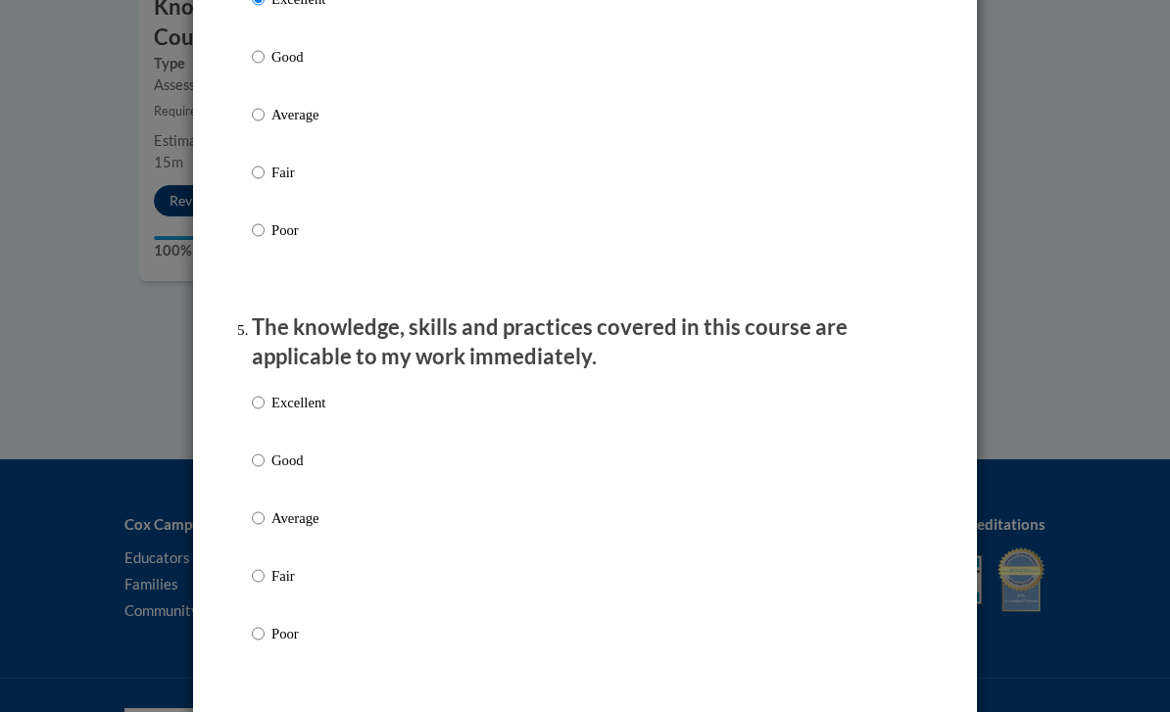
click at [291, 384] on div "Excellent Good Average Fair Poor" at bounding box center [288, 534] width 73 height 304
click at [270, 397] on label "Excellent" at bounding box center [288, 418] width 73 height 53
click at [265, 397] on input "Excellent" at bounding box center [258, 403] width 13 height 22
radio input "true"
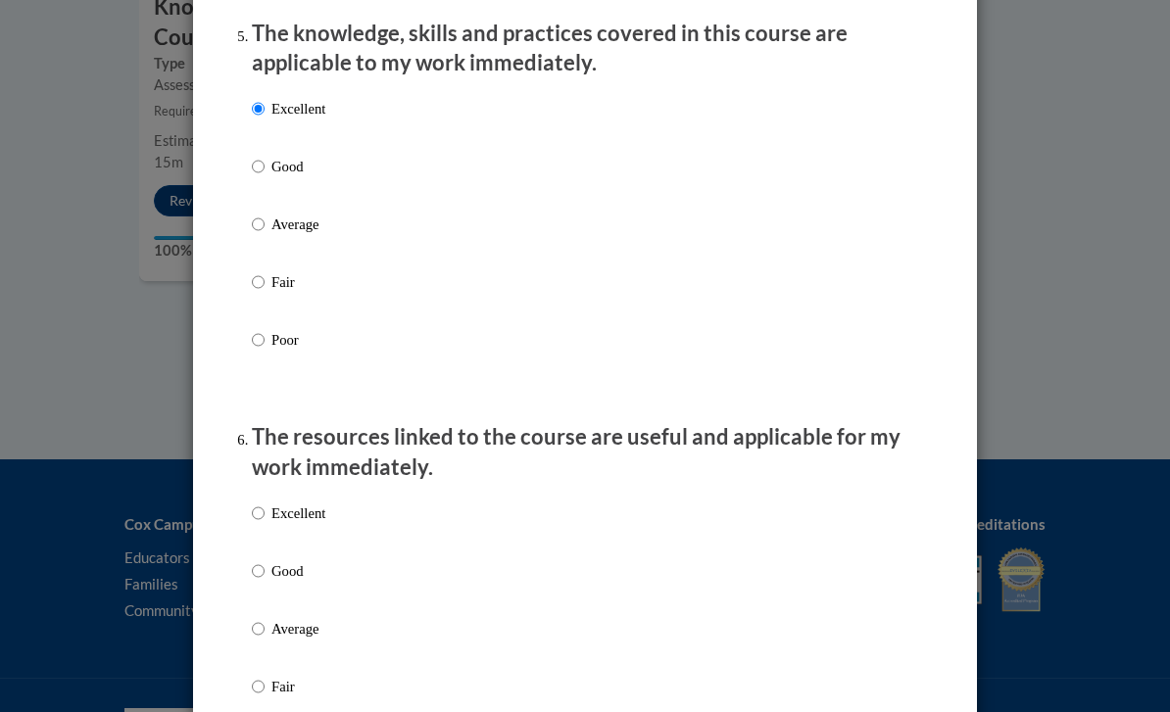
scroll to position [1821, 0]
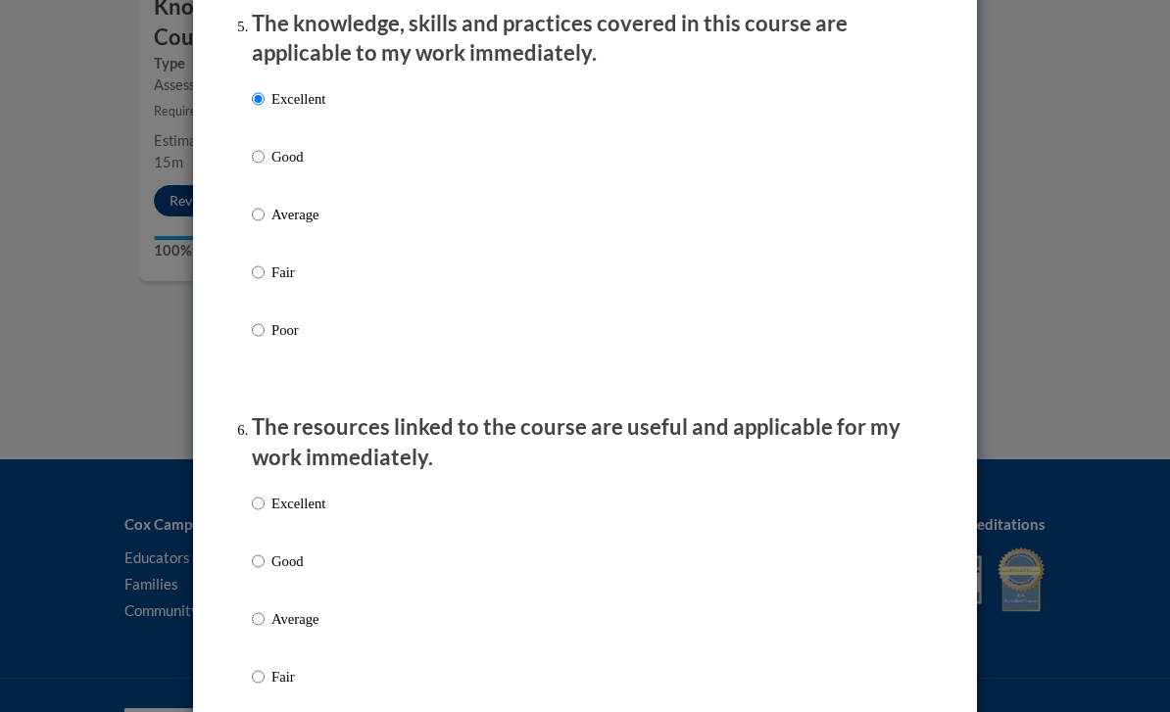
click at [299, 500] on p "Excellent" at bounding box center [298, 504] width 54 height 22
click at [265, 500] on input "Excellent" at bounding box center [258, 504] width 13 height 22
radio input "true"
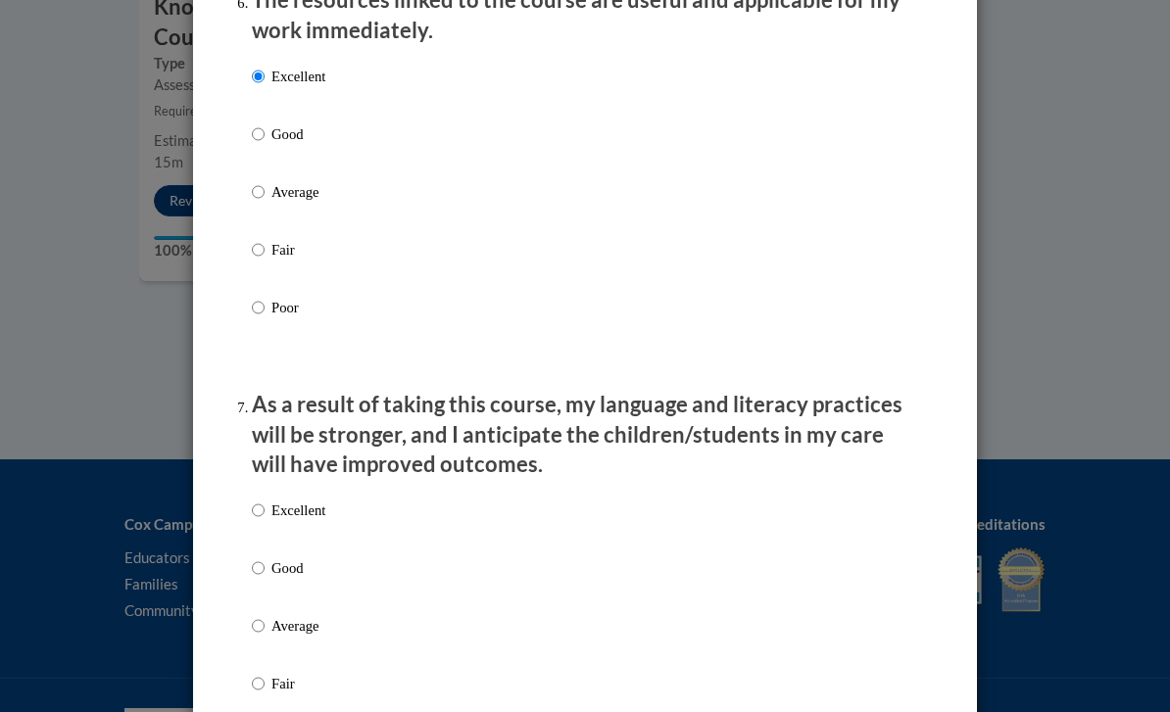
click at [299, 500] on p "Excellent" at bounding box center [298, 511] width 54 height 22
click at [265, 500] on input "Excellent" at bounding box center [258, 511] width 13 height 22
radio input "true"
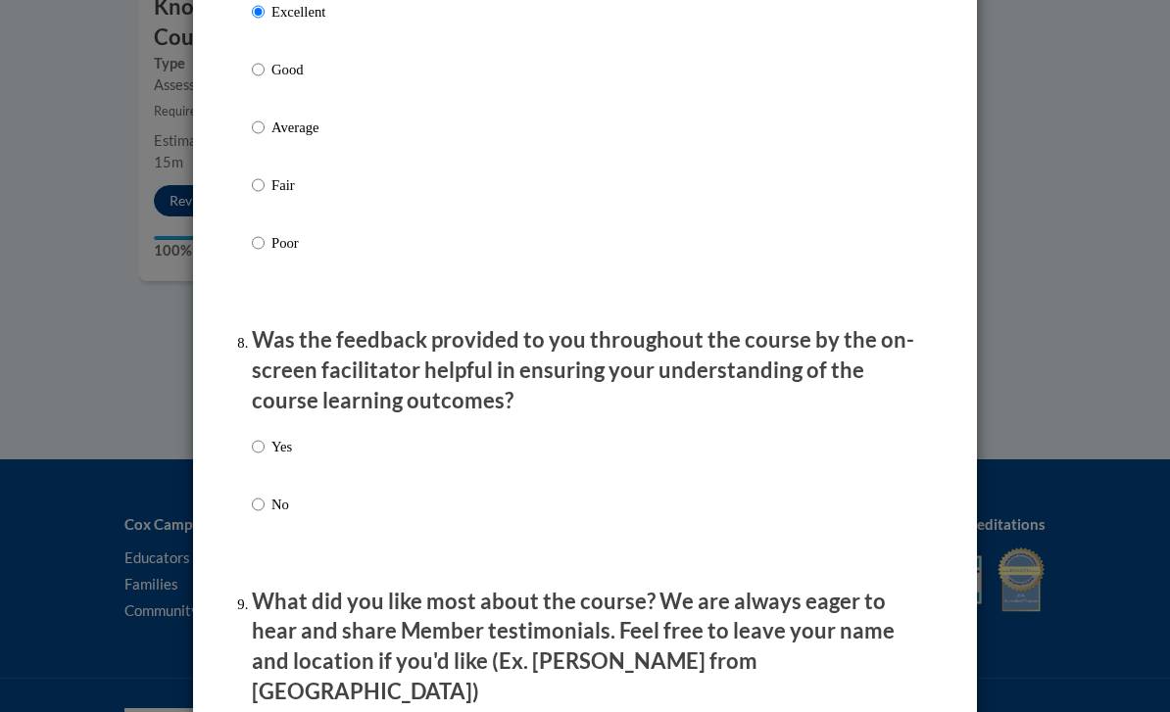
scroll to position [2758, 0]
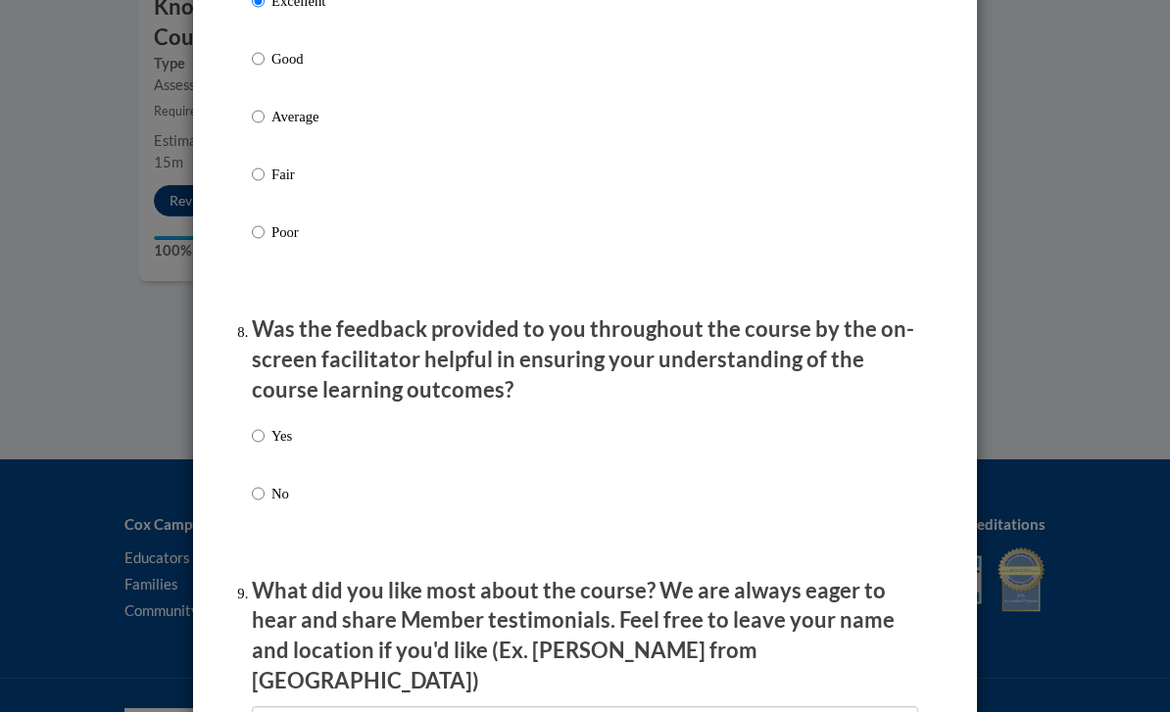
click at [266, 431] on label "Yes" at bounding box center [272, 451] width 40 height 53
click at [265, 431] on input "Yes" at bounding box center [258, 436] width 13 height 22
radio input "true"
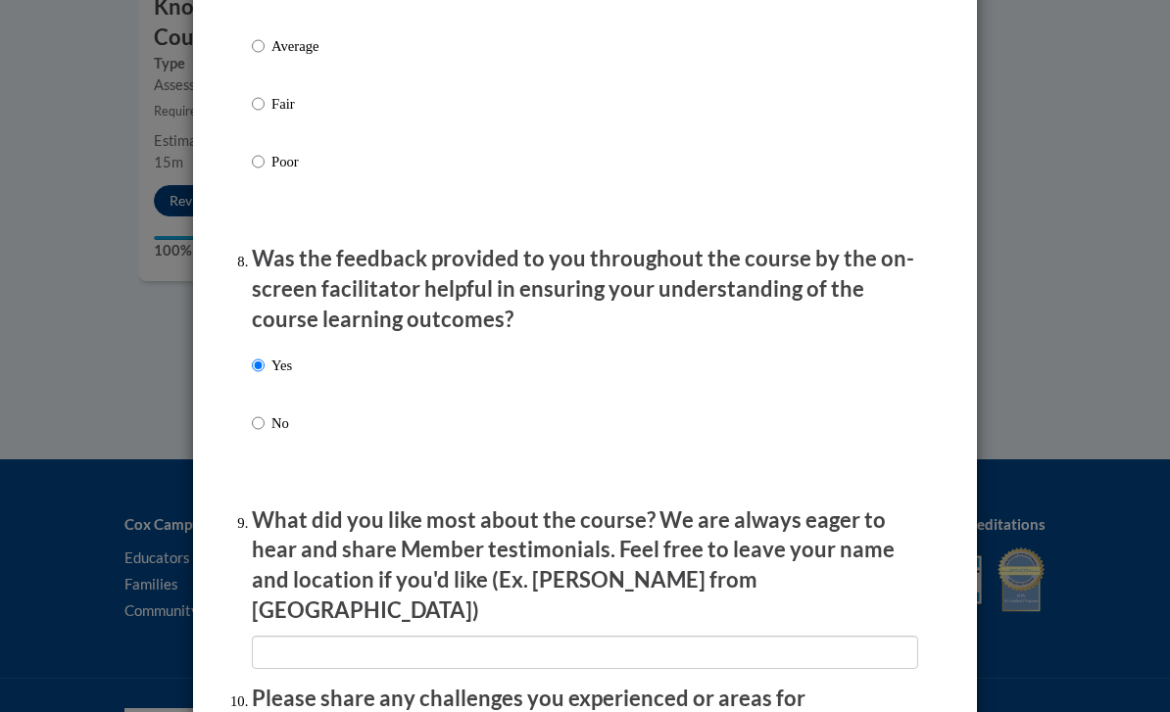
scroll to position [2848, 0]
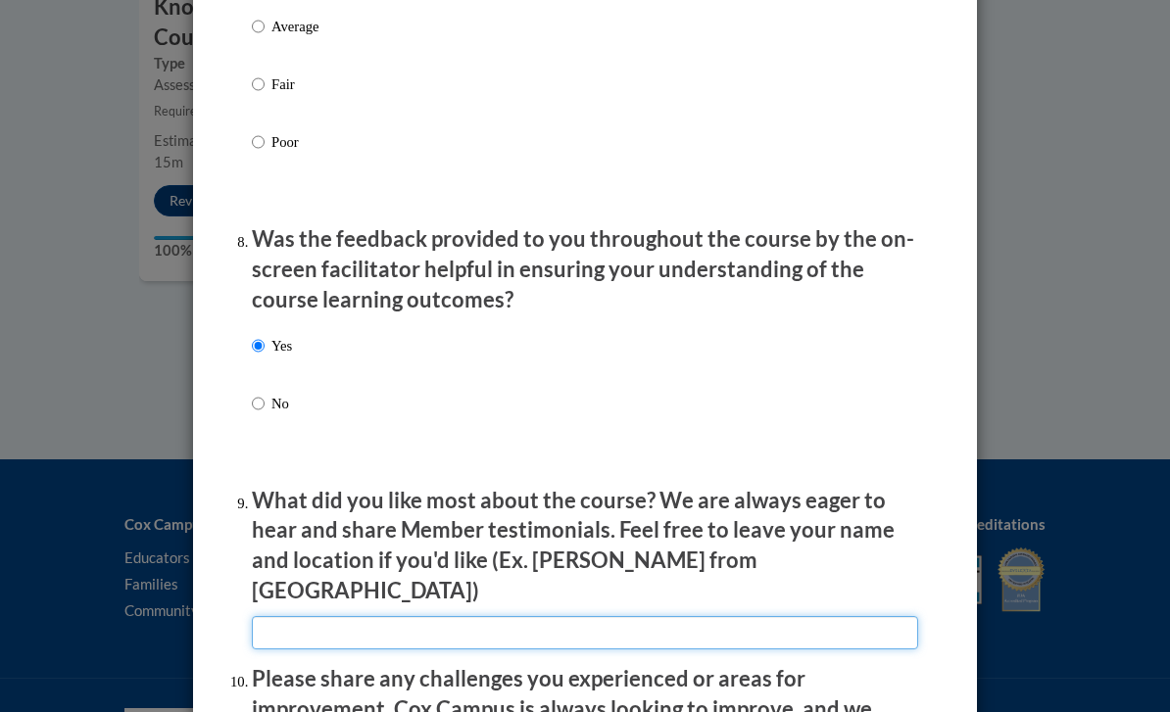
click at [491, 616] on input "textbox" at bounding box center [585, 632] width 666 height 33
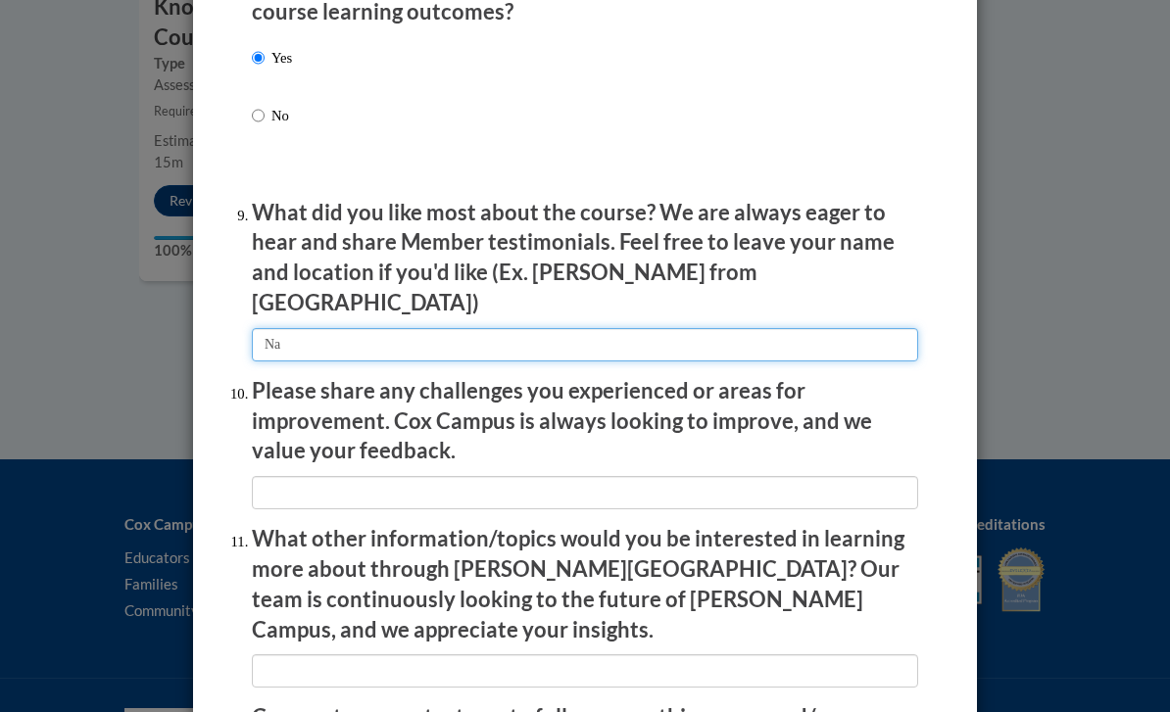
scroll to position [3192, 0]
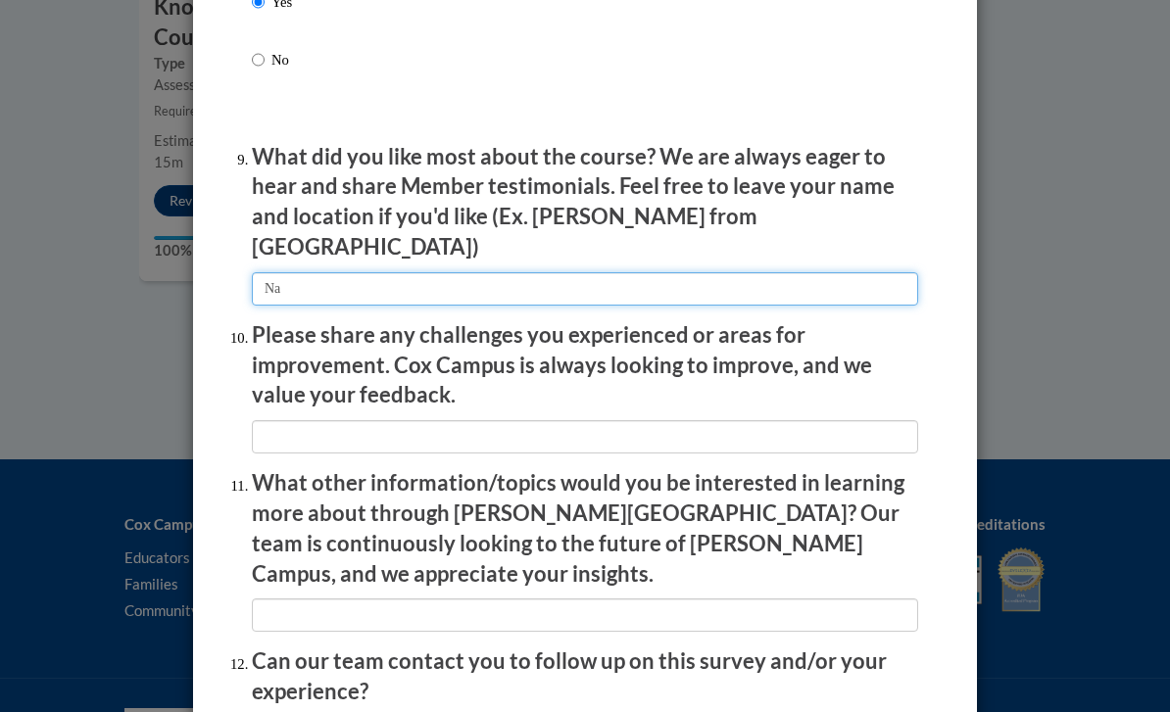
type input "Na"
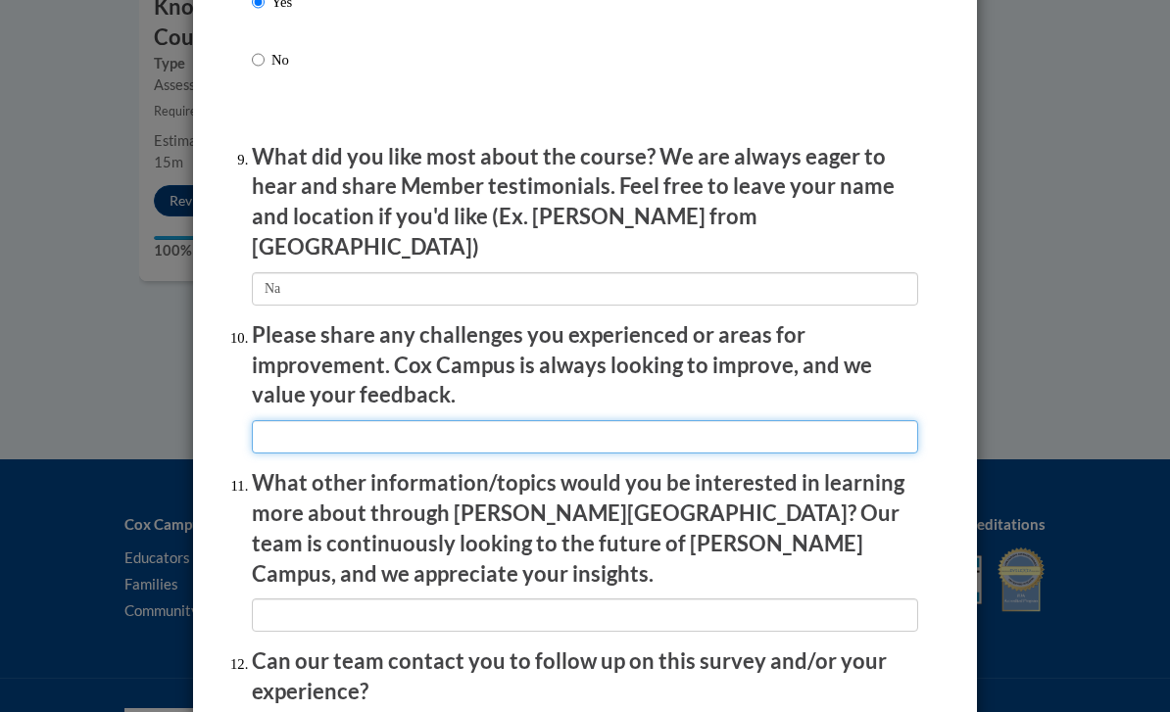
click at [393, 420] on input "textbox" at bounding box center [585, 436] width 666 height 33
type input "na"
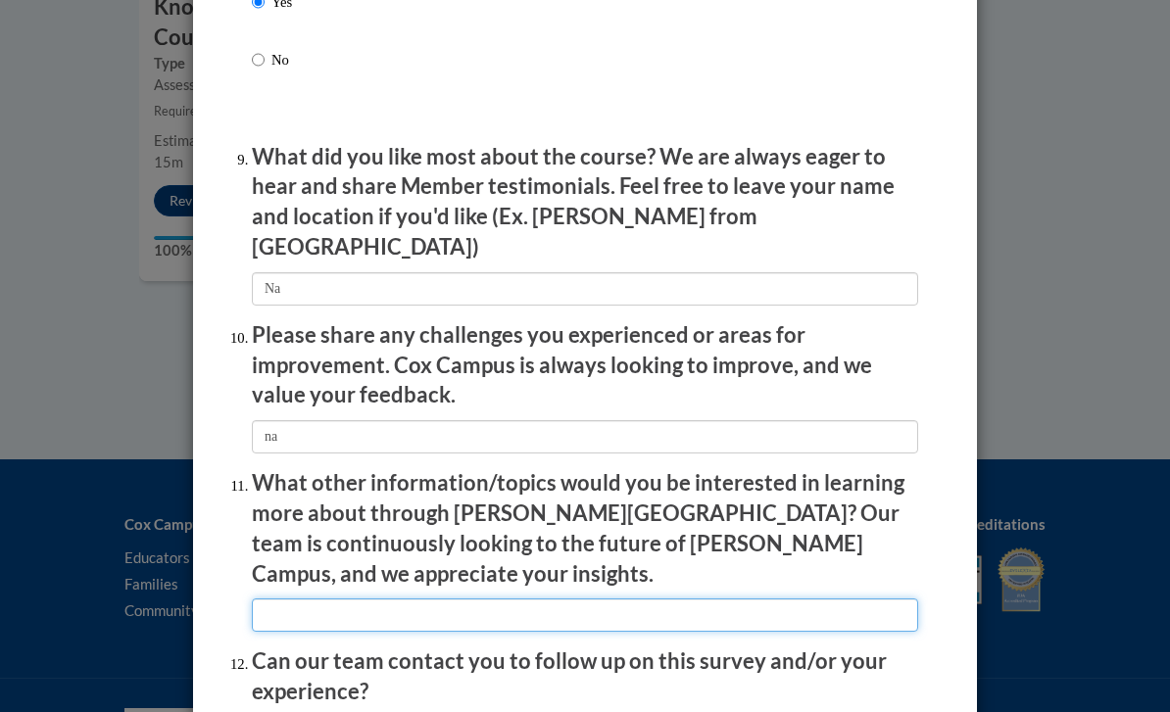
click at [360, 599] on input "textbox" at bounding box center [585, 615] width 666 height 33
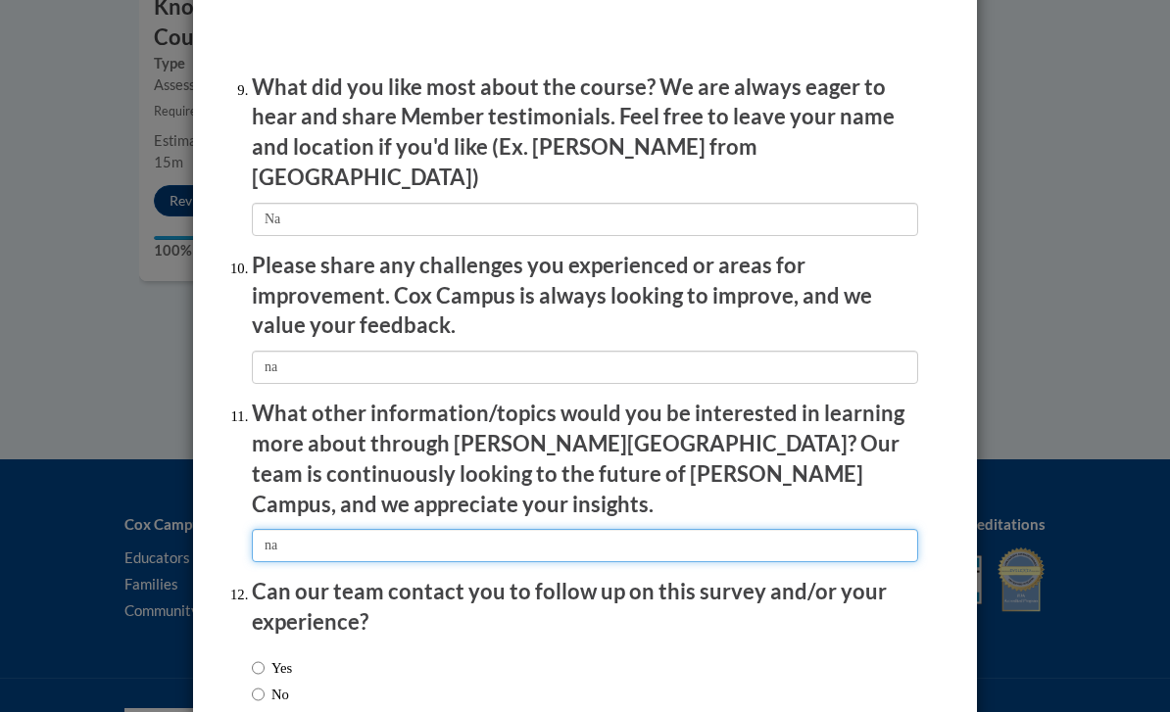
scroll to position [3260, 0]
type input "na"
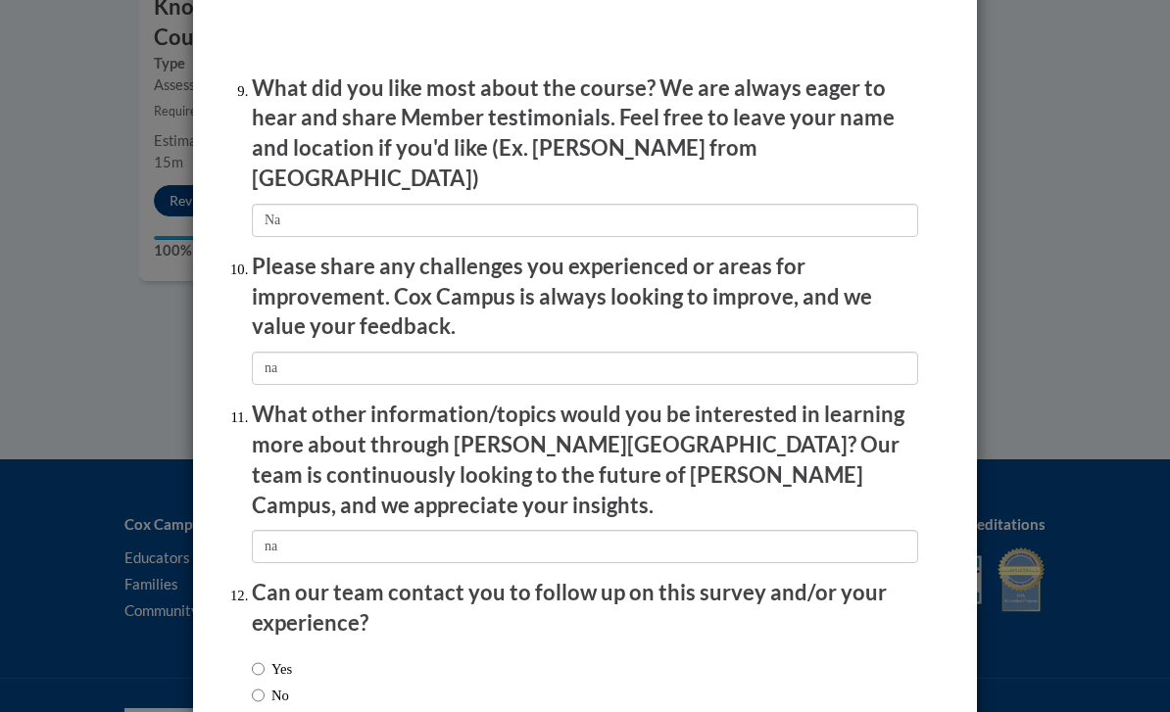
click at [265, 685] on input "No" at bounding box center [258, 696] width 13 height 22
radio input "true"
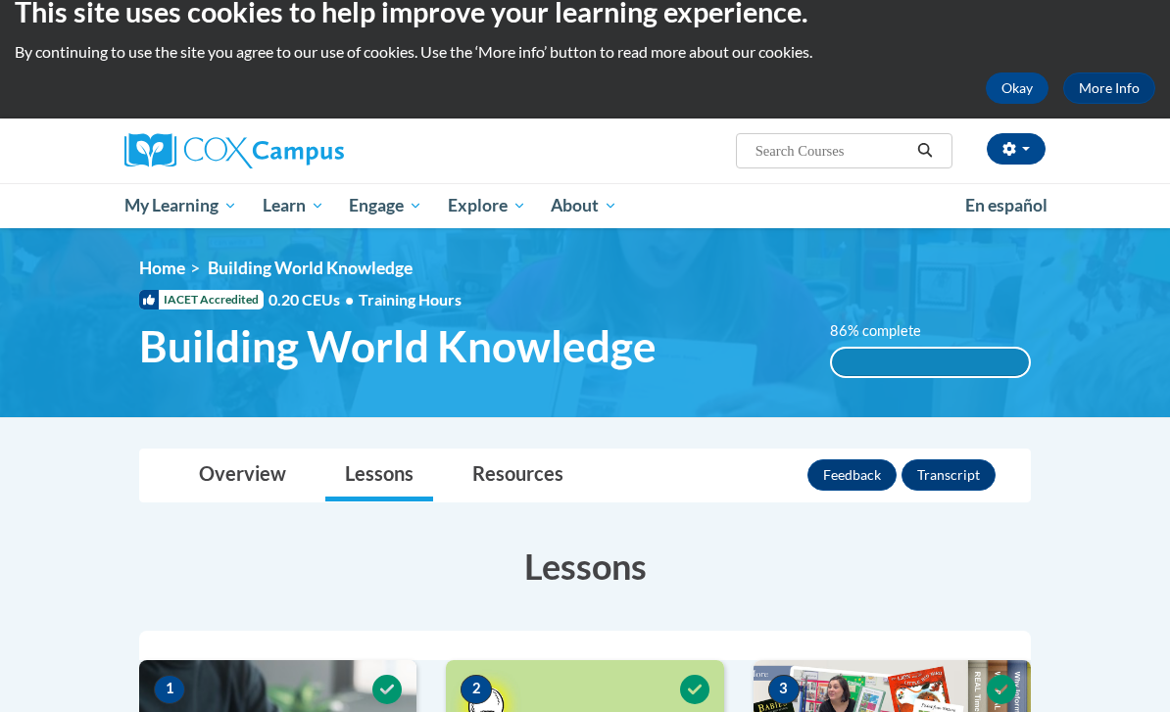
scroll to position [0, 0]
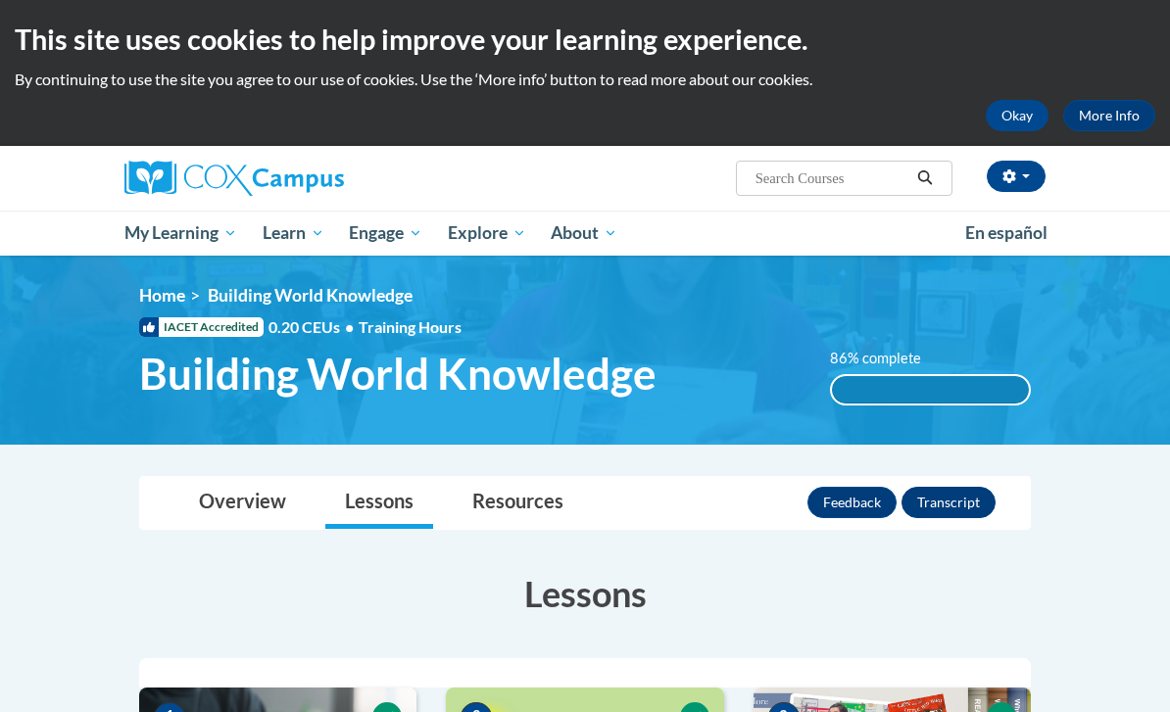
click at [951, 505] on button "Transcript" at bounding box center [948, 502] width 94 height 31
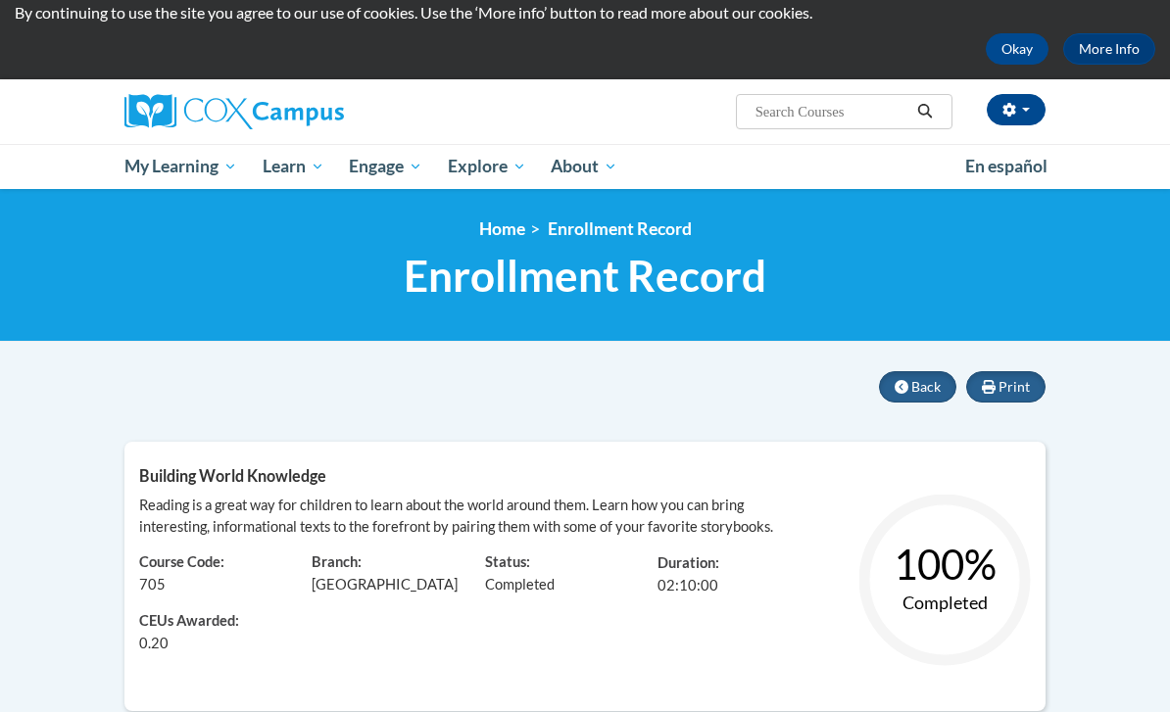
scroll to position [67, 0]
click at [828, 116] on input "Search..." at bounding box center [831, 112] width 157 height 24
type input "Monitoring children"
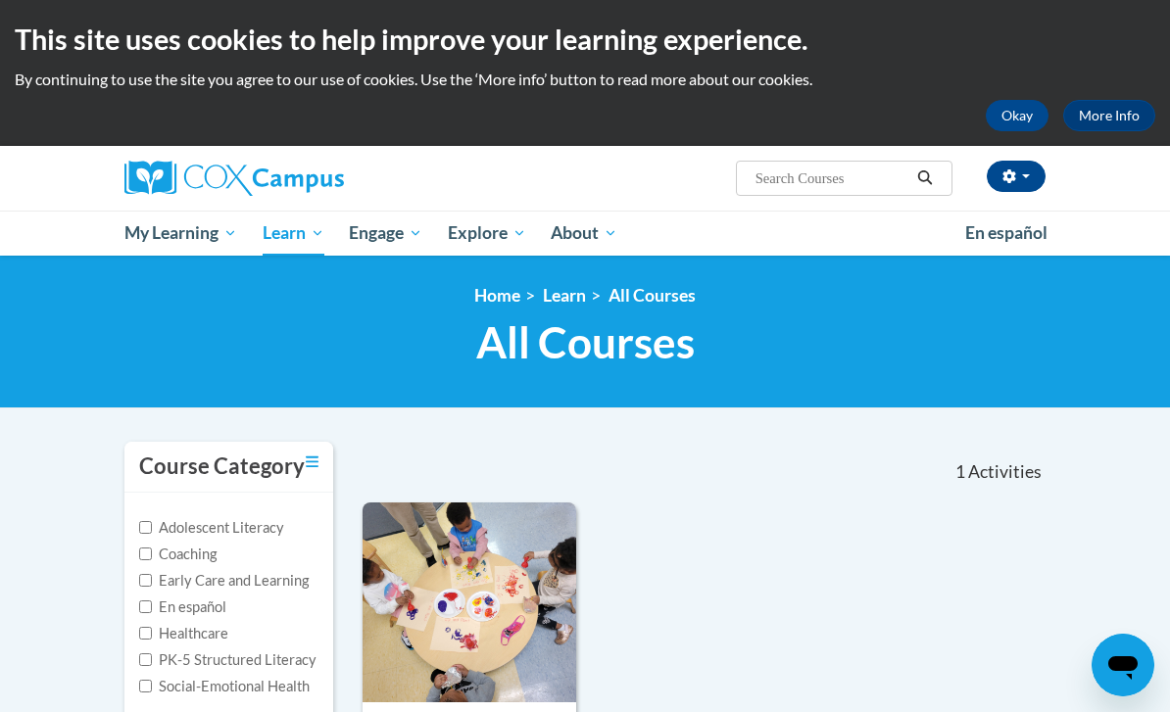
type input "Monitoring children"
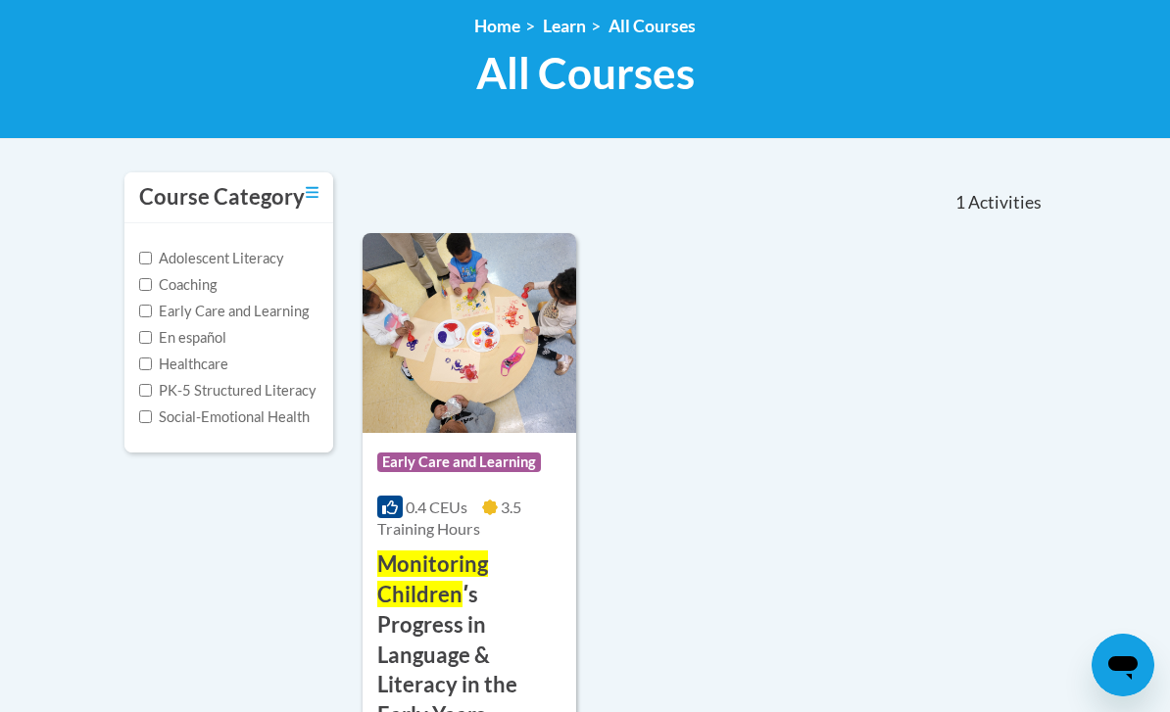
scroll to position [271, 0]
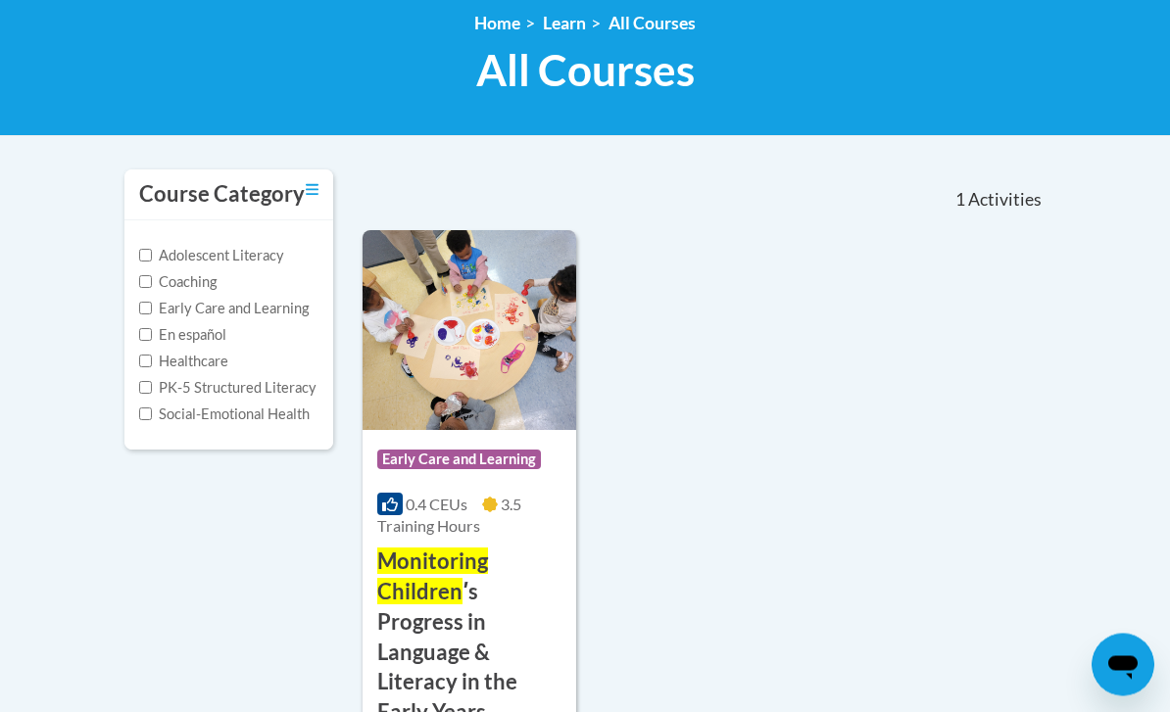
click at [534, 619] on h3 "Monitoring Children ʹs Progress in Language & Literacy in the Early Years" at bounding box center [469, 638] width 184 height 181
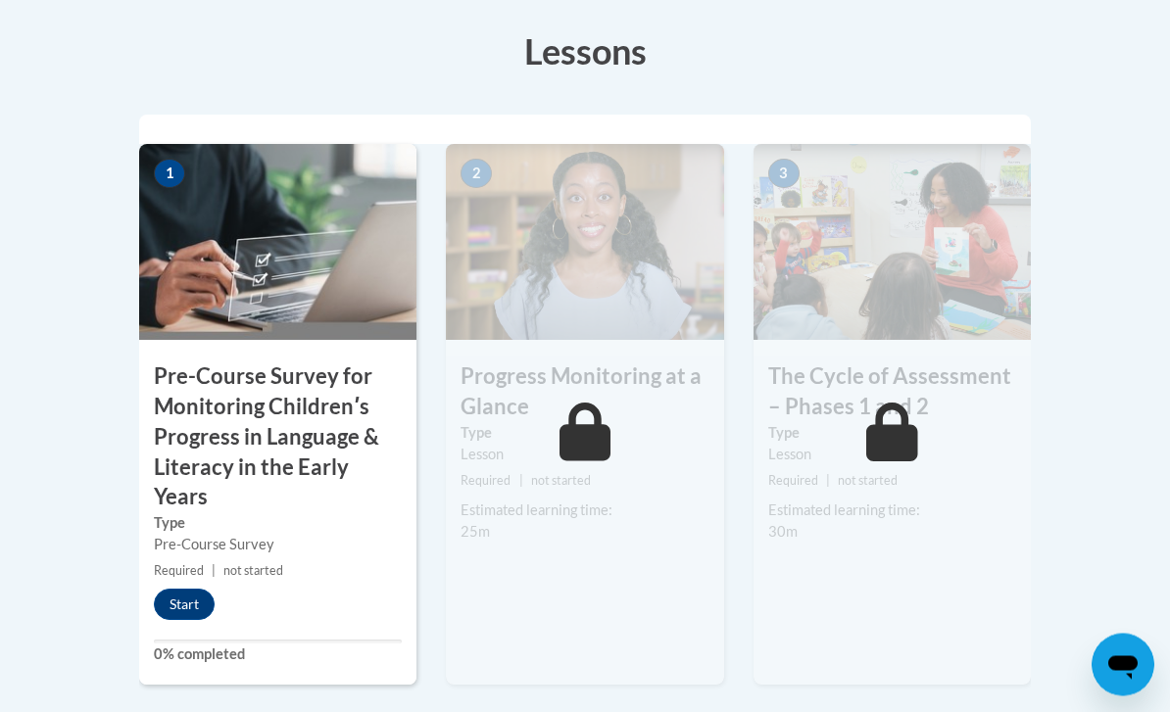
scroll to position [645, 0]
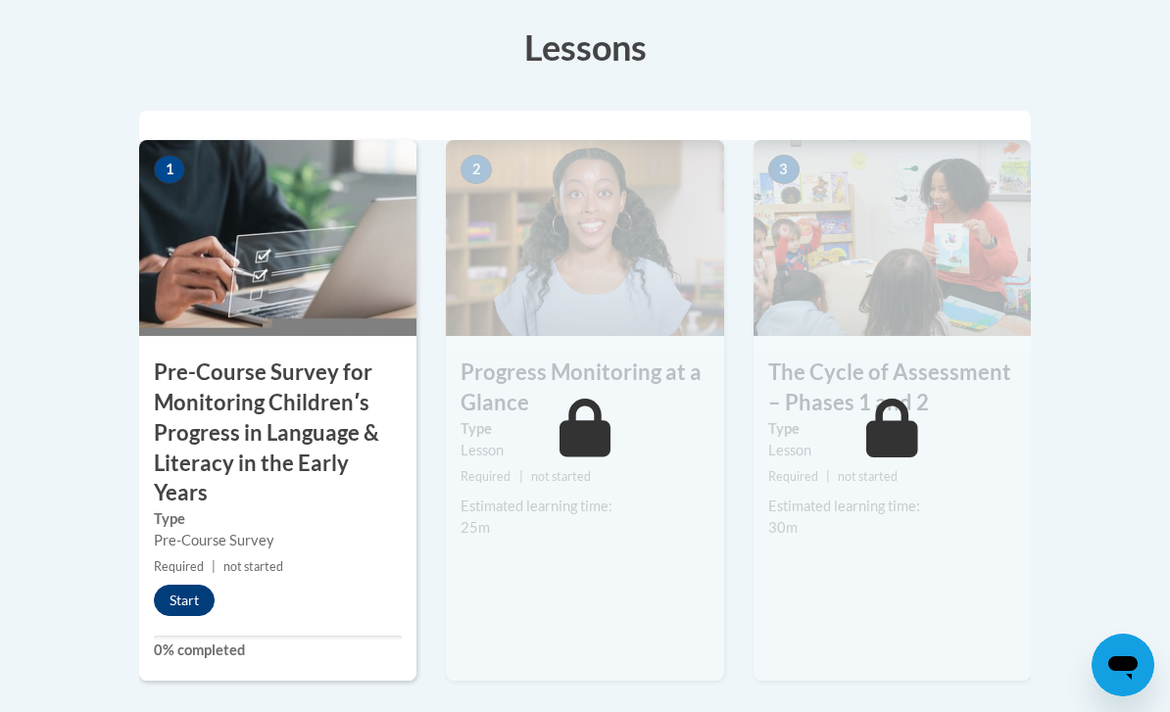
click at [192, 600] on button "Start" at bounding box center [184, 600] width 61 height 31
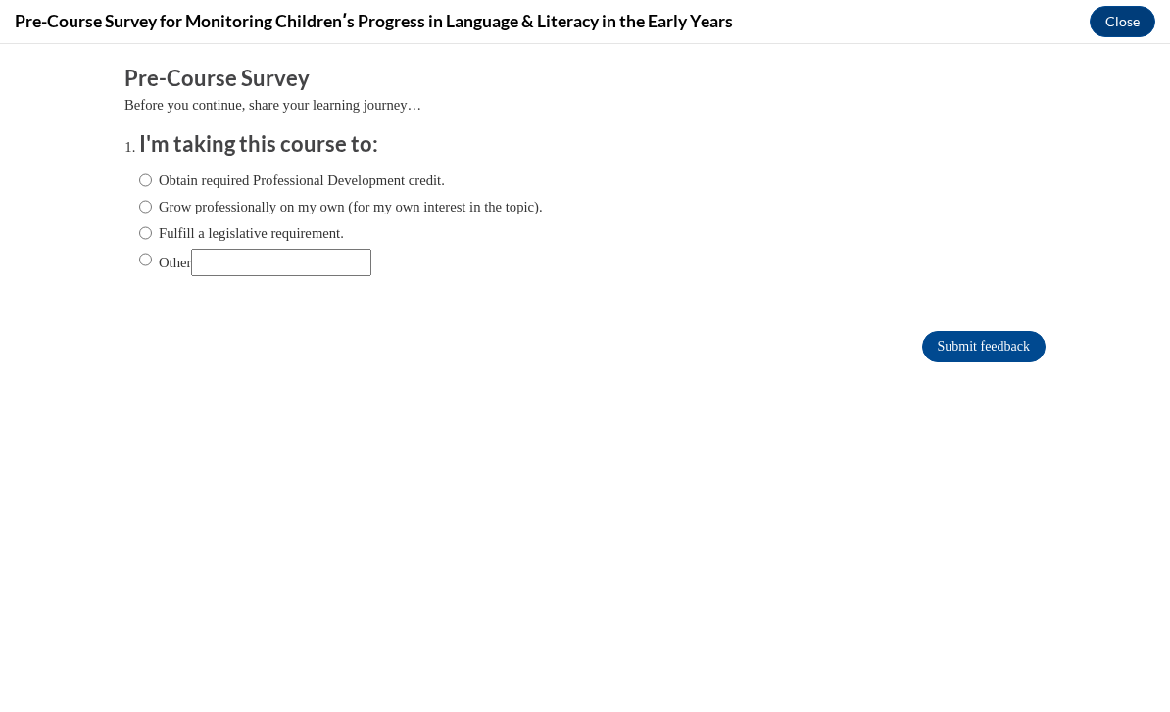
scroll to position [0, 0]
click at [380, 172] on label "Obtain required Professional Development credit." at bounding box center [292, 180] width 306 height 22
click at [152, 172] on input "Obtain required Professional Development credit." at bounding box center [145, 180] width 13 height 22
radio input "true"
click at [1010, 354] on input "Submit feedback" at bounding box center [983, 346] width 123 height 31
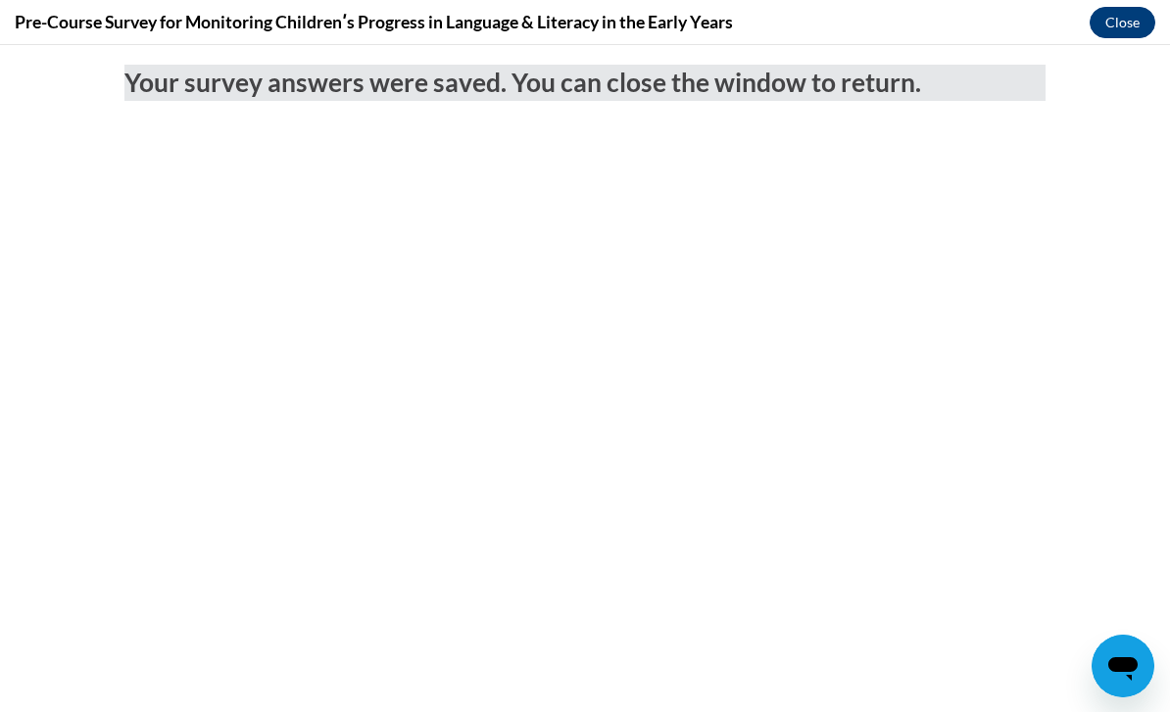
click at [1126, 29] on button "Close" at bounding box center [1122, 21] width 66 height 31
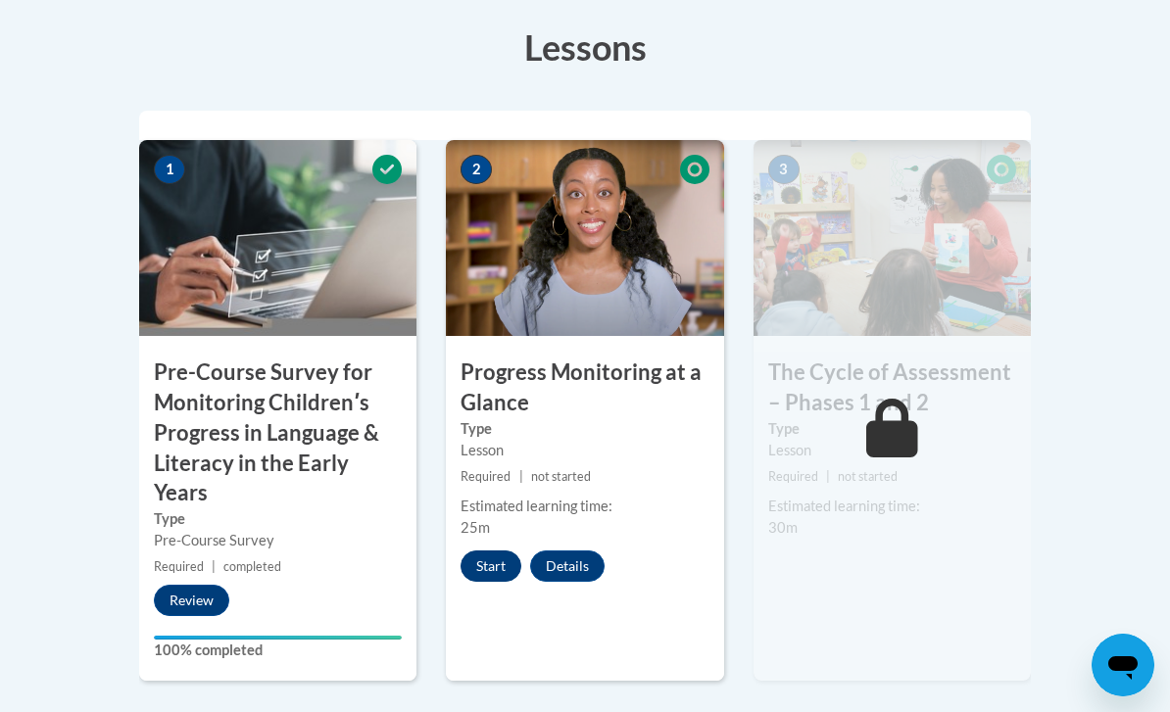
click at [499, 558] on button "Start" at bounding box center [490, 566] width 61 height 31
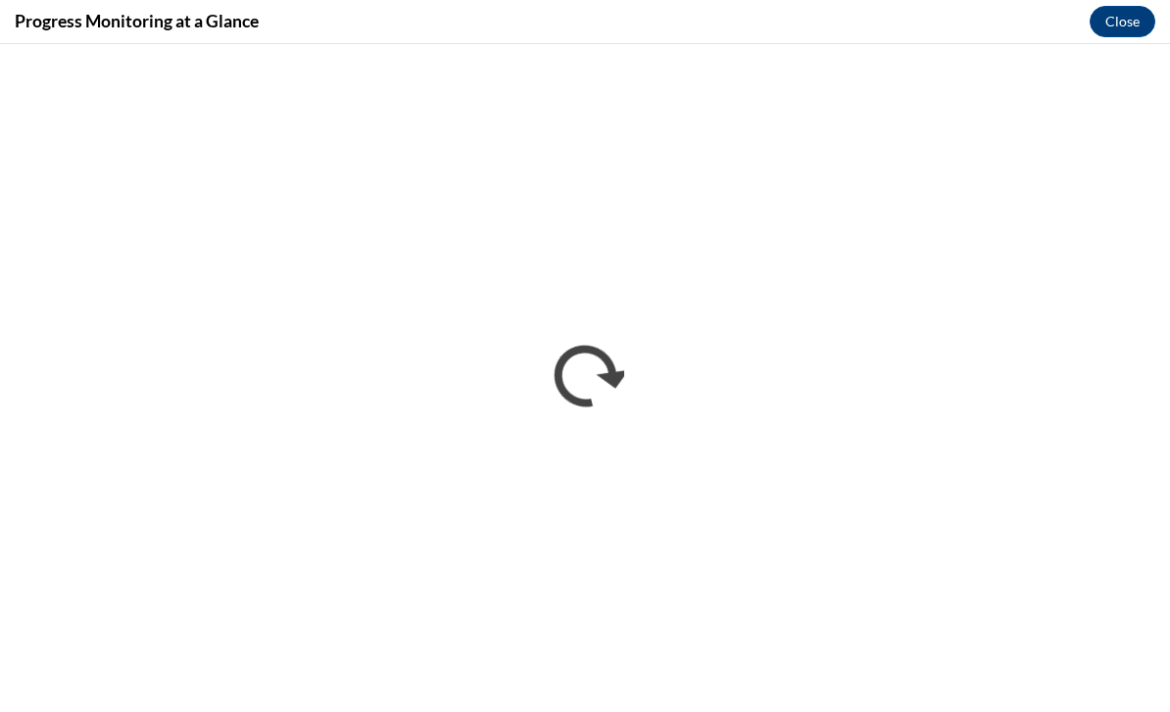
scroll to position [401, 0]
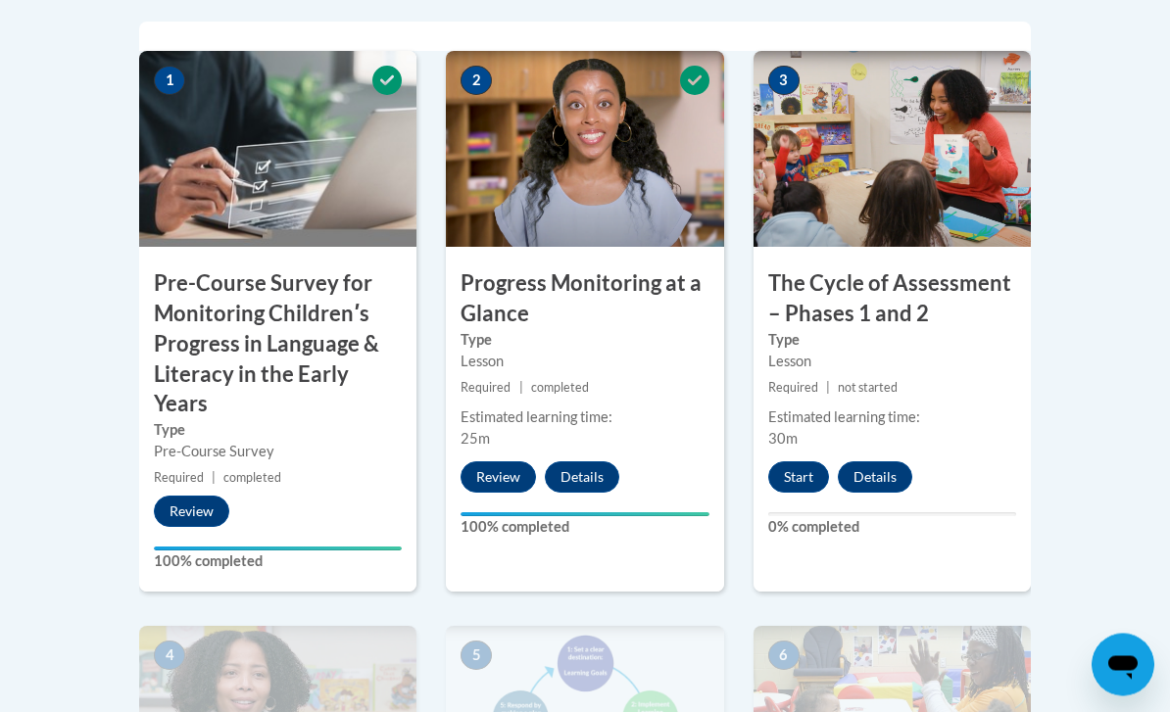
scroll to position [756, 0]
